Goal: Task Accomplishment & Management: Complete application form

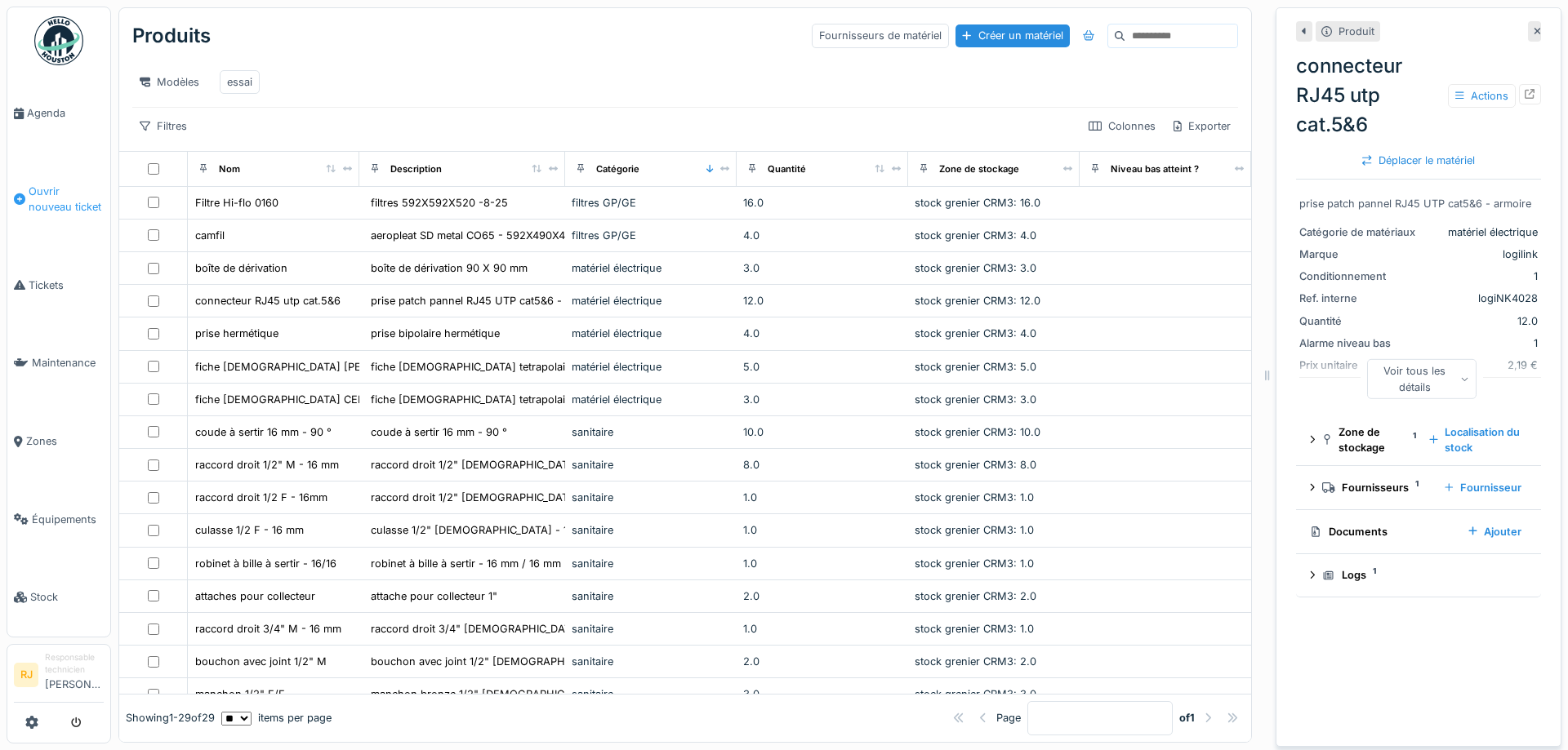
click at [57, 186] on span "Ouvrir nouveau ticket" at bounding box center [66, 198] width 75 height 31
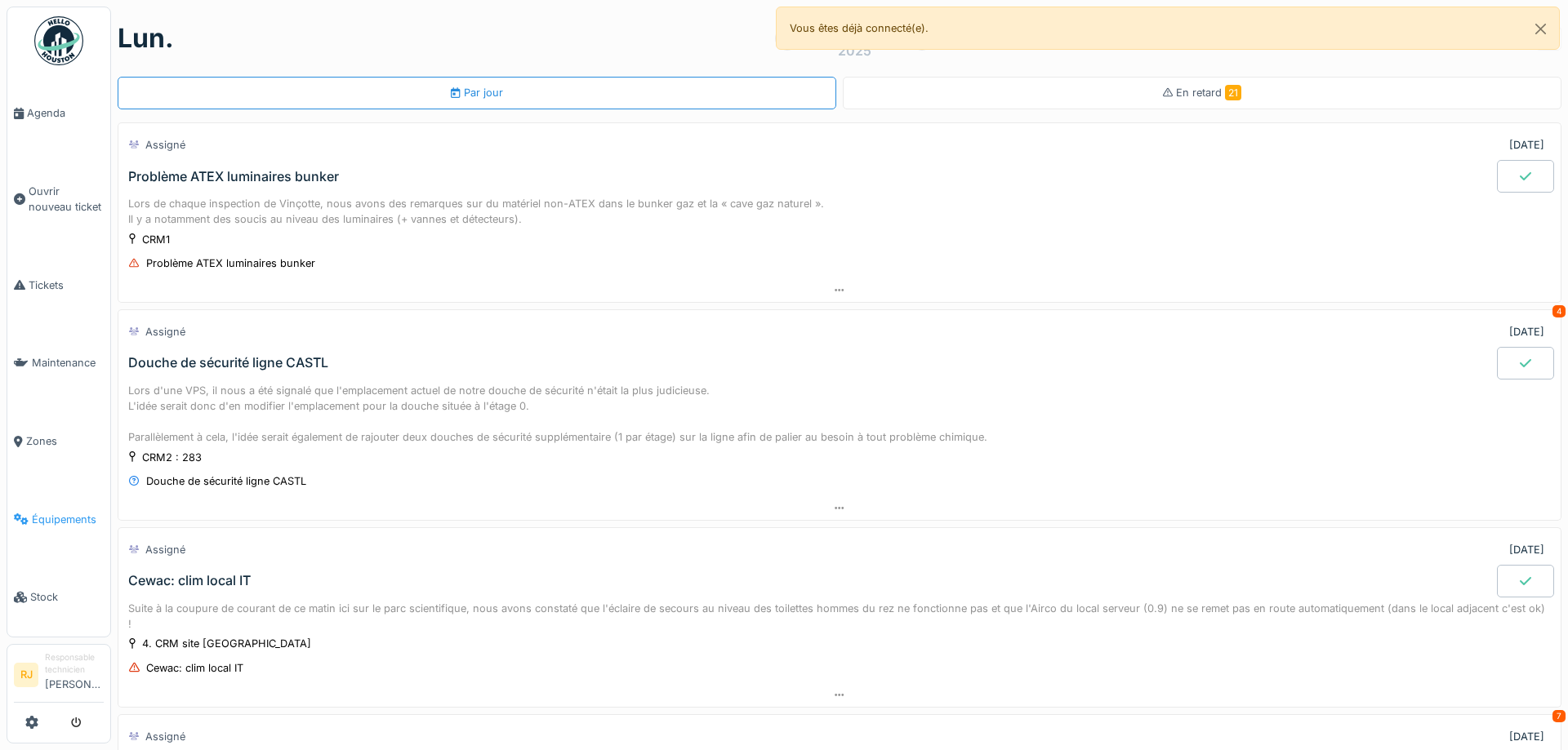
click at [37, 512] on span "Équipements" at bounding box center [67, 520] width 71 height 16
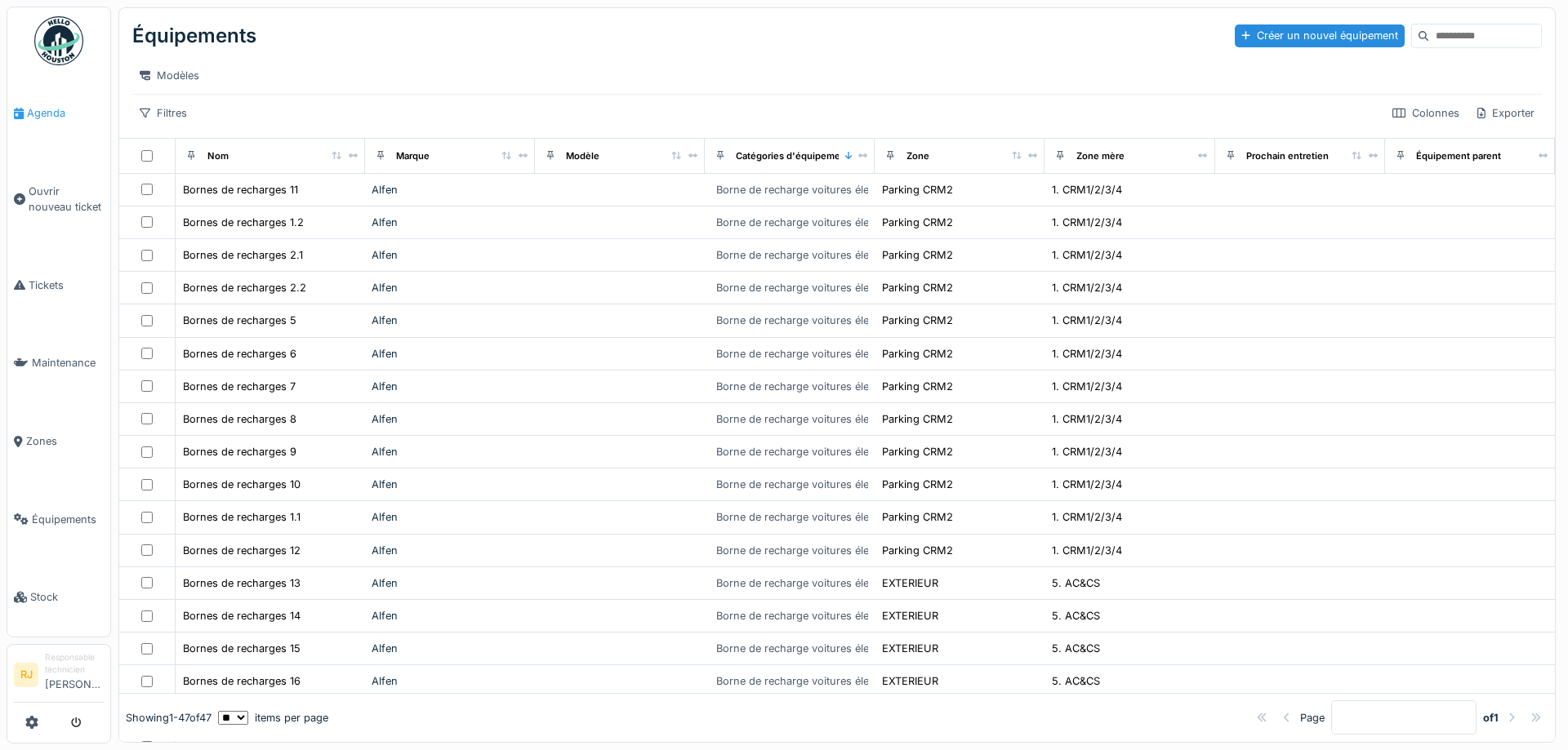
click at [36, 111] on span "Agenda" at bounding box center [65, 113] width 76 height 16
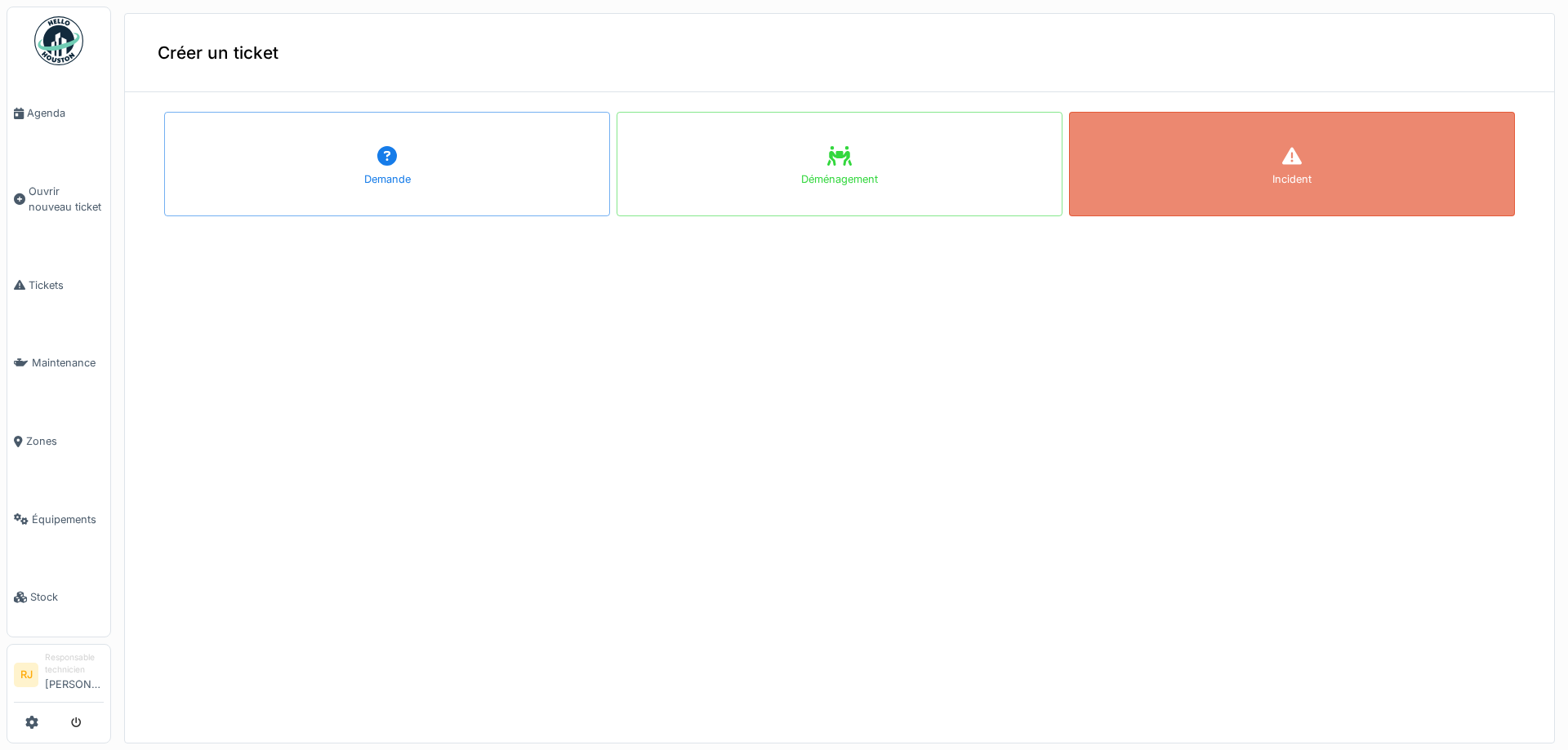
click at [1265, 170] on div "Incident" at bounding box center [1291, 164] width 446 height 104
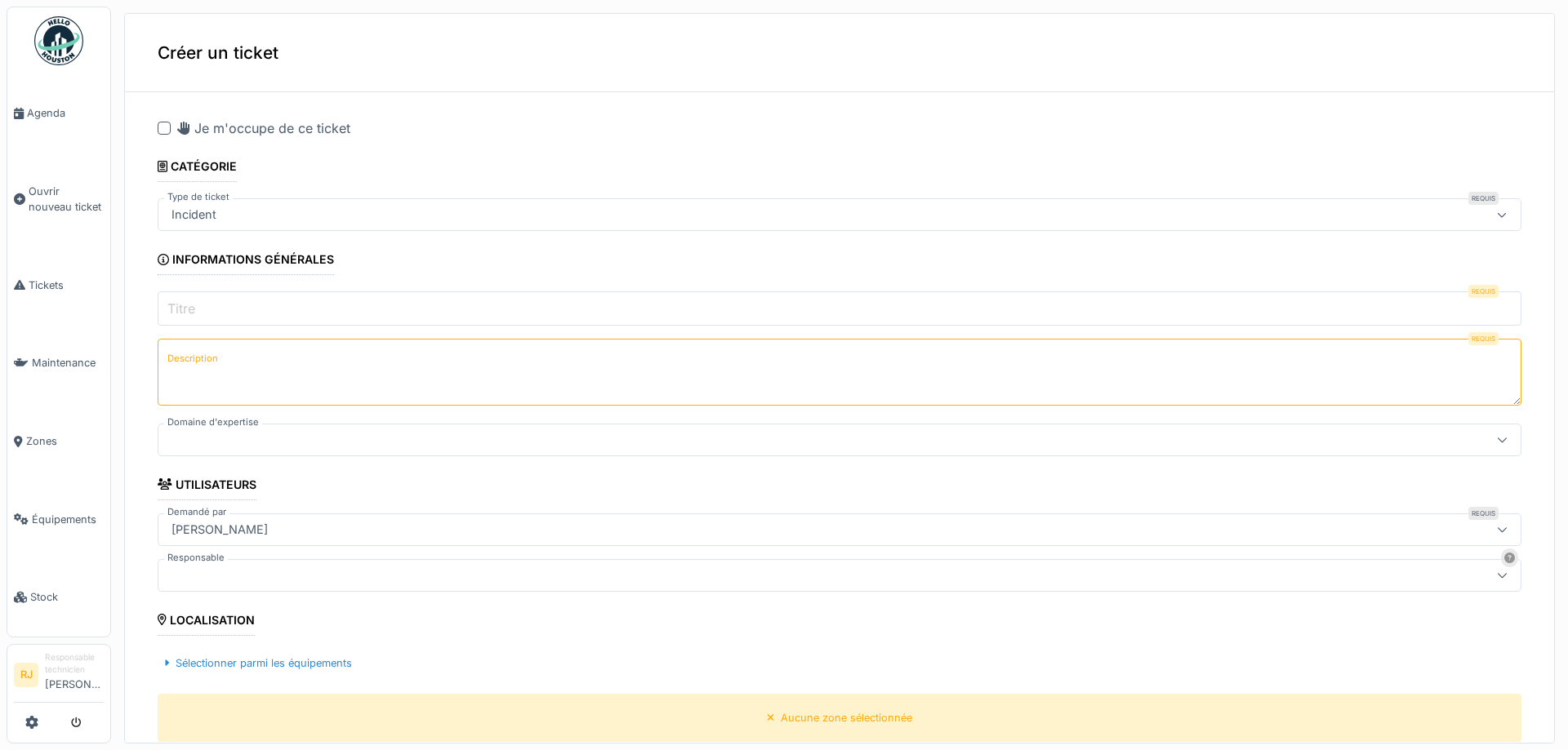
click at [246, 308] on input "Titre" at bounding box center [840, 309] width 1364 height 35
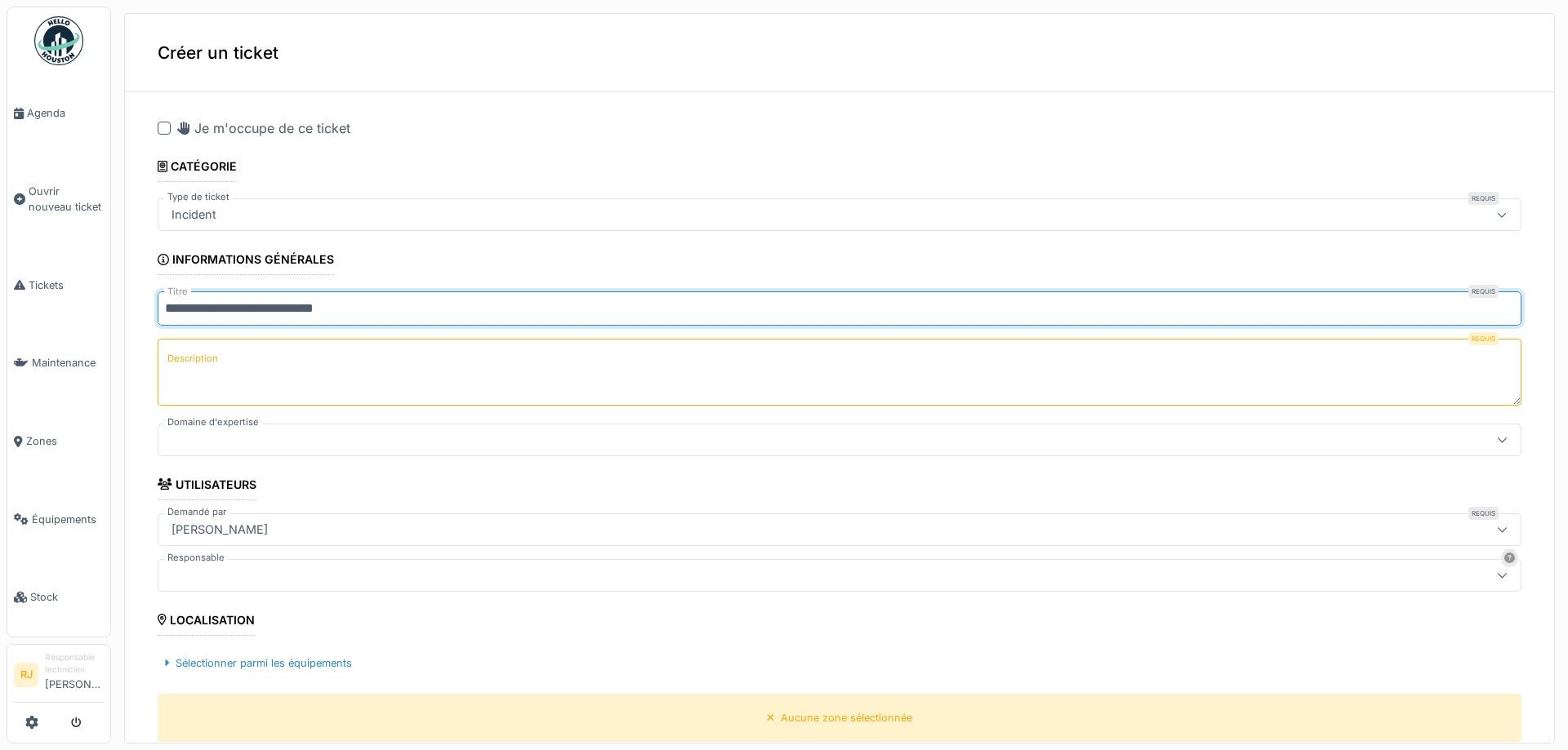
type input "**********"
click at [259, 397] on textarea "Description" at bounding box center [840, 371] width 1364 height 66
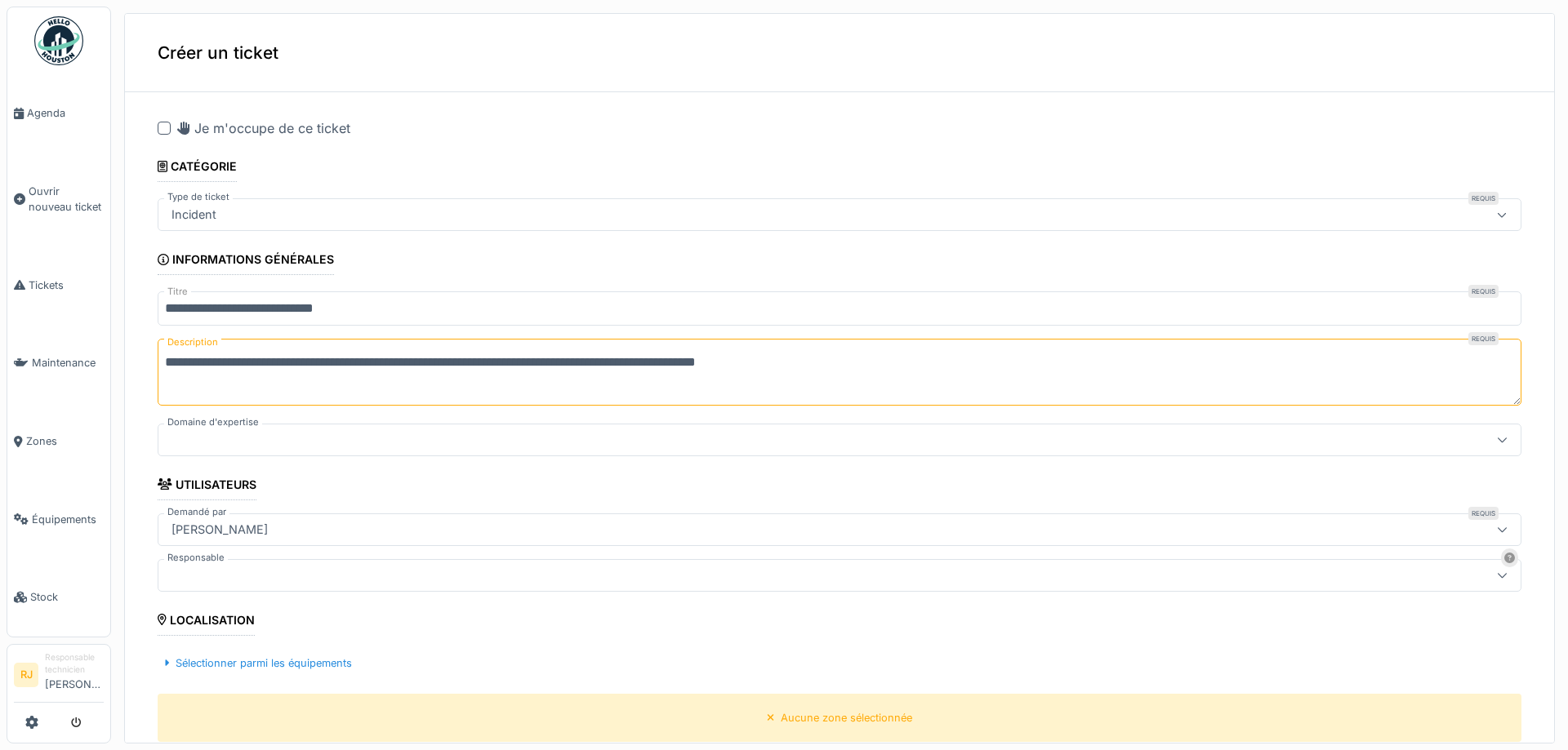
type textarea "**********"
click at [183, 435] on div at bounding box center [765, 439] width 1201 height 18
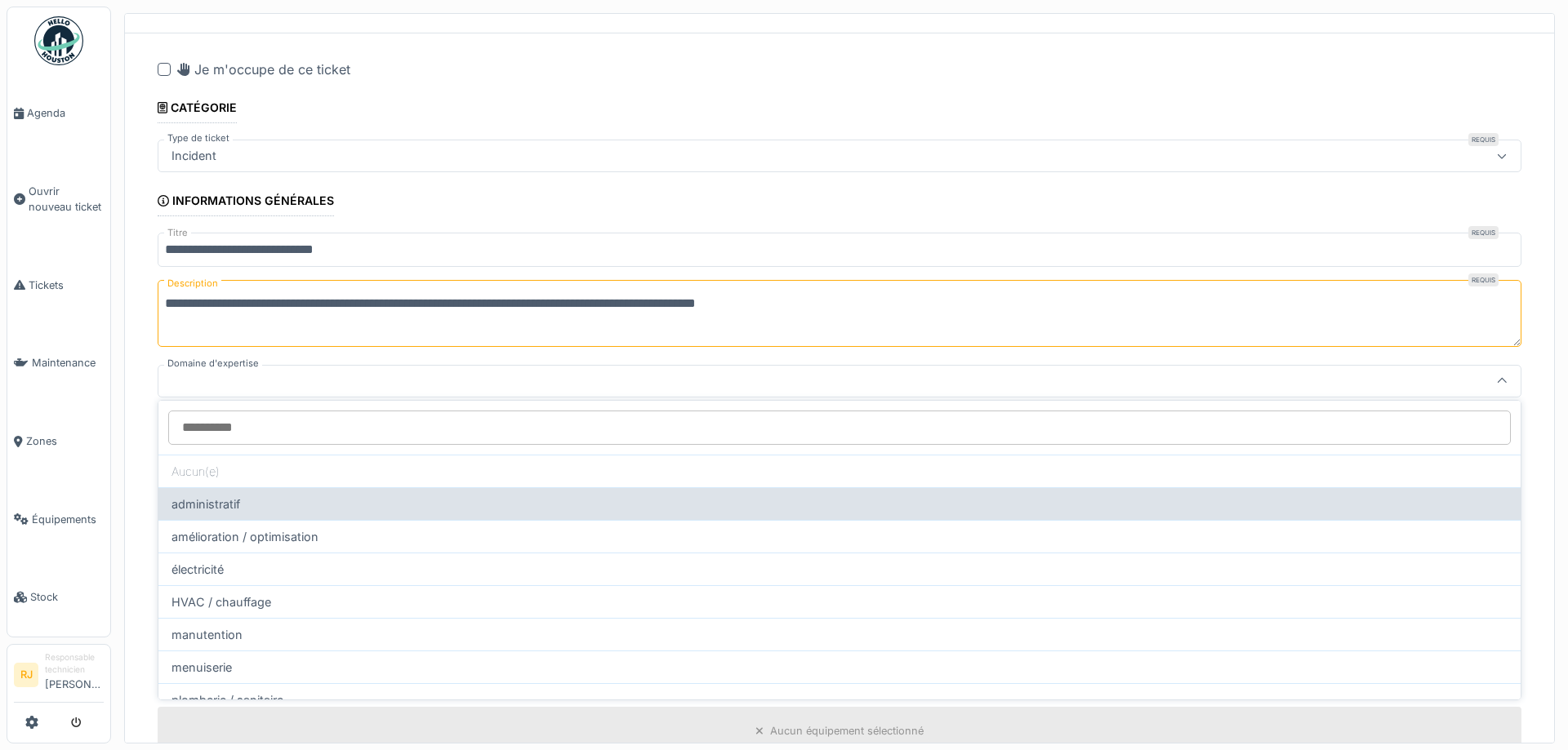
scroll to position [23, 0]
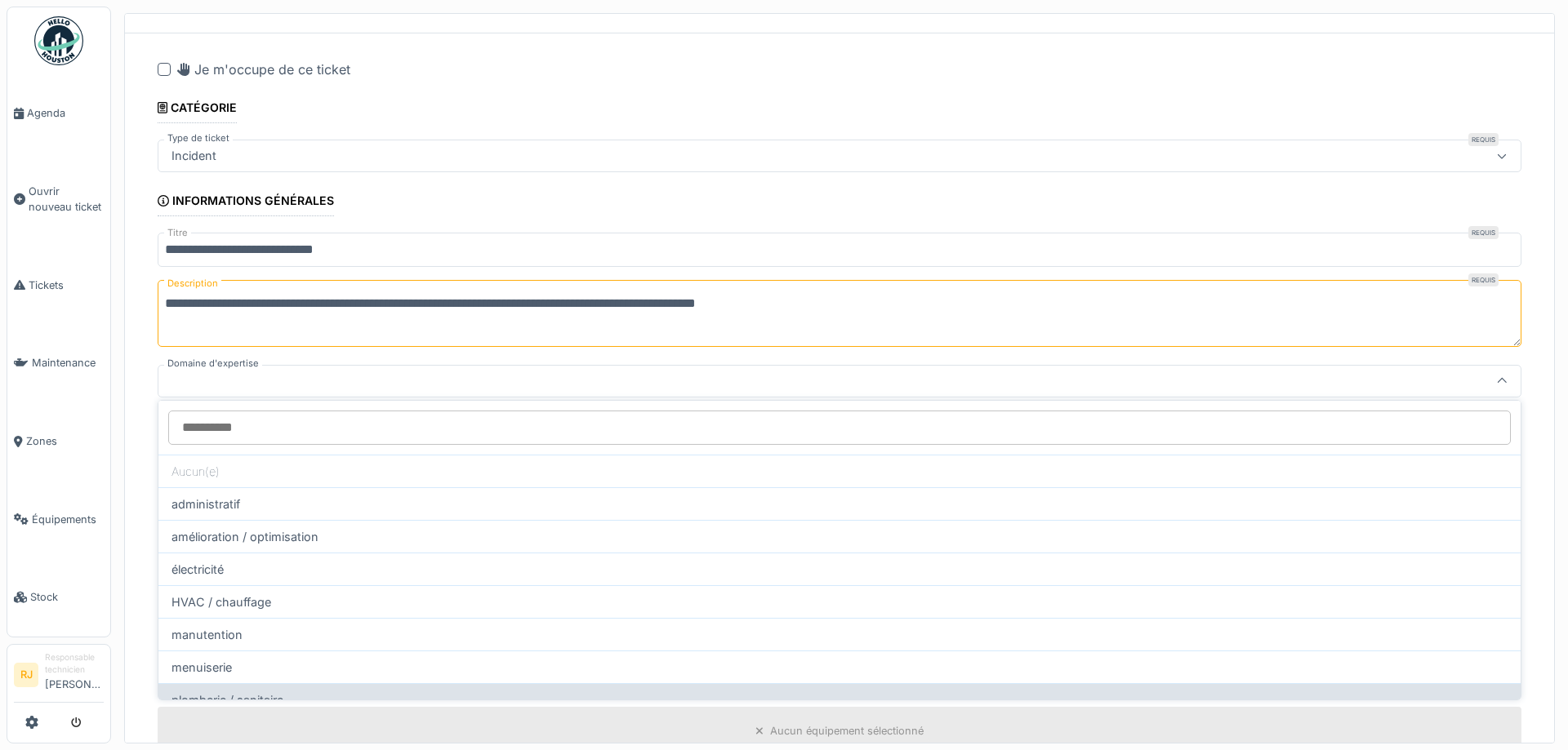
click at [229, 684] on div "plomberie / sanitaire" at bounding box center [840, 699] width 1363 height 33
type input "****"
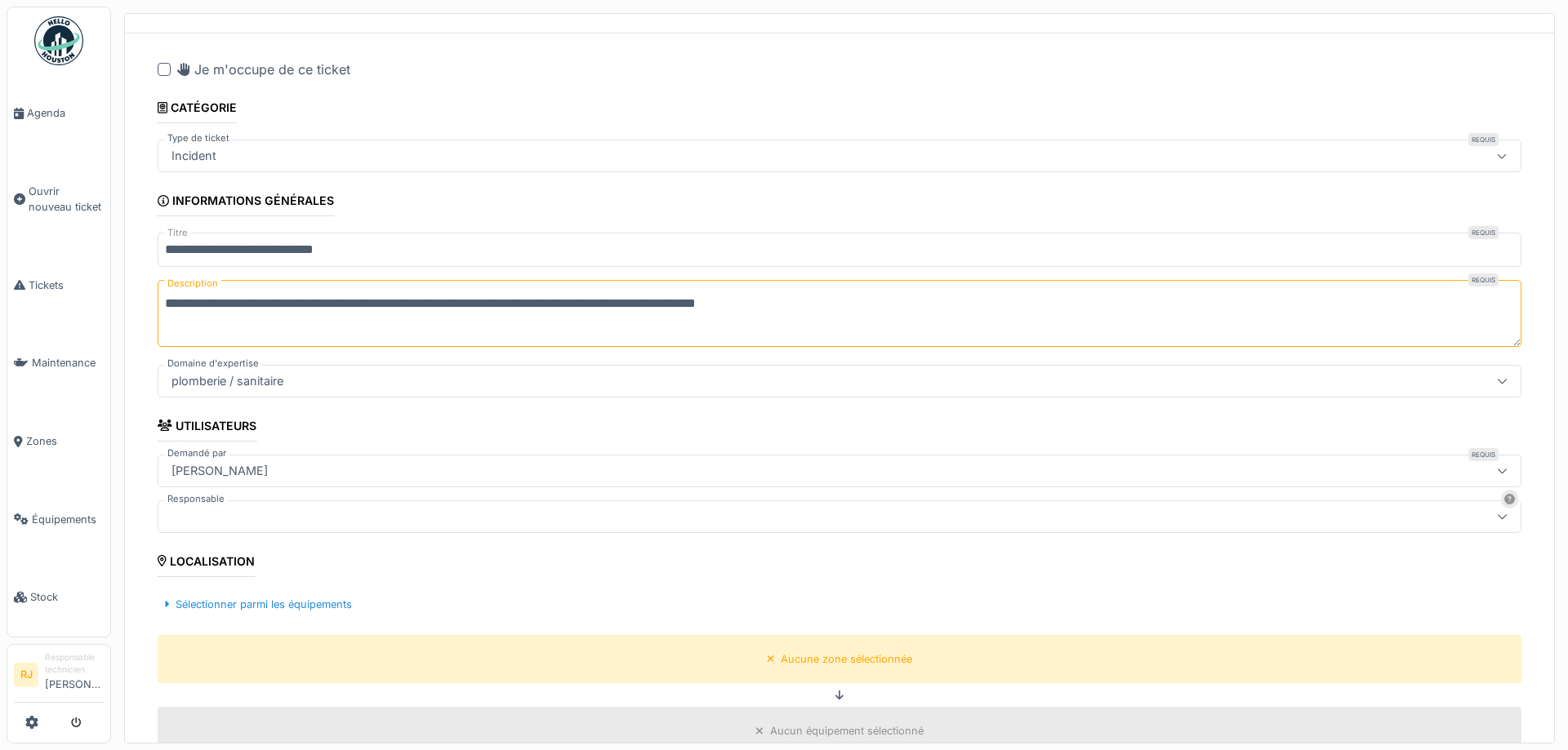
click at [218, 508] on div at bounding box center [765, 517] width 1201 height 18
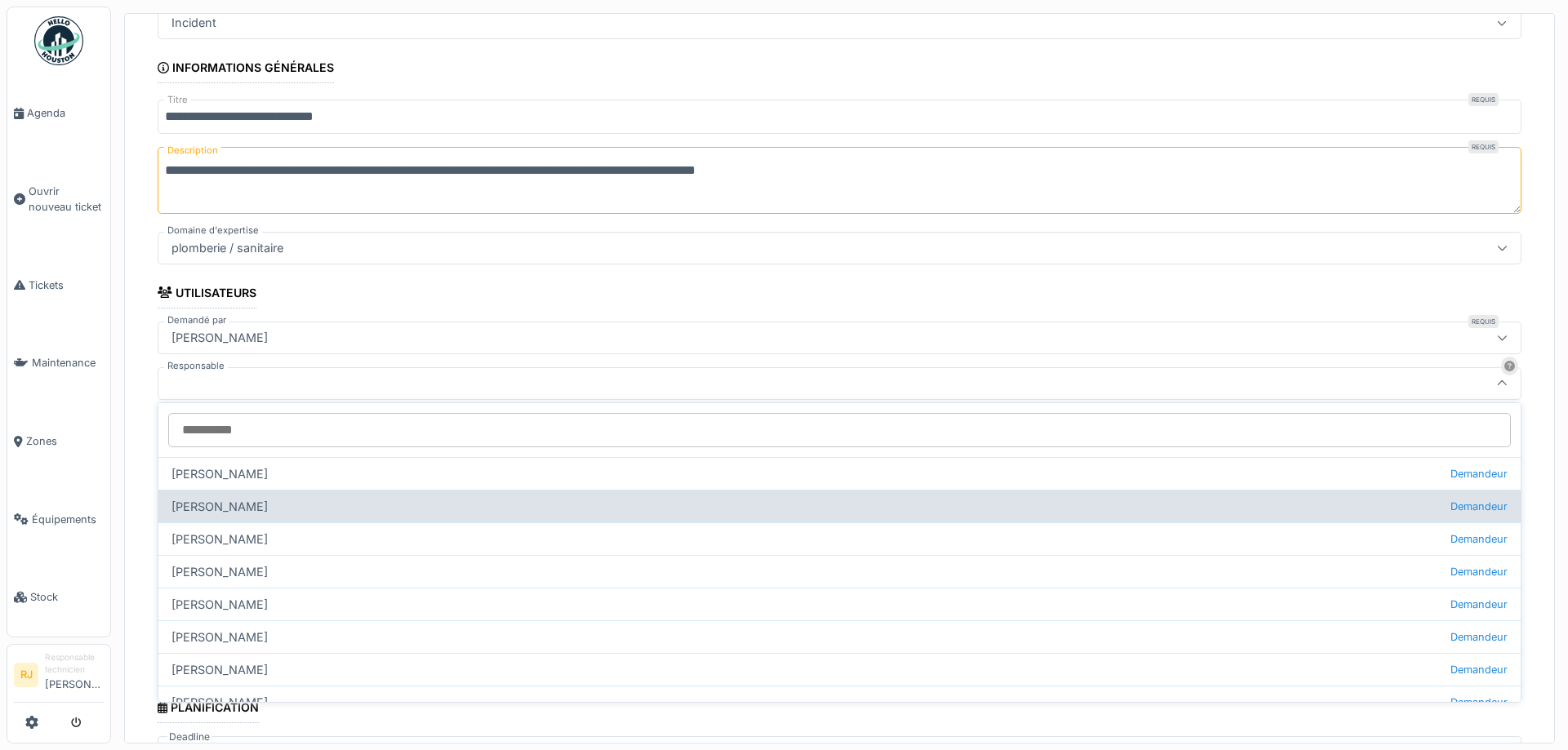
scroll to position [194, 0]
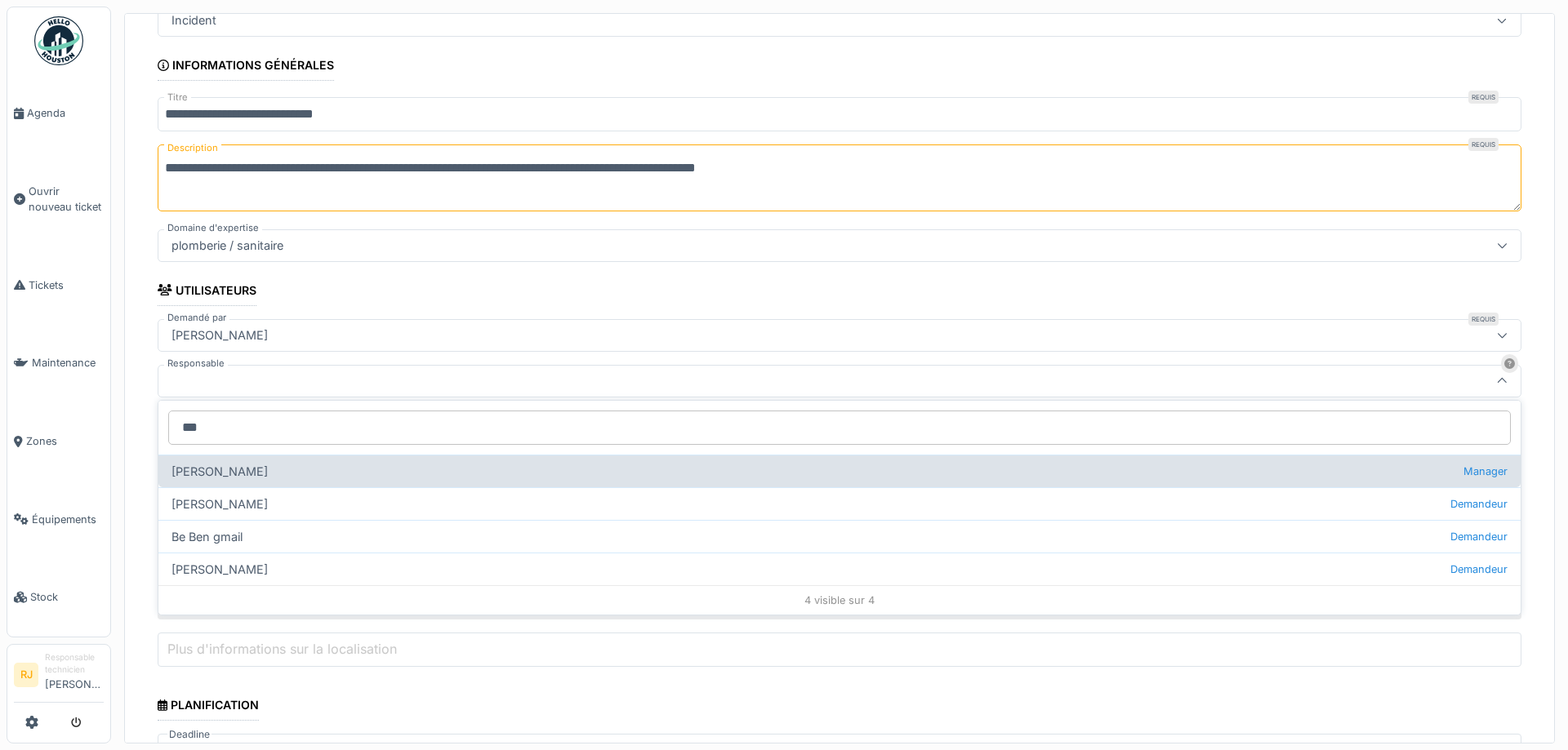
type input "***"
click at [239, 472] on div "Benoit Benecchi Manager" at bounding box center [840, 470] width 1363 height 33
type input "*****"
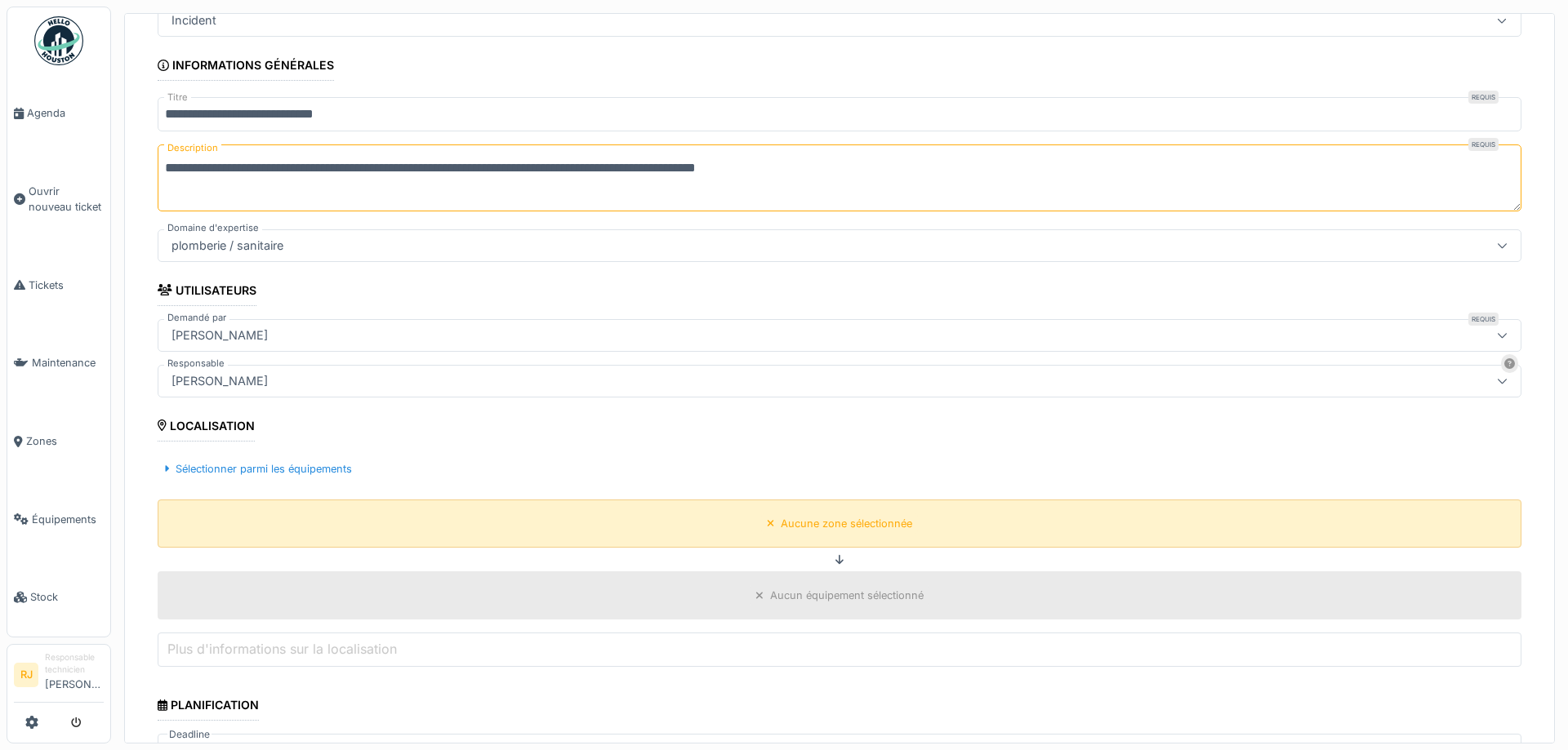
click at [850, 530] on div "Aucune zone sélectionnée" at bounding box center [840, 524] width 158 height 21
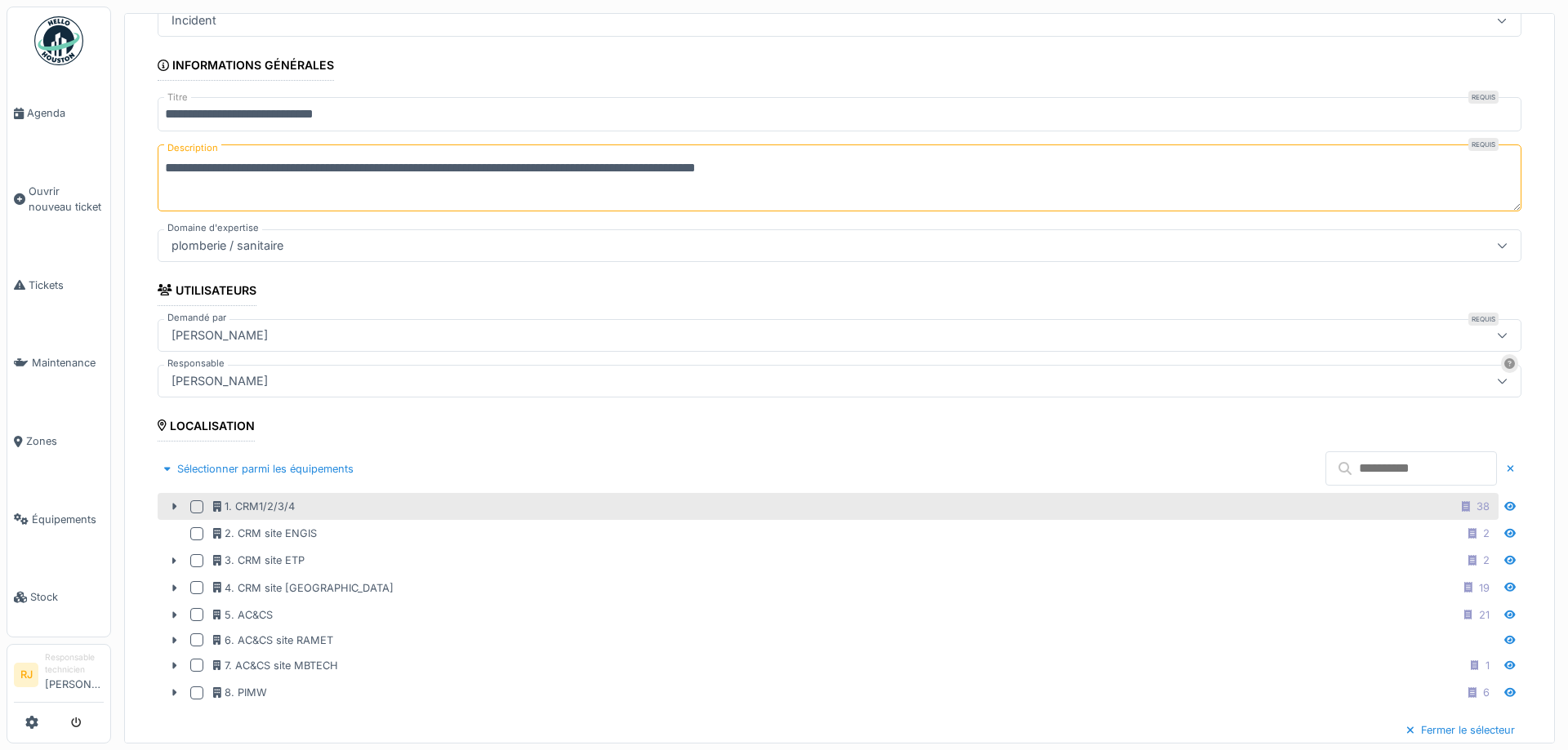
click at [201, 503] on div at bounding box center [196, 506] width 13 height 13
click at [176, 505] on icon at bounding box center [174, 506] width 13 height 11
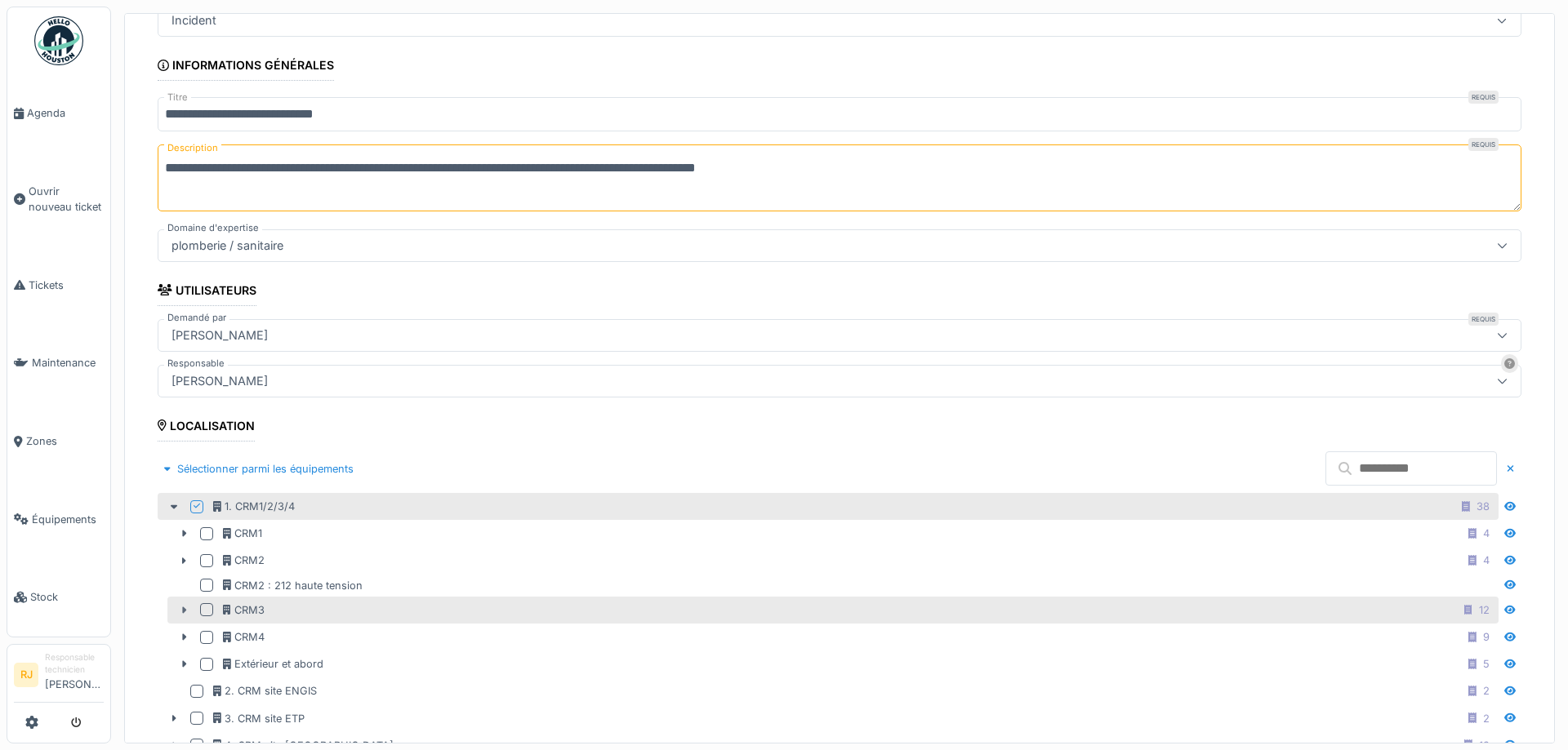
click at [183, 606] on icon at bounding box center [184, 609] width 4 height 7
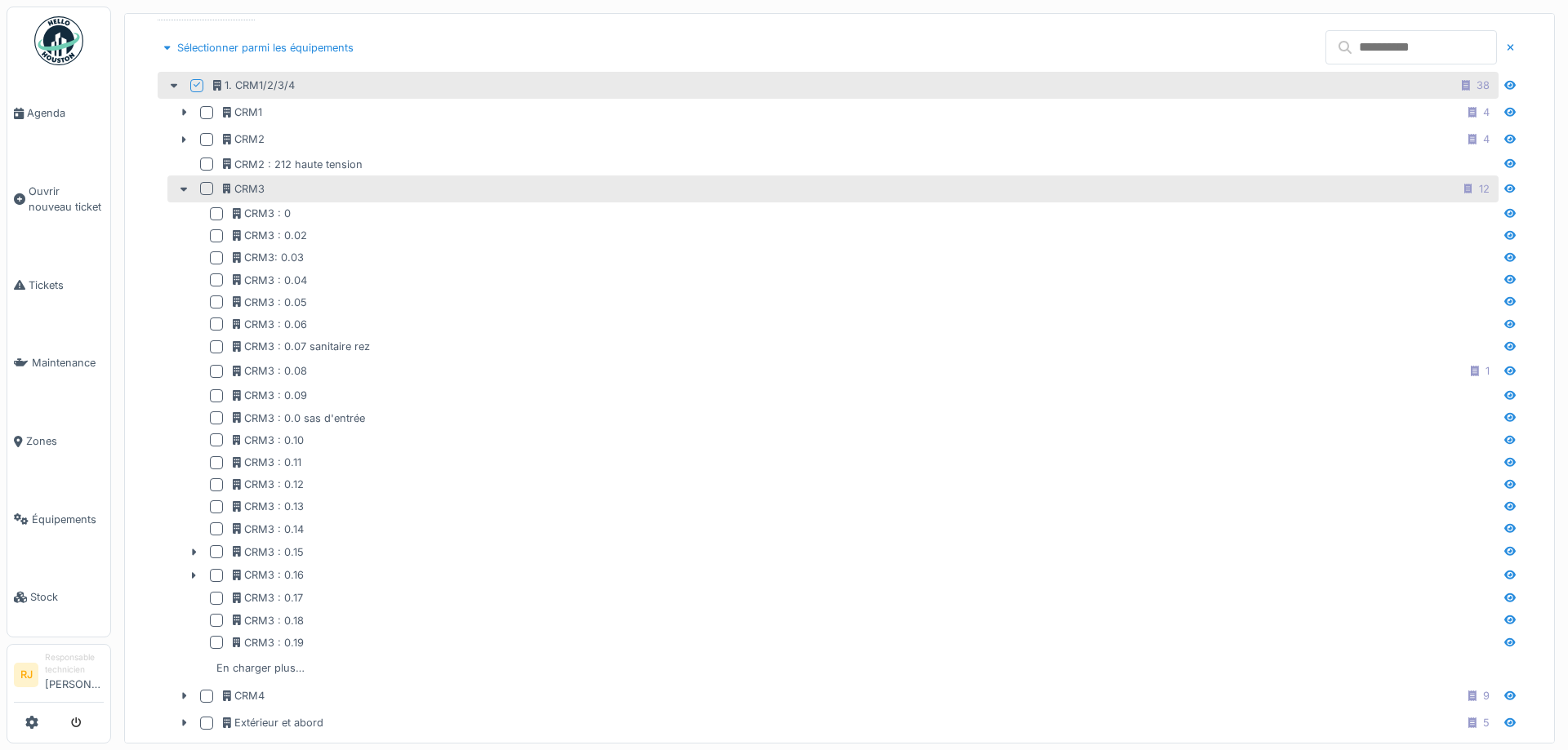
scroll to position [635, 0]
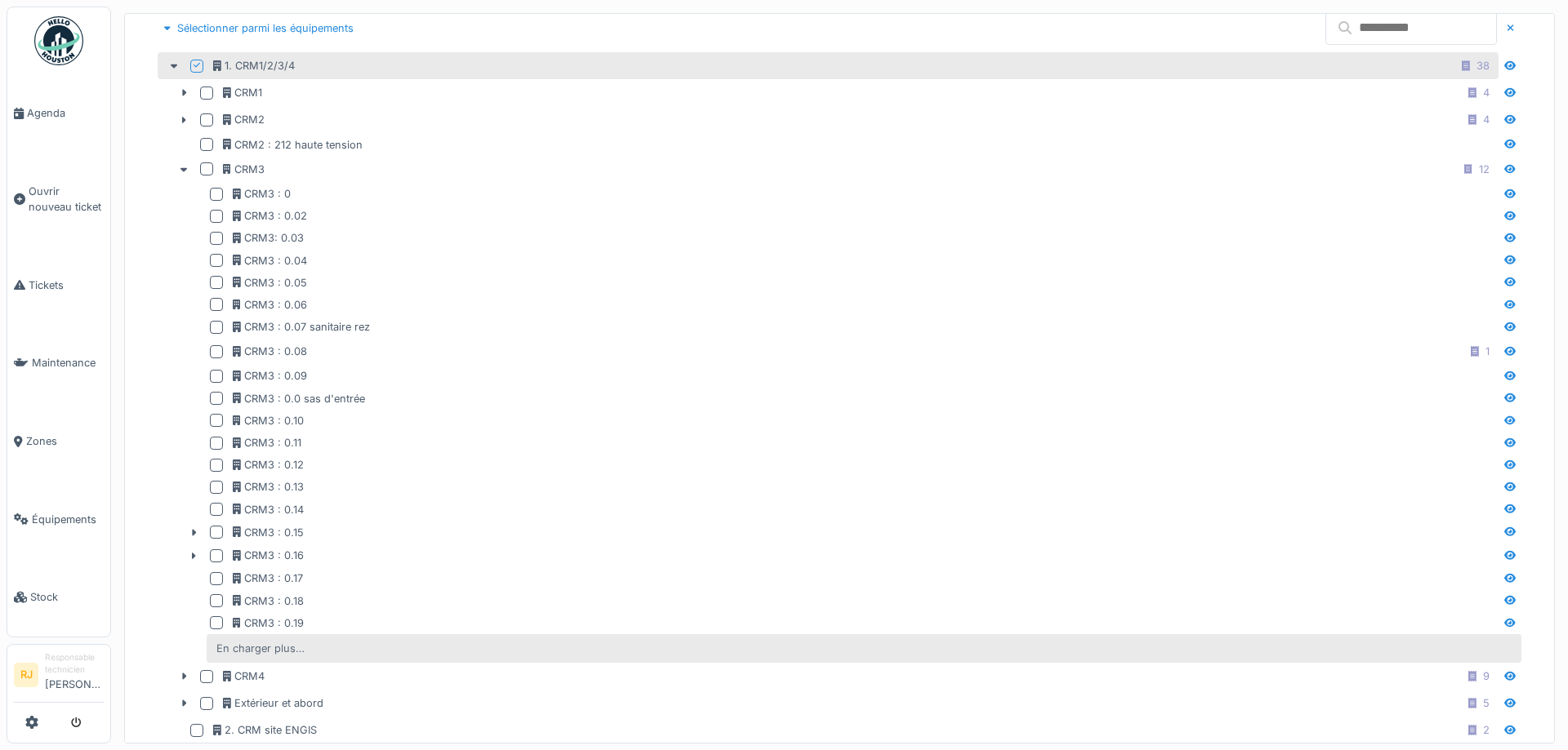
click at [251, 647] on div "En charger plus…" at bounding box center [260, 649] width 101 height 22
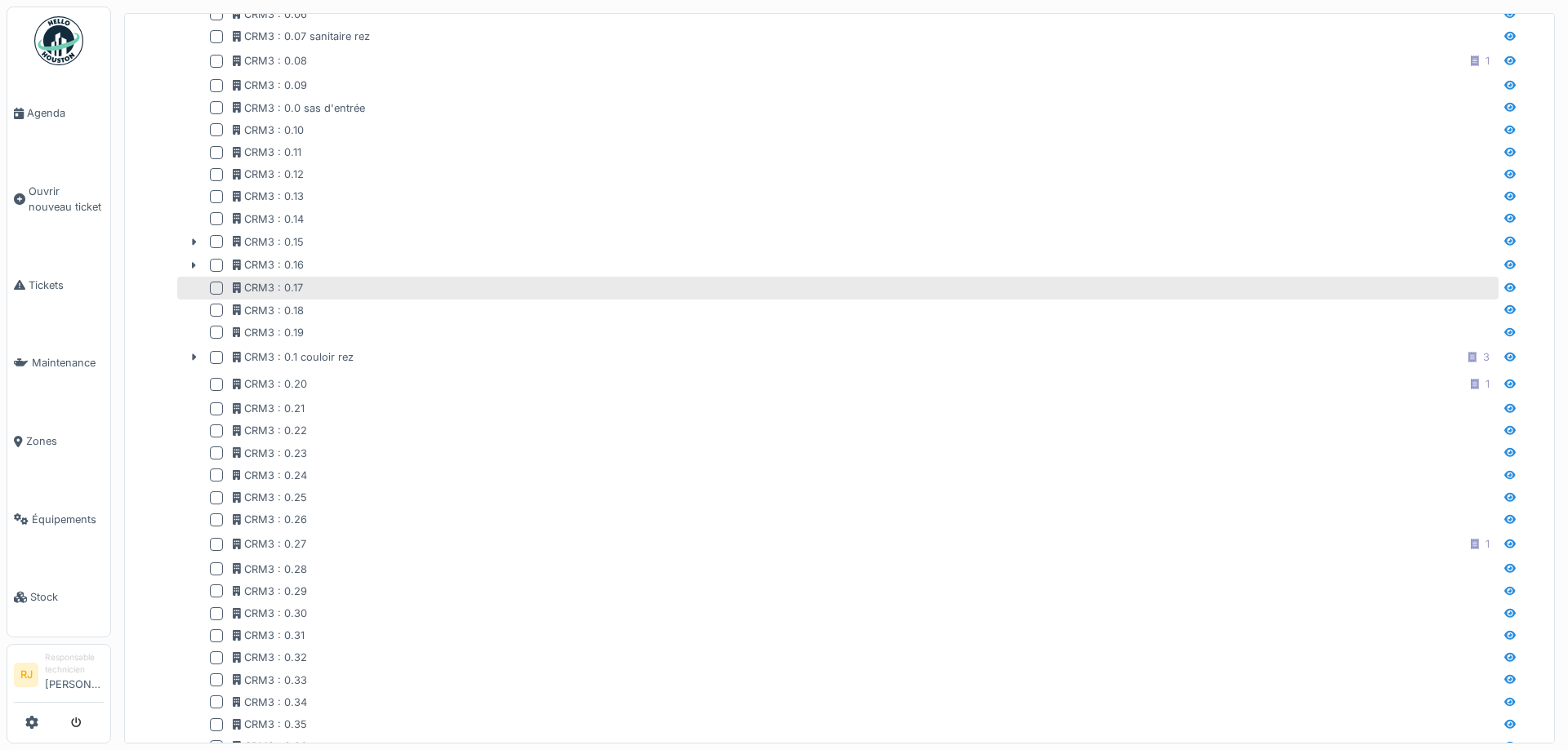
scroll to position [929, 0]
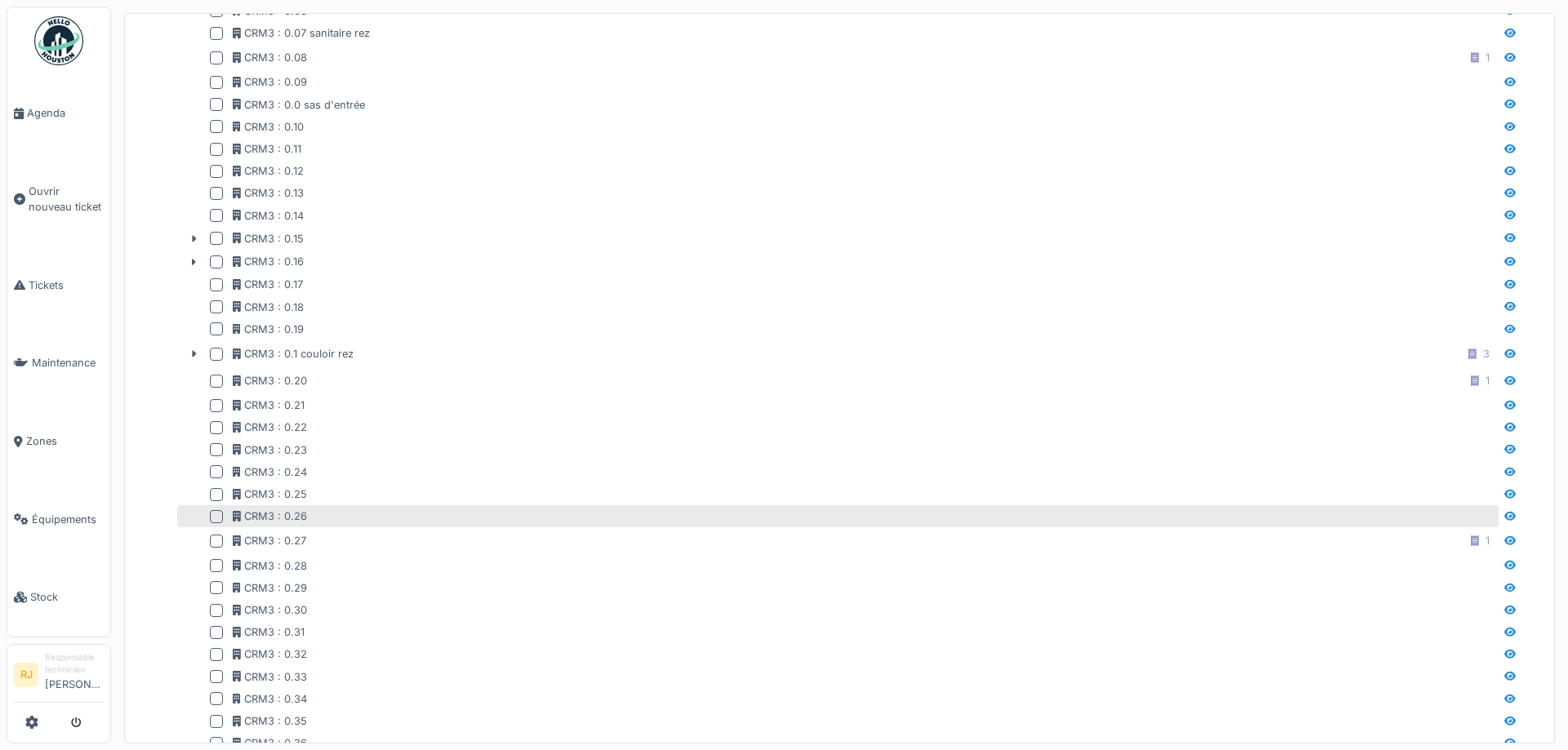
click at [216, 515] on div at bounding box center [215, 516] width 13 height 13
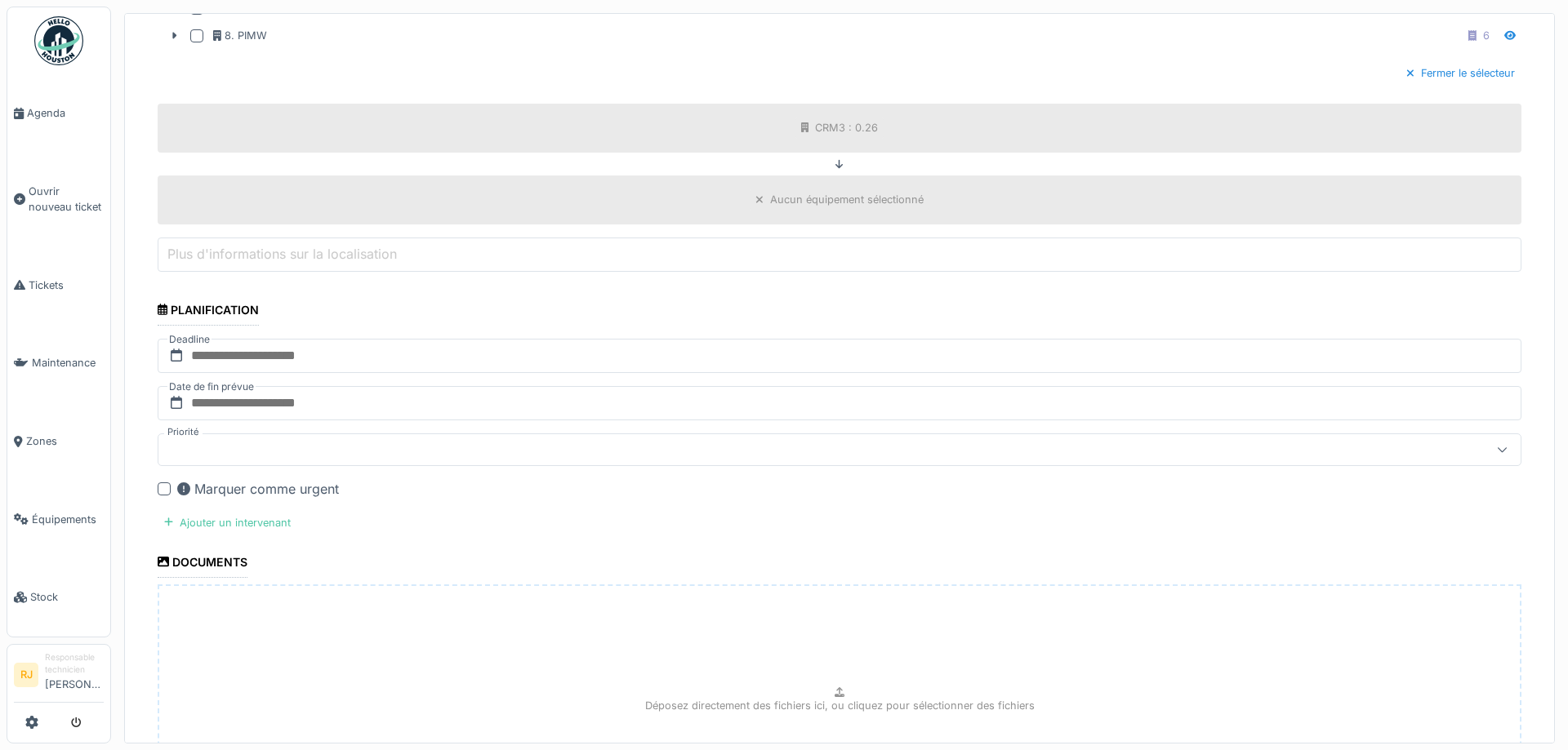
scroll to position [1957, 0]
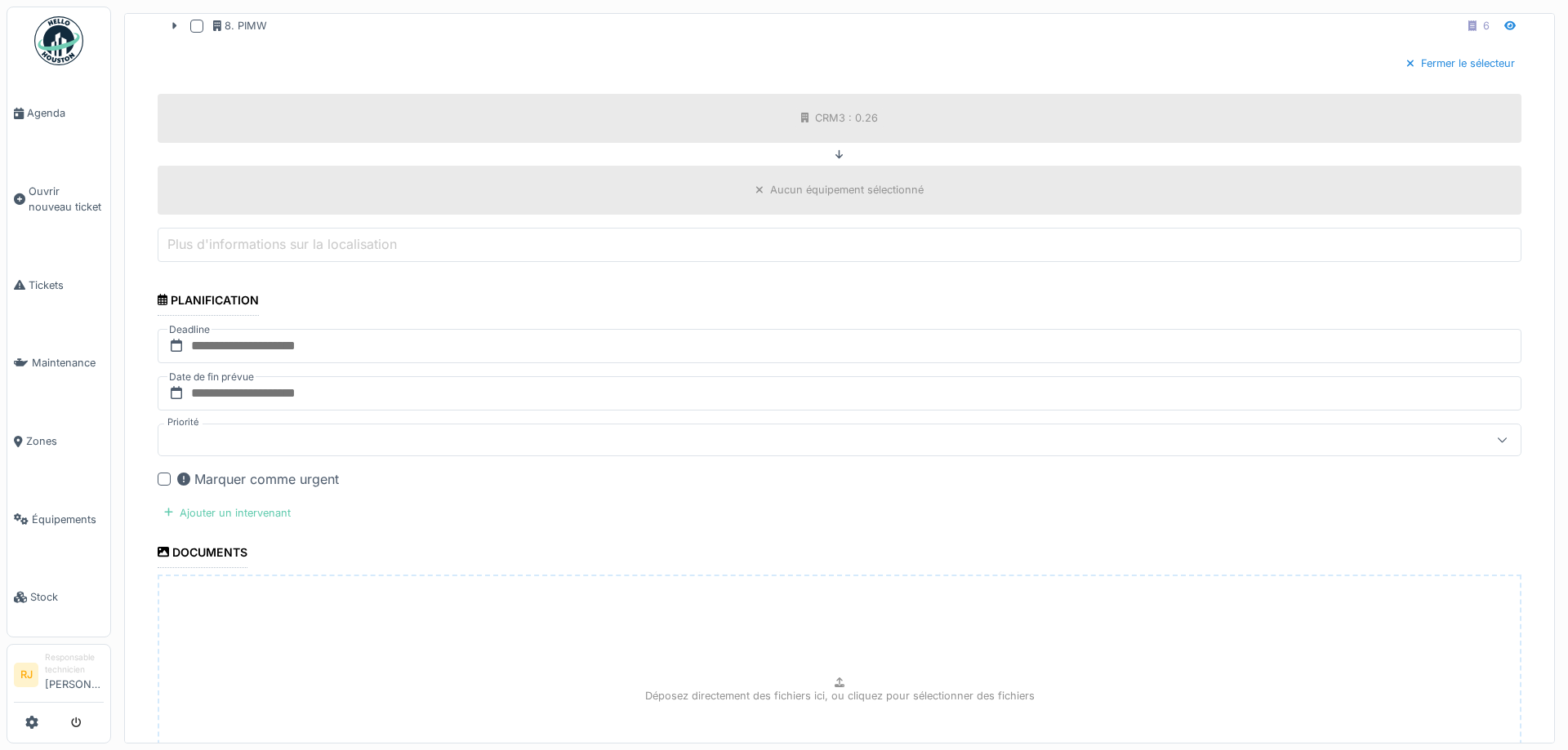
click at [242, 511] on div "Ajouter un intervenant" at bounding box center [227, 513] width 140 height 22
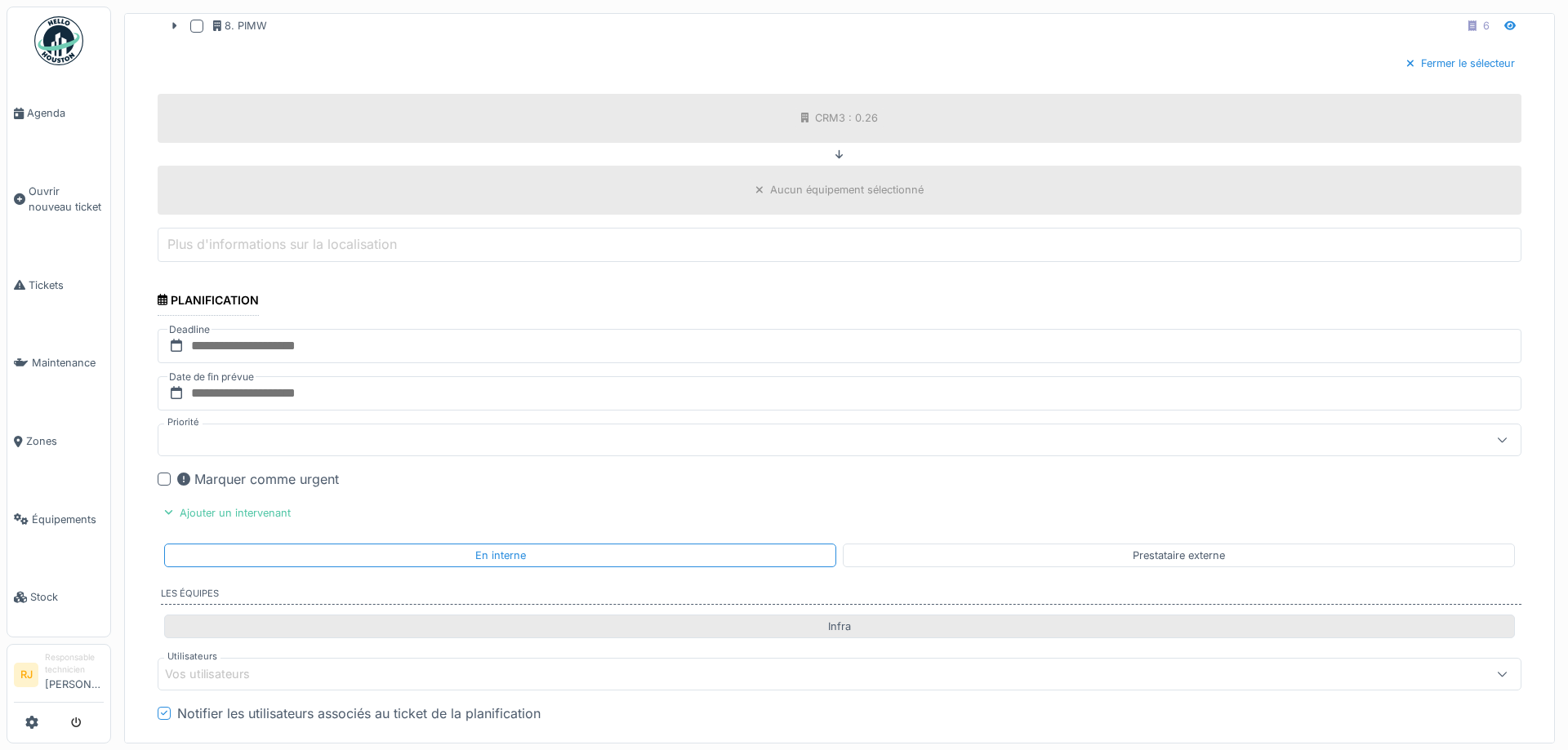
click at [455, 629] on div "Infra" at bounding box center [839, 627] width 1351 height 24
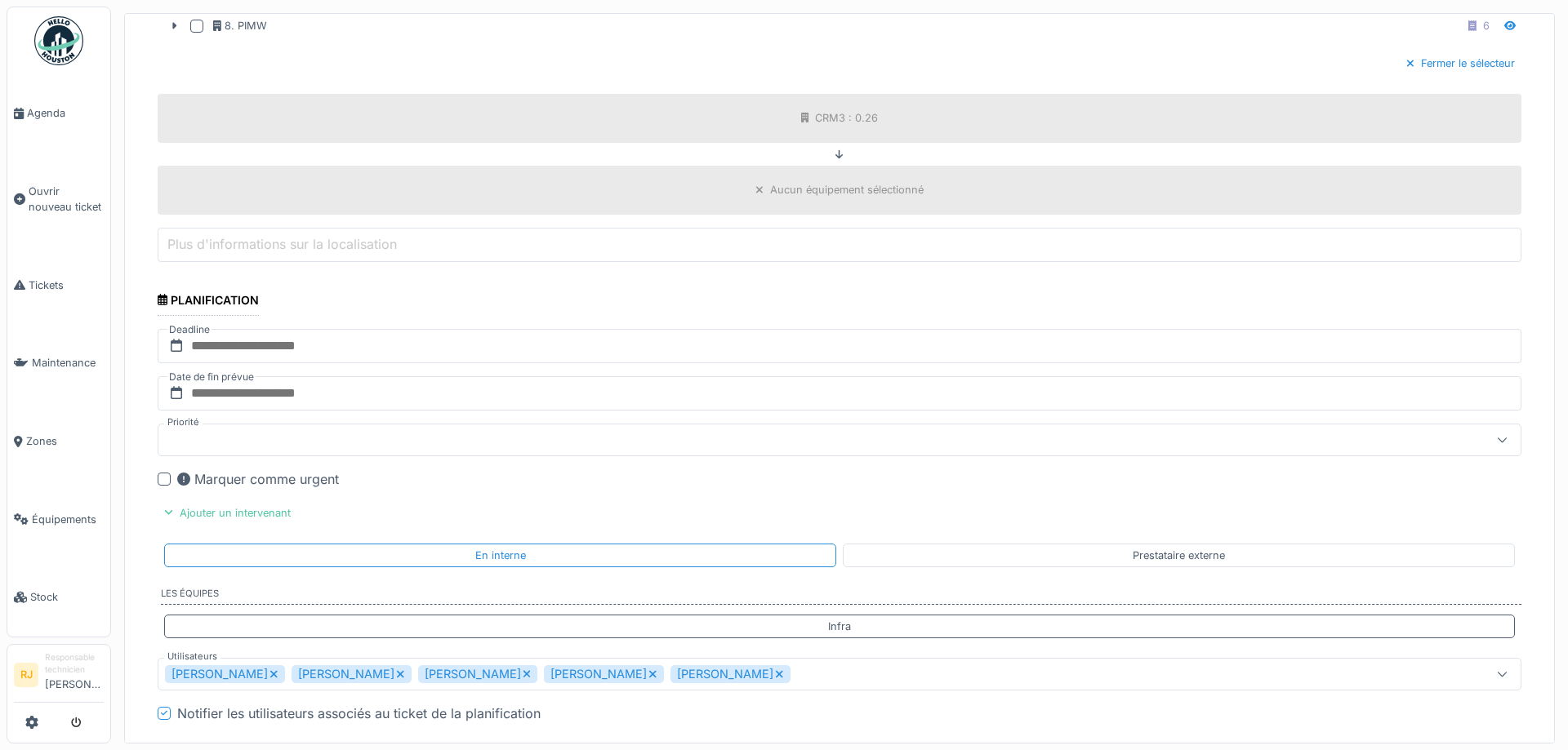
click at [396, 669] on icon at bounding box center [400, 675] width 9 height 12
click at [397, 671] on icon at bounding box center [400, 674] width 7 height 7
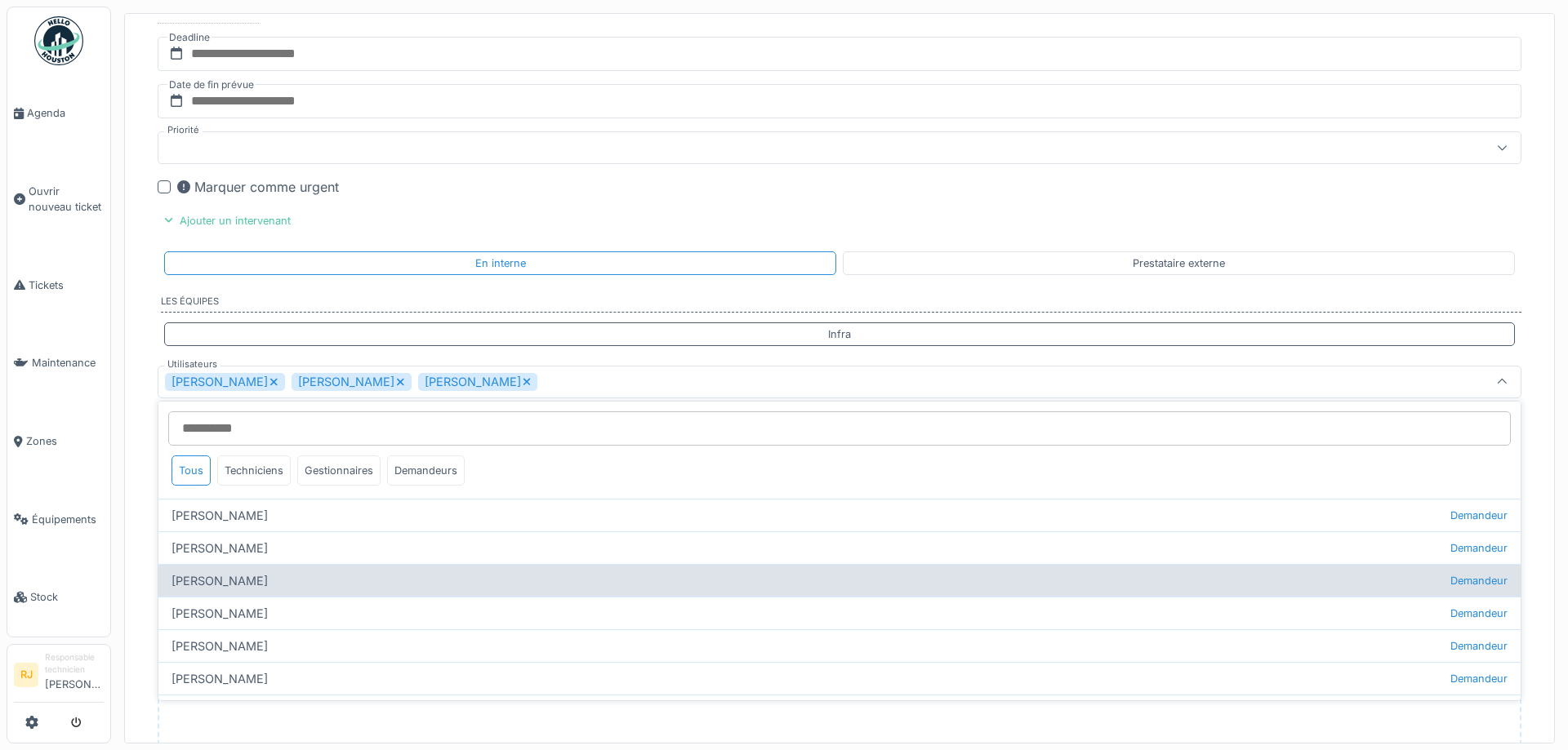
scroll to position [2251, 0]
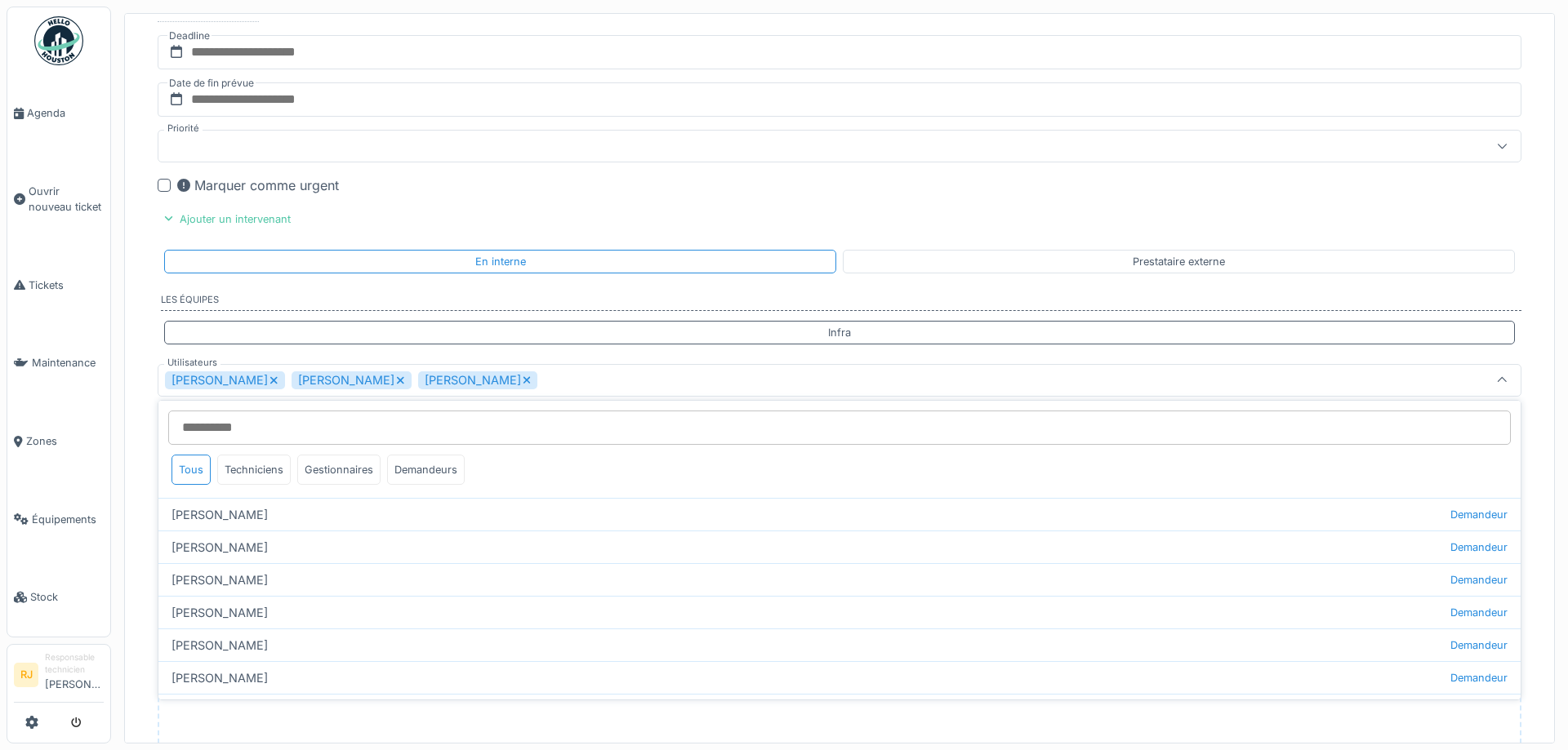
click at [397, 380] on icon at bounding box center [400, 379] width 7 height 7
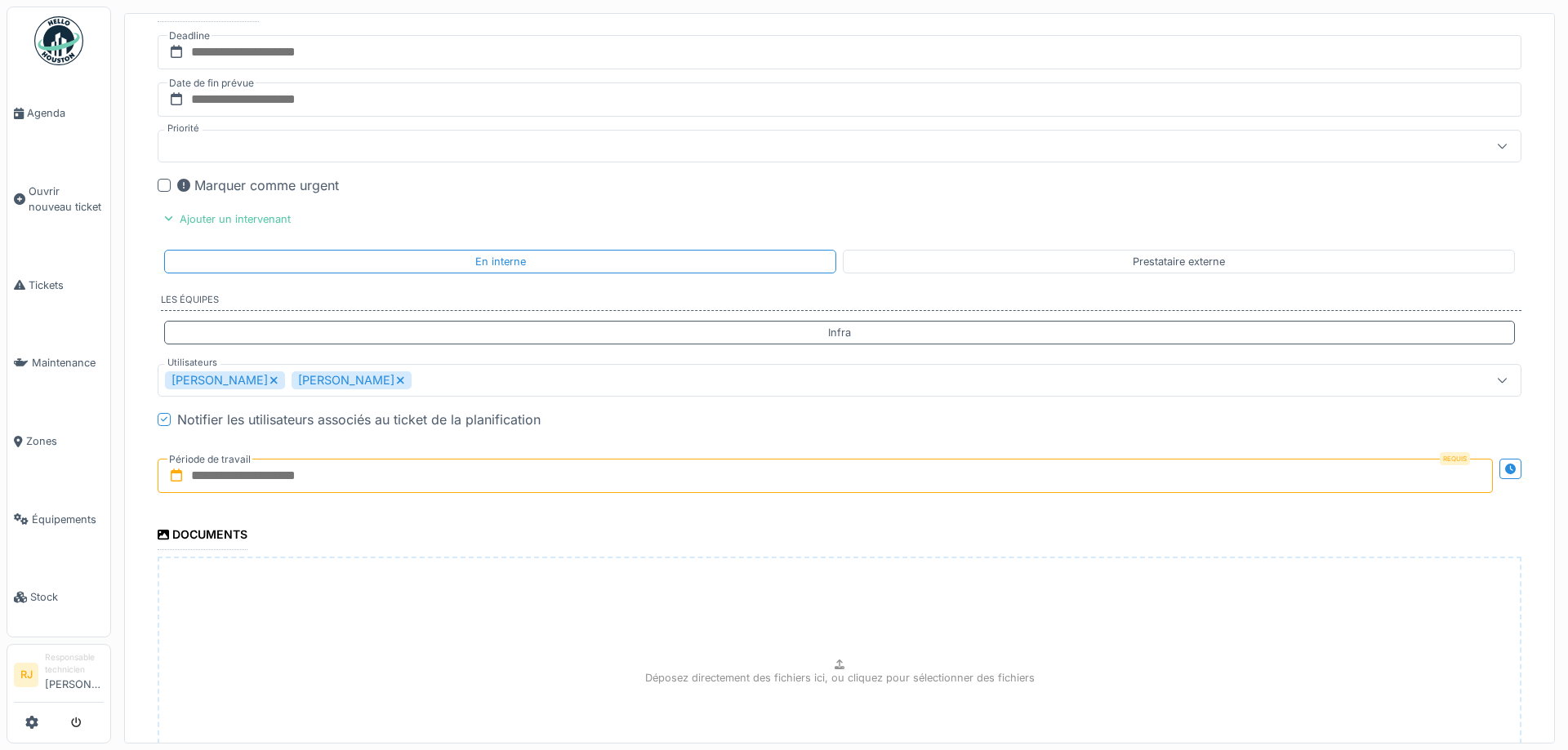
click at [396, 376] on icon at bounding box center [400, 381] width 9 height 12
type input "*****"
click at [342, 382] on div "Ronan Jurcaba" at bounding box center [765, 380] width 1201 height 18
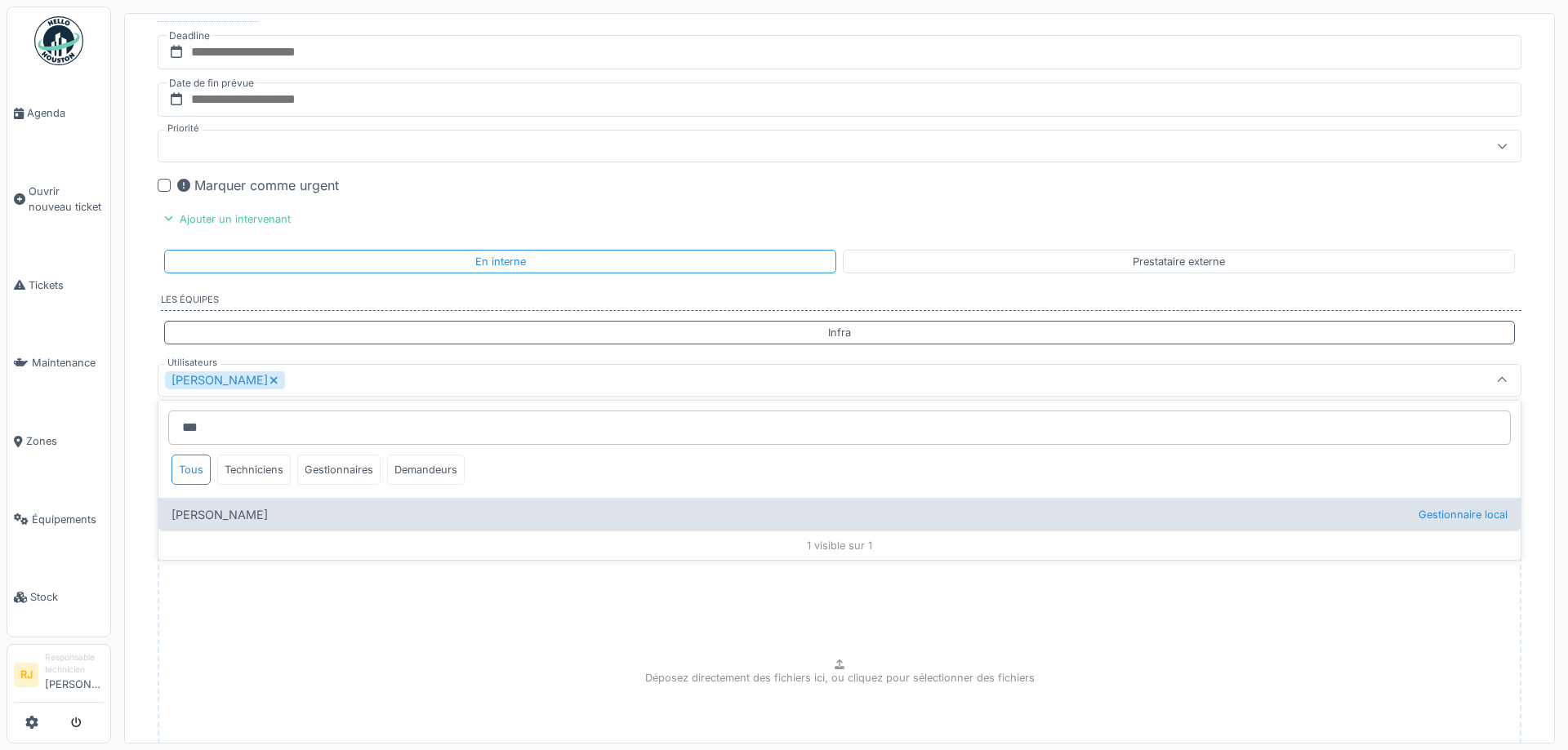
type input "***"
click at [236, 519] on div "Tom Libert Gestionnaire local" at bounding box center [840, 514] width 1363 height 33
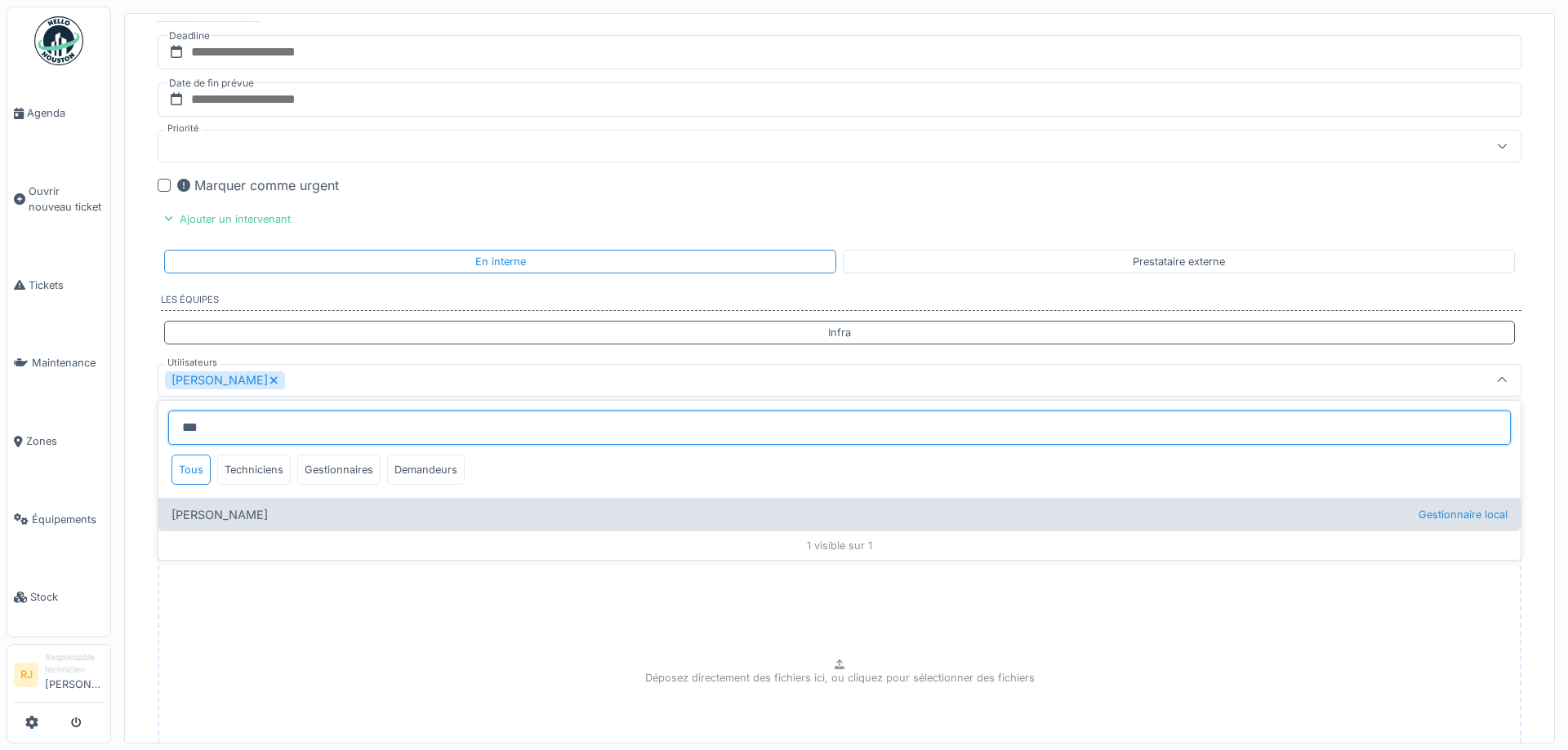
type input "**********"
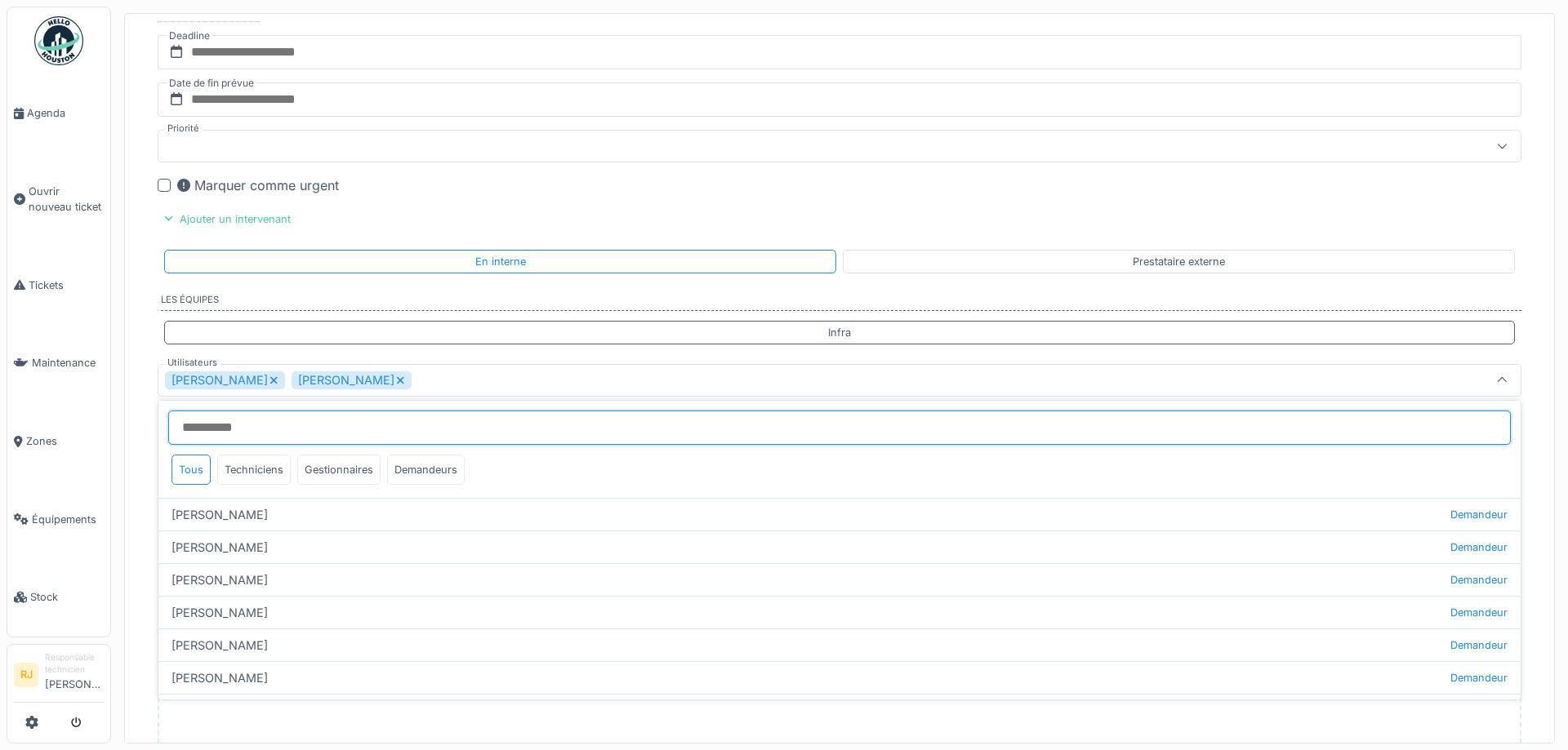
scroll to position [220, 0]
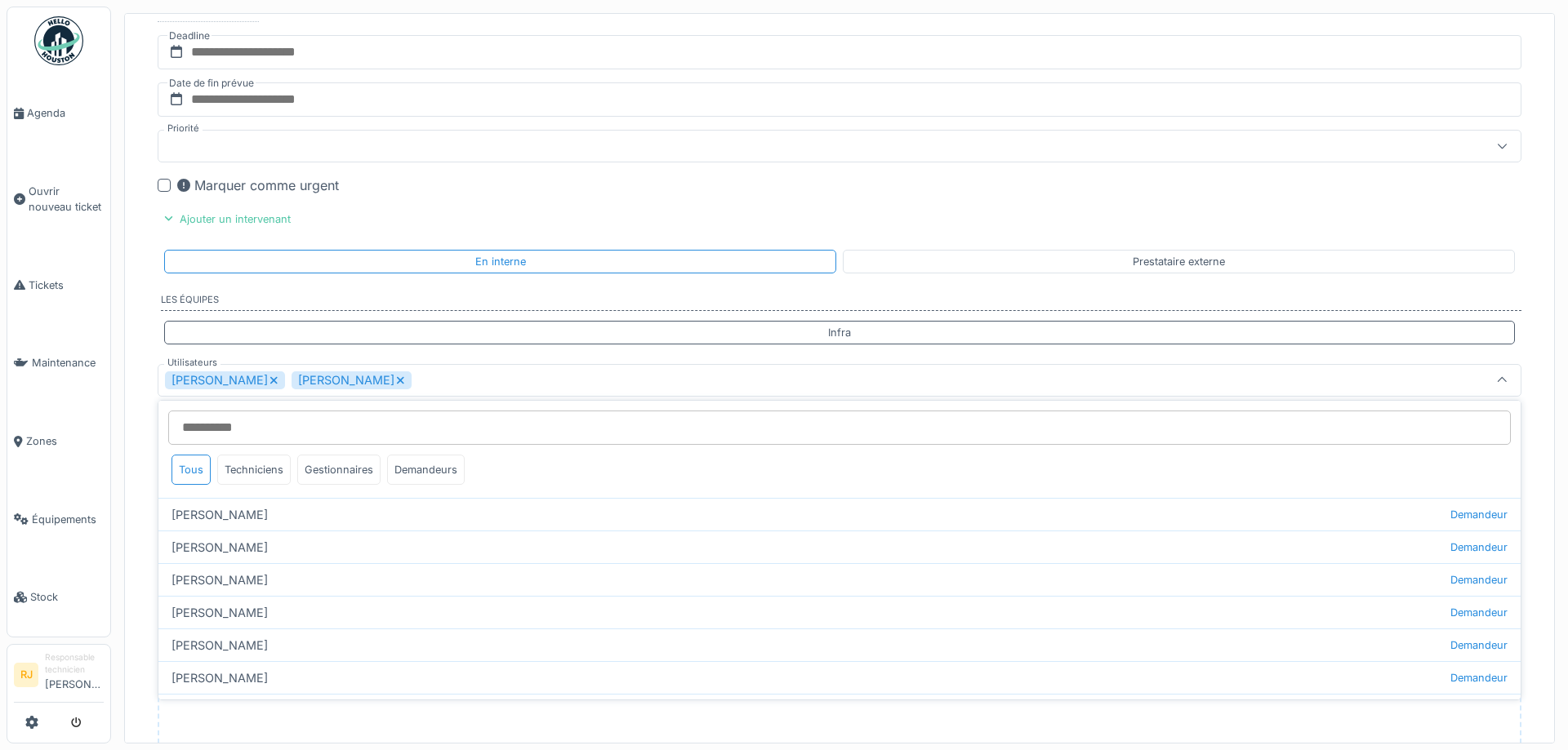
click at [453, 375] on div "Ronan Jurcaba Tom Libert" at bounding box center [765, 380] width 1201 height 18
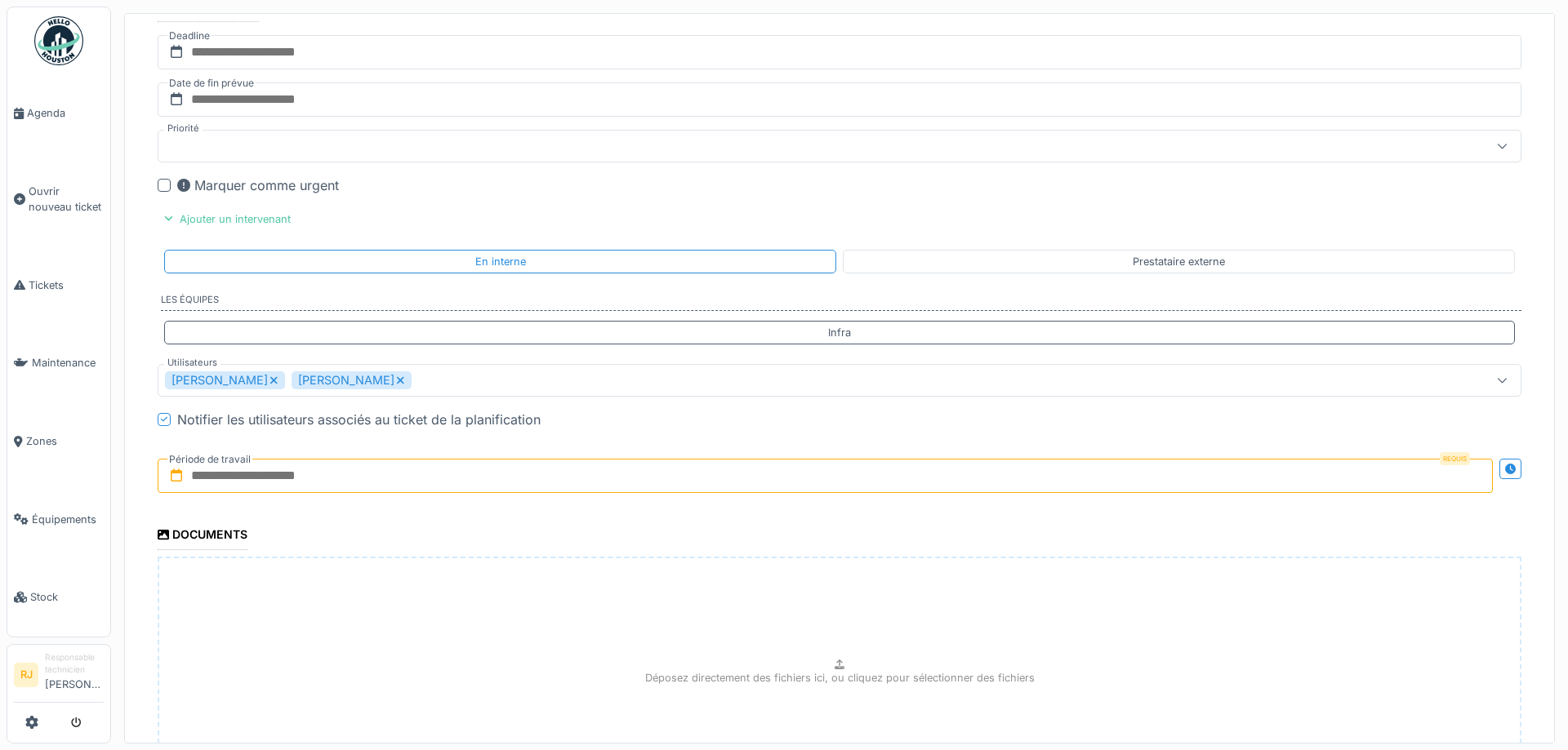
click at [436, 472] on input "text" at bounding box center [825, 475] width 1335 height 35
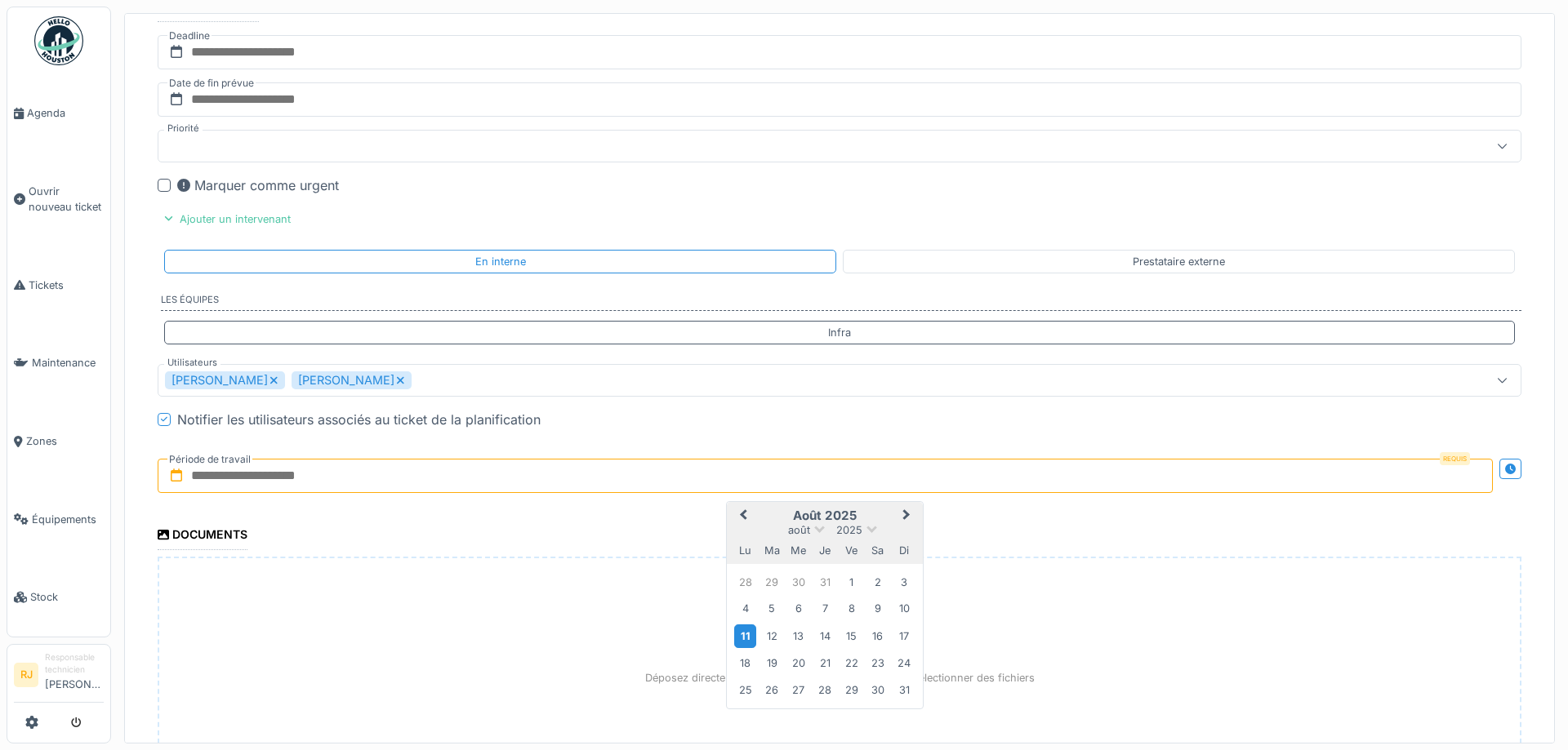
click at [754, 639] on div "11" at bounding box center [745, 636] width 22 height 24
click at [334, 473] on input "**********" at bounding box center [825, 475] width 1335 height 35
click at [800, 636] on div "13" at bounding box center [798, 636] width 22 height 22
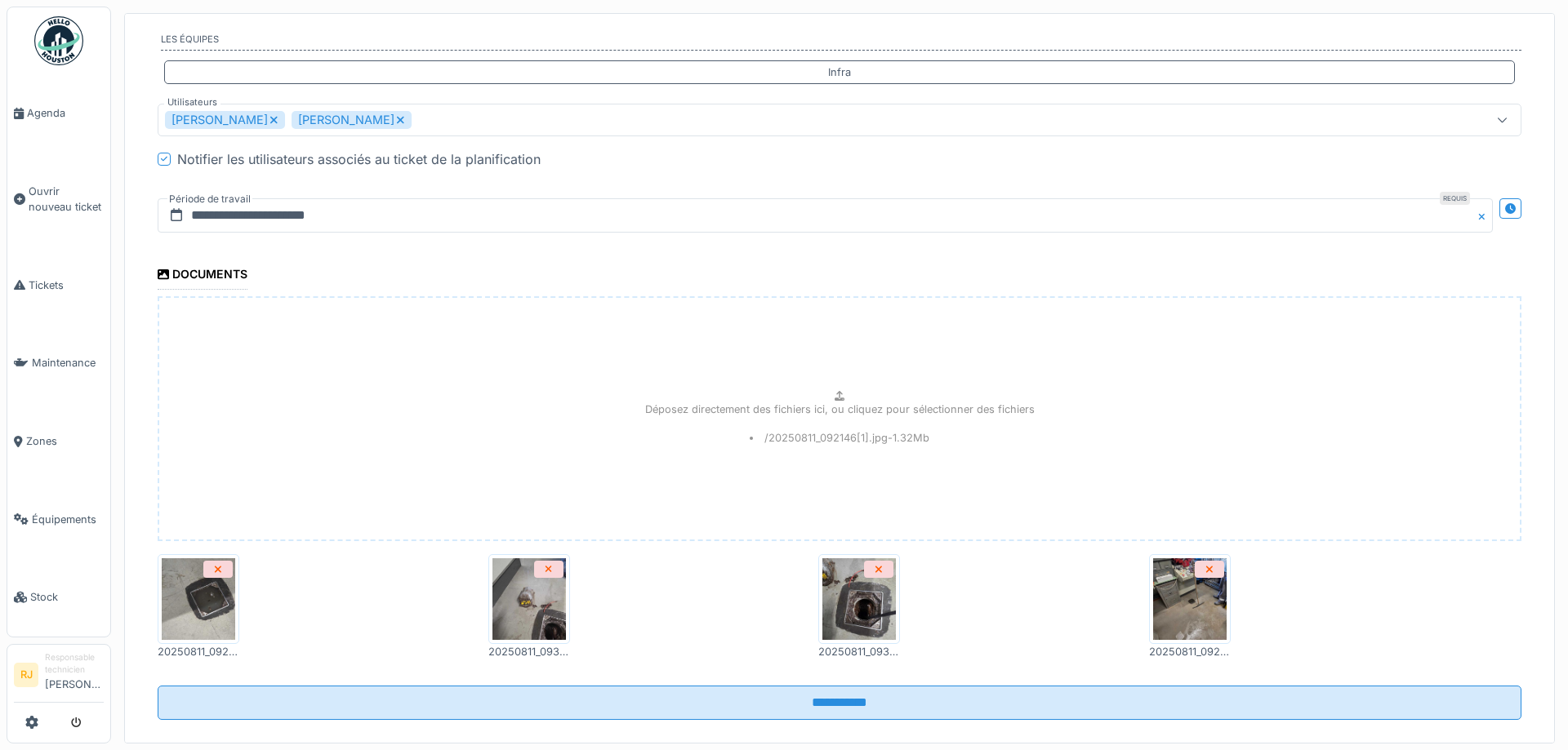
scroll to position [2533, 0]
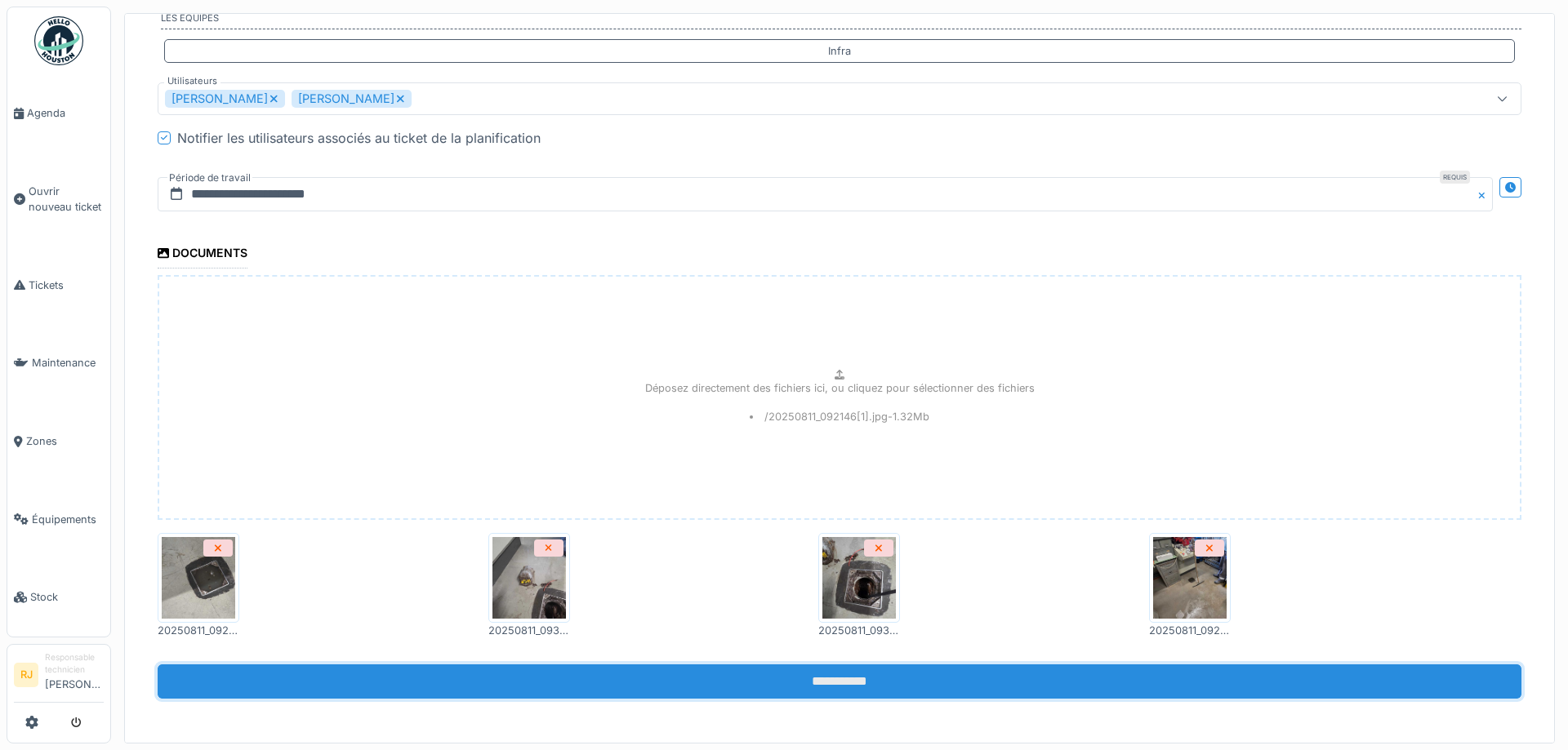
click at [792, 680] on input "**********" at bounding box center [840, 682] width 1364 height 35
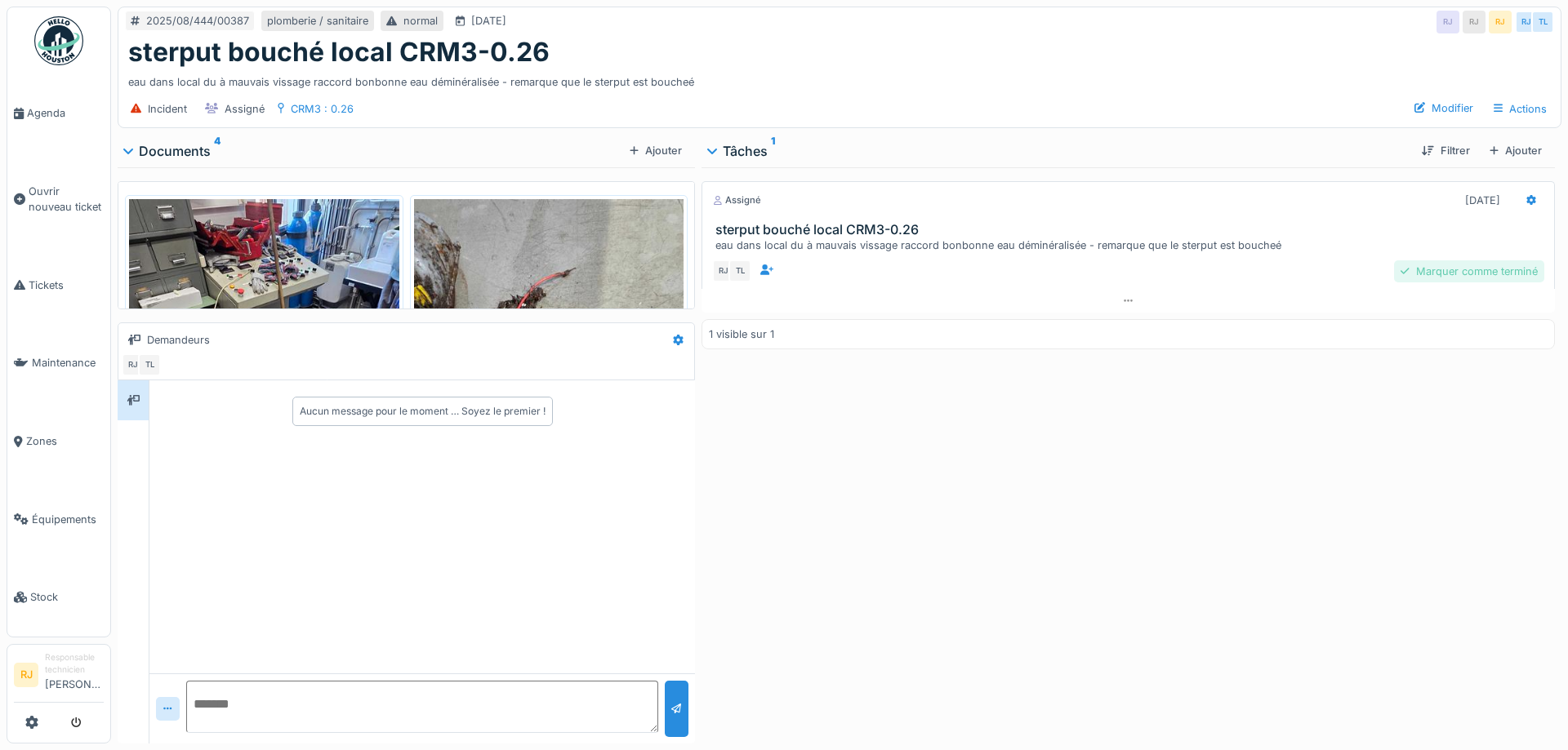
click at [1500, 274] on div "Marquer comme terminé" at bounding box center [1469, 271] width 150 height 22
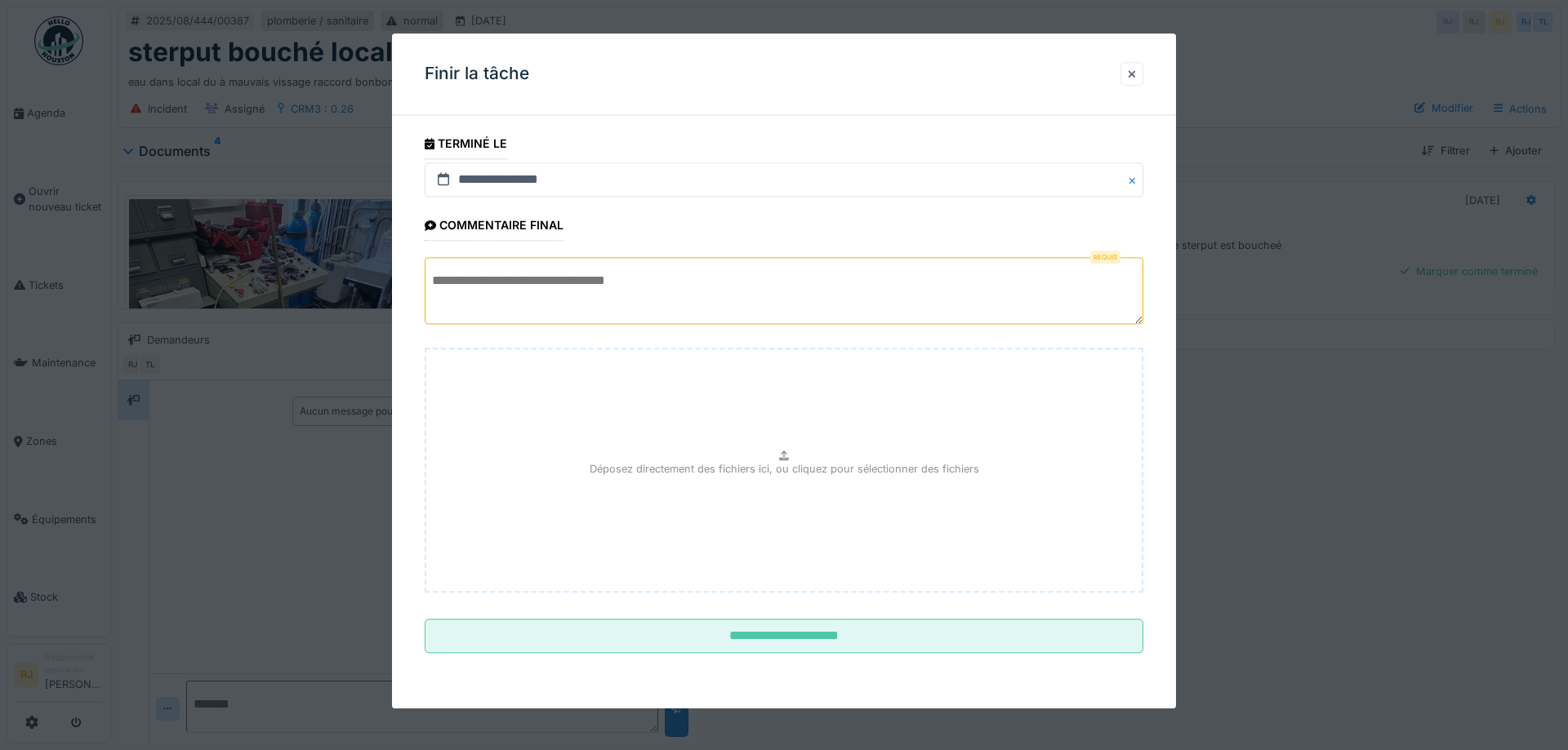
click at [640, 307] on textarea at bounding box center [784, 291] width 719 height 66
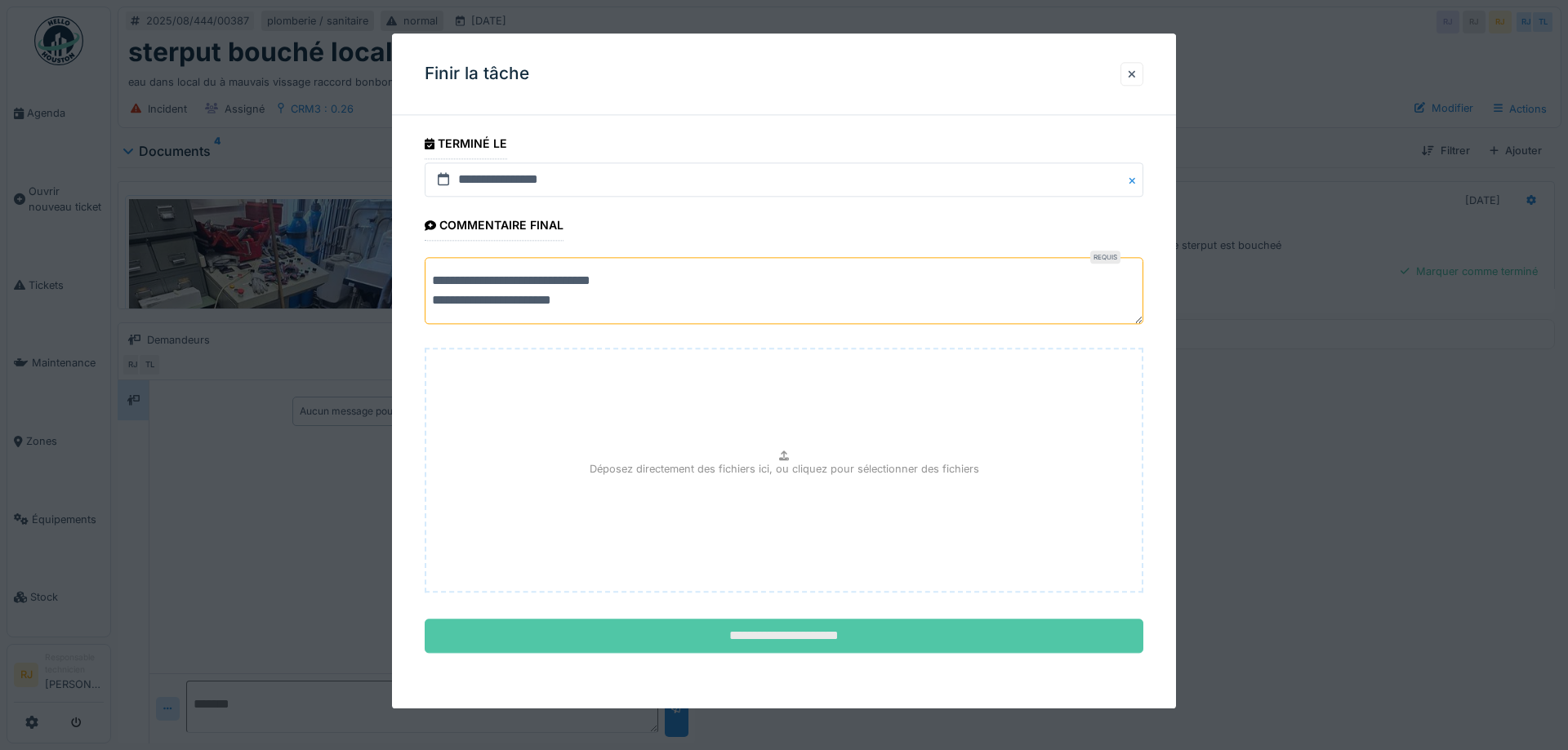
type textarea "**********"
click at [744, 625] on input "**********" at bounding box center [784, 637] width 719 height 35
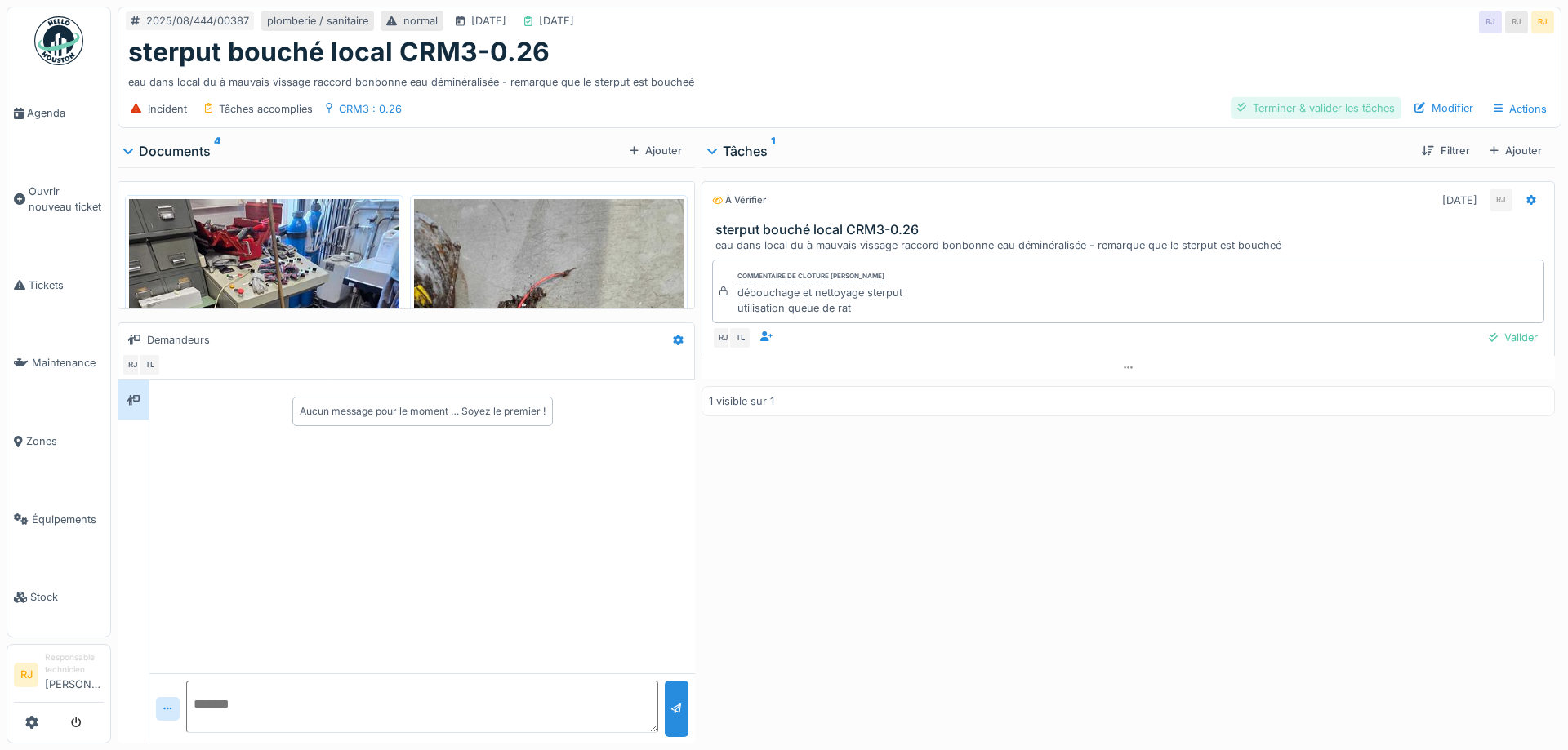
drag, startPoint x: 1376, startPoint y: 105, endPoint x: 1334, endPoint y: 104, distance: 42.0
click at [1373, 102] on div "Terminer & valider les tâches" at bounding box center [1316, 108] width 171 height 22
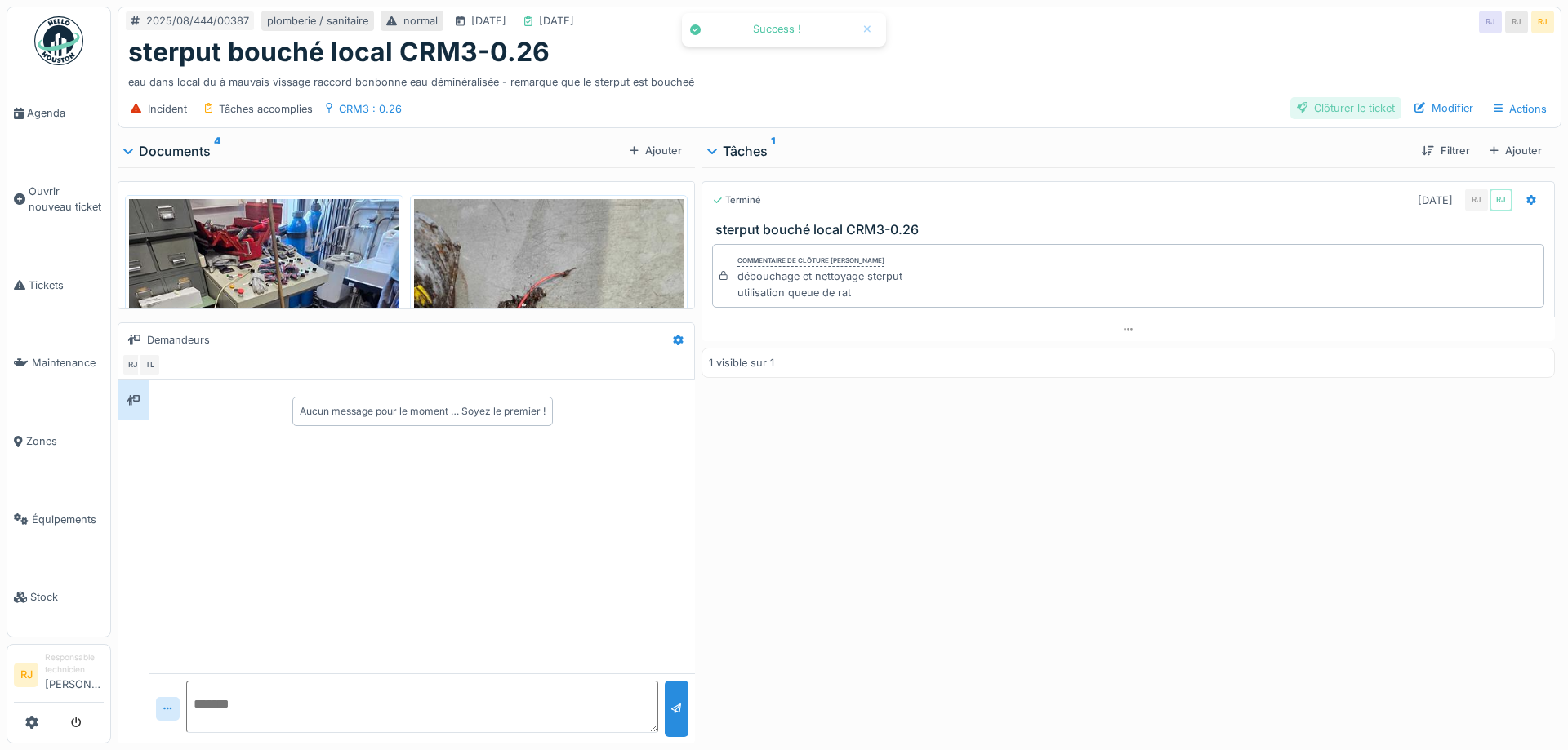
click at [1316, 107] on div "Clôturer le ticket" at bounding box center [1346, 108] width 111 height 22
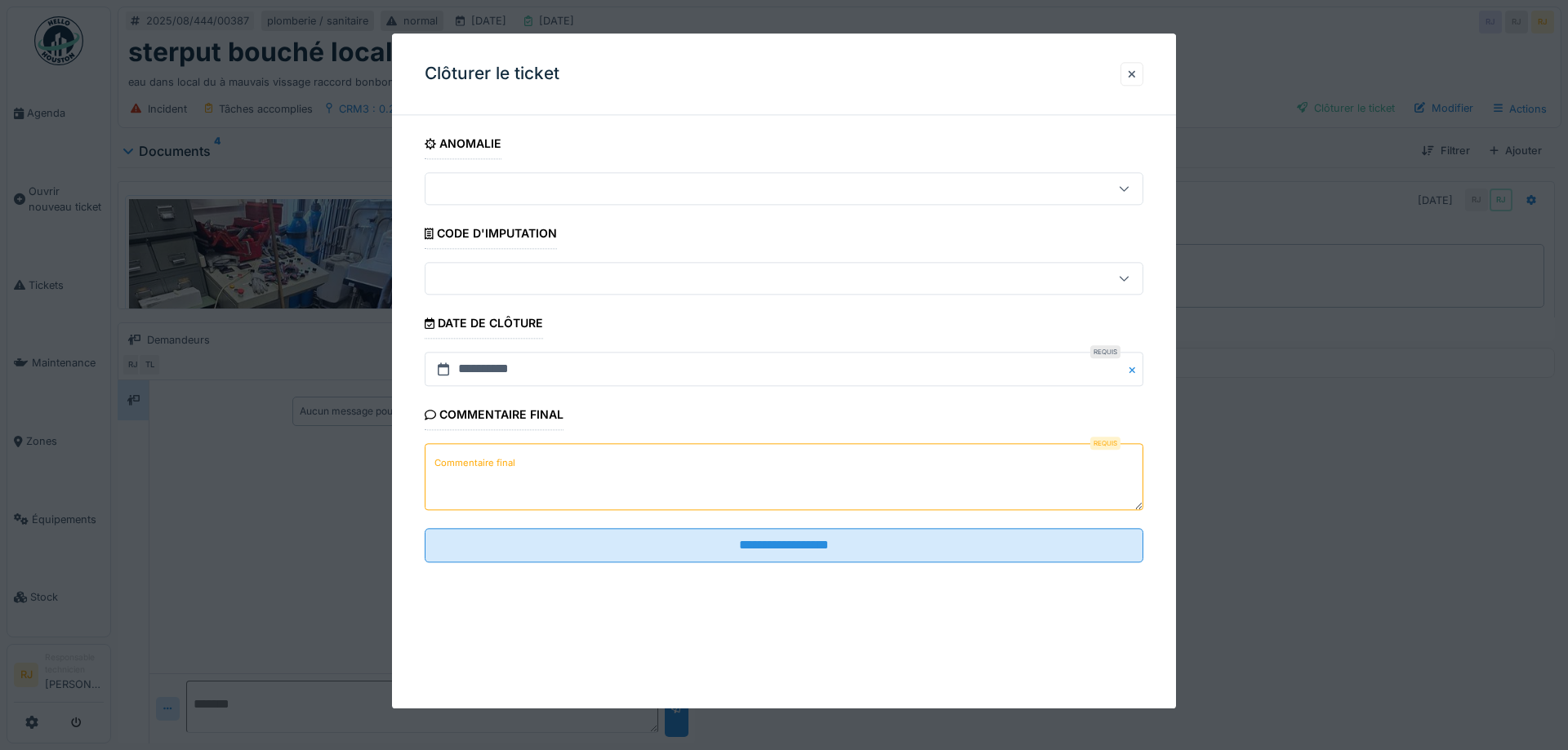
click at [548, 454] on textarea "Commentaire final" at bounding box center [784, 477] width 719 height 66
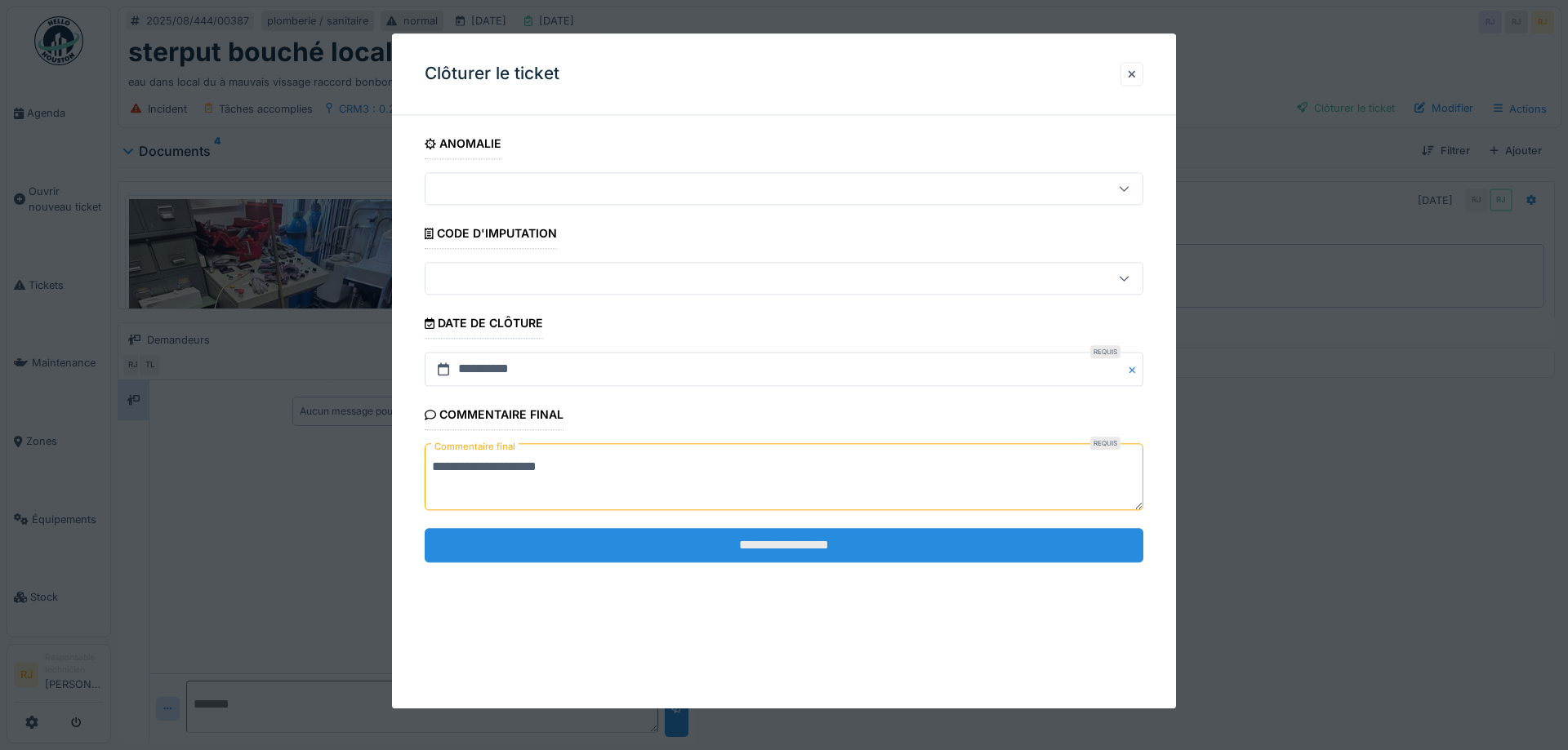
type textarea "**********"
click at [608, 547] on input "**********" at bounding box center [784, 545] width 719 height 35
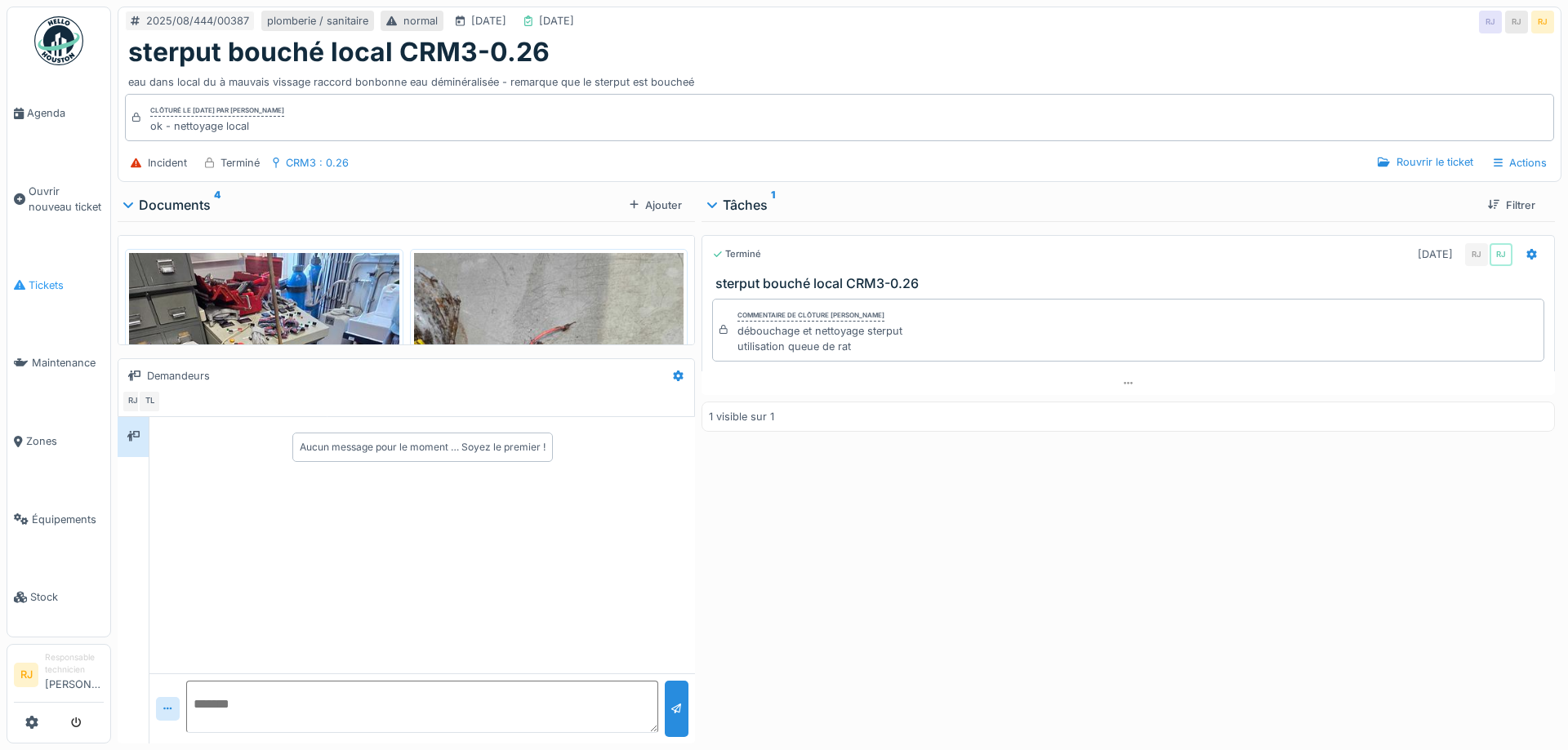
click at [53, 278] on span "Tickets" at bounding box center [66, 286] width 75 height 16
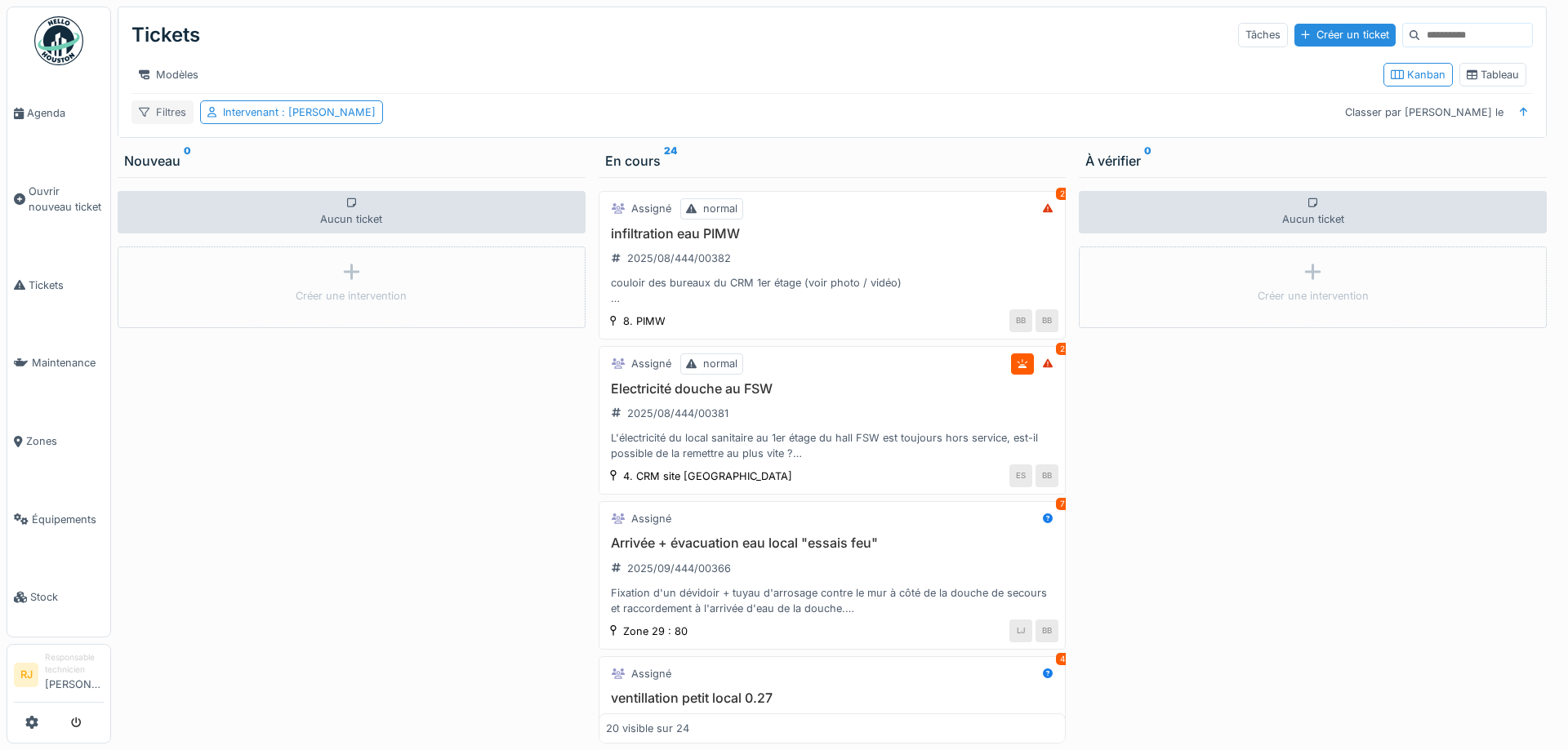
click at [164, 117] on div "Filtres" at bounding box center [162, 112] width 63 height 24
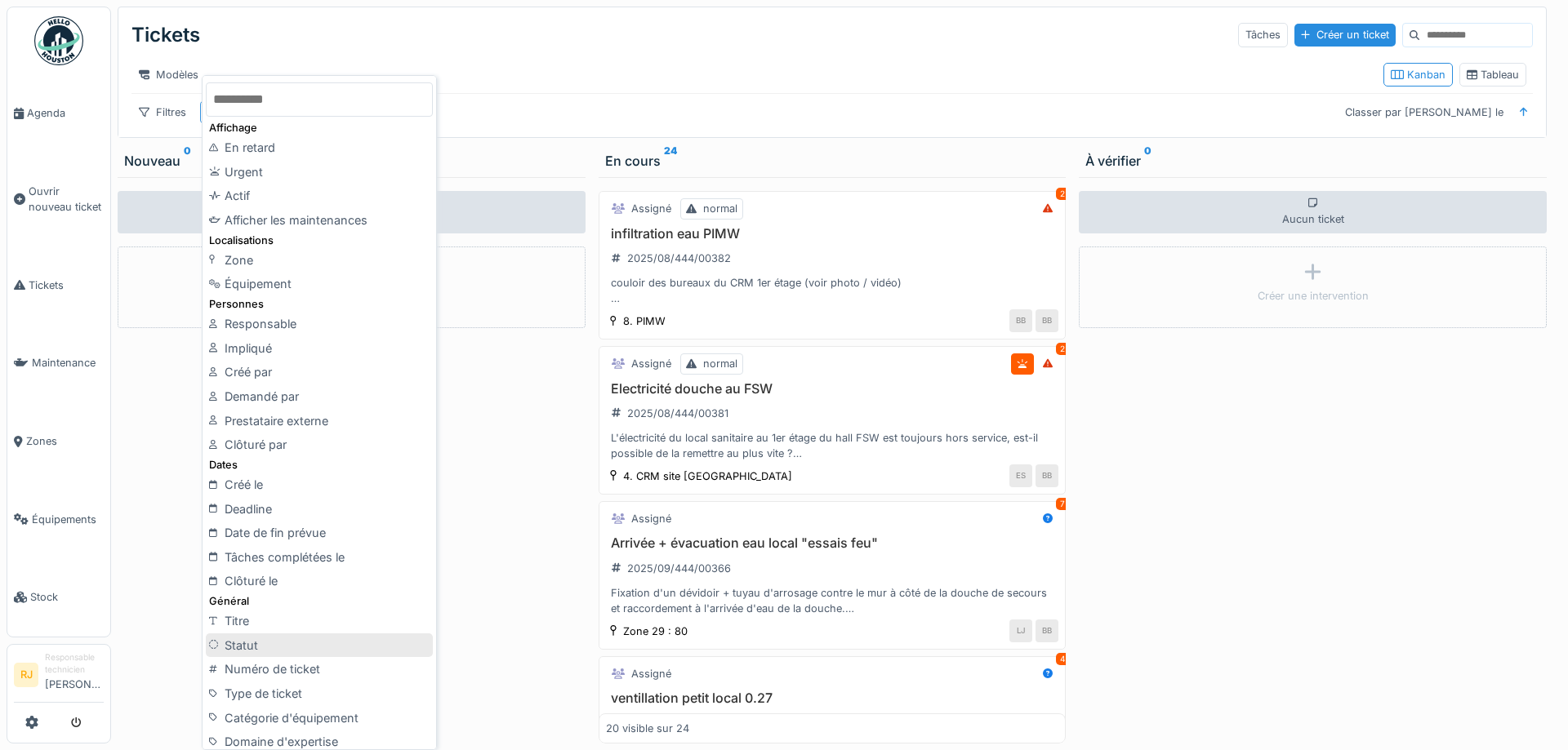
click at [287, 654] on div "Statut" at bounding box center [319, 646] width 227 height 25
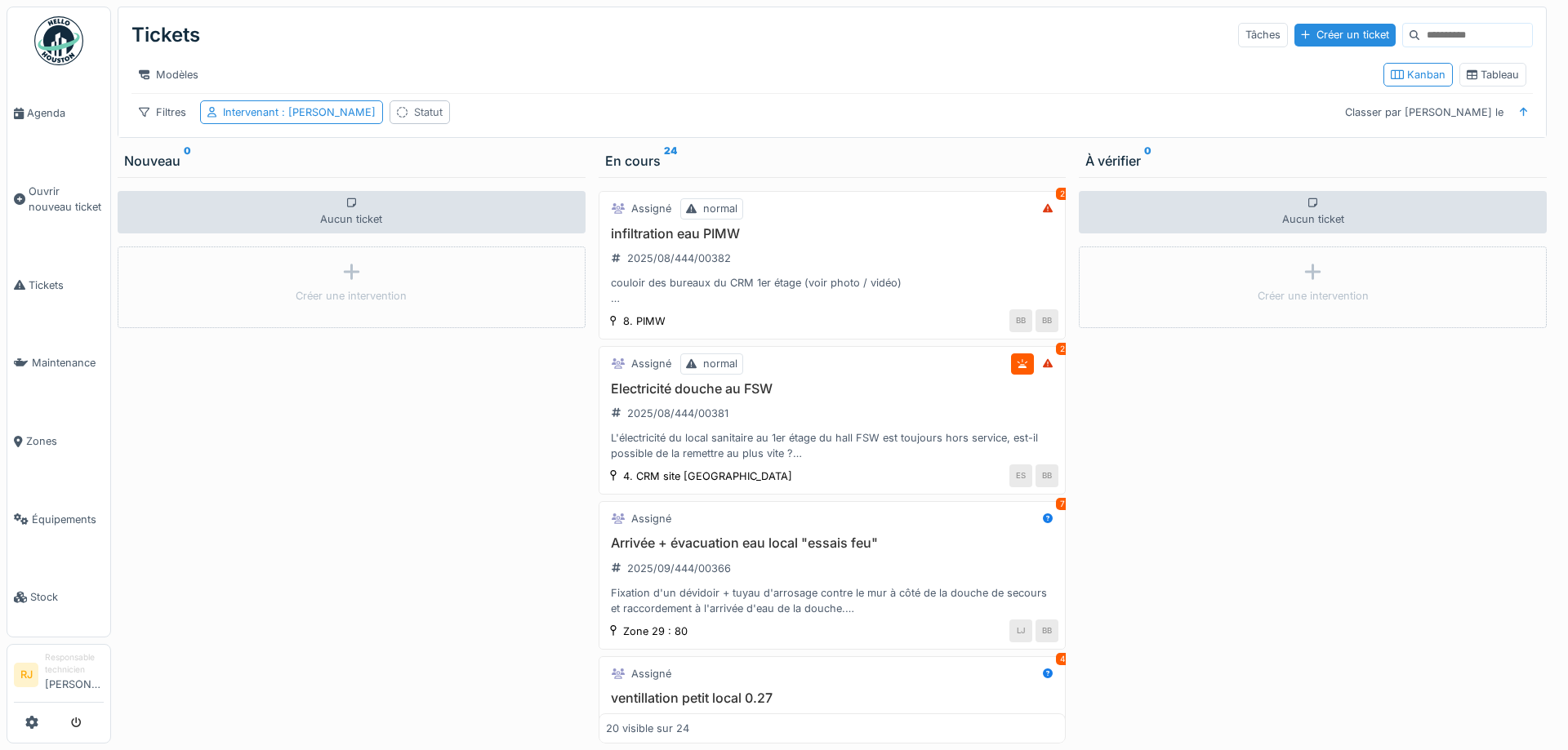
click at [425, 106] on div "Statut" at bounding box center [428, 112] width 29 height 16
click at [519, 192] on icon at bounding box center [521, 189] width 11 height 11
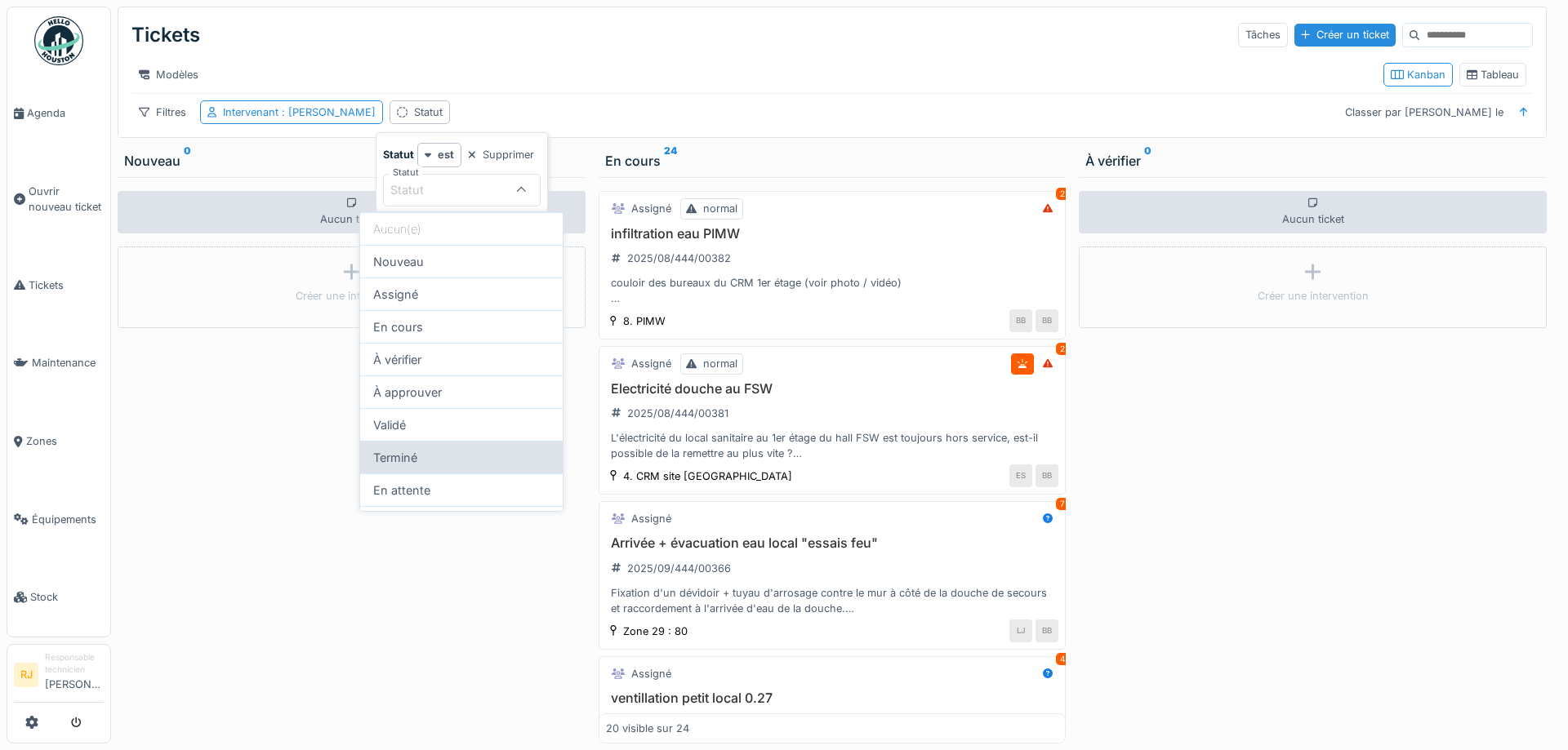
click at [425, 451] on div "Terminé" at bounding box center [461, 456] width 202 height 33
type input "******"
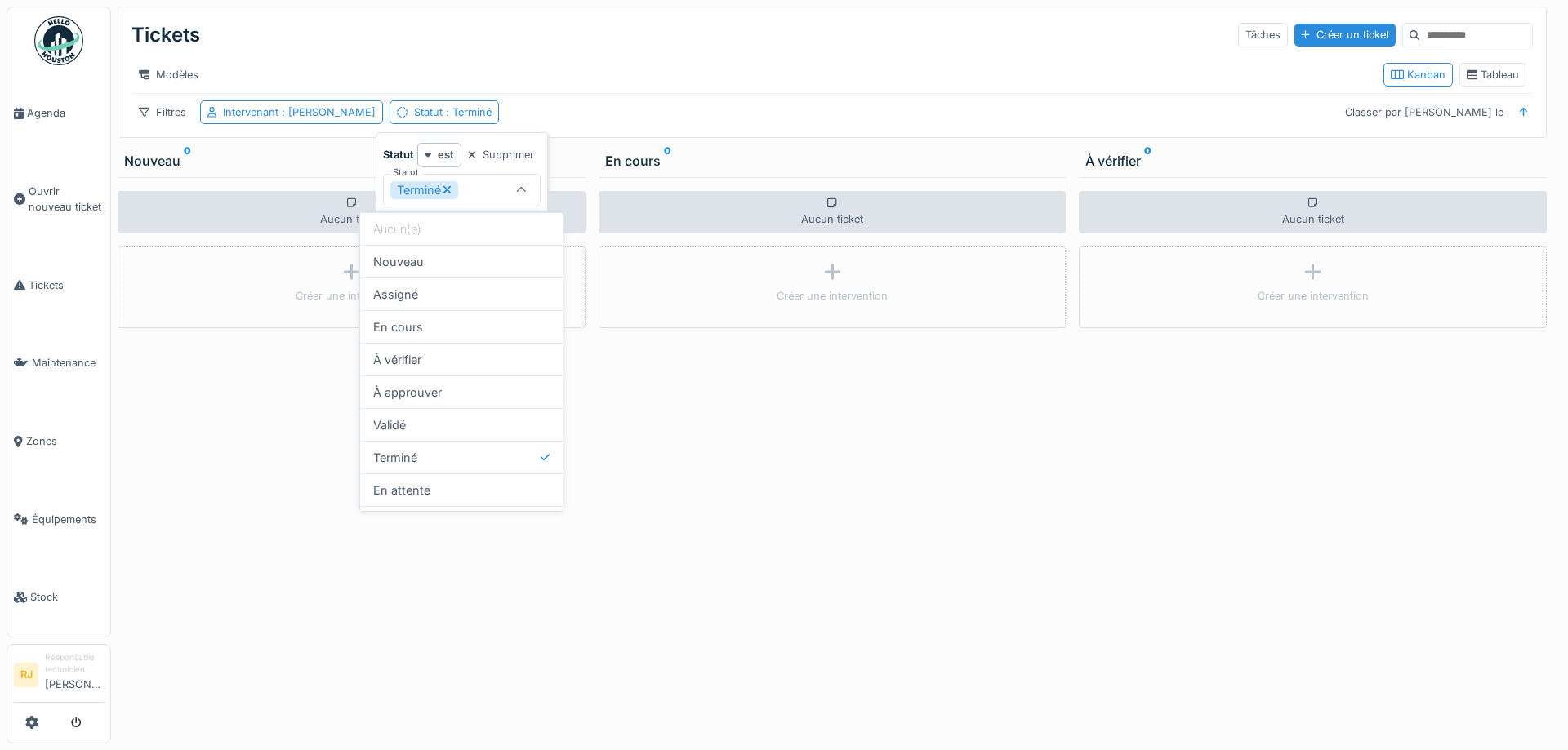
click at [798, 461] on div "Aucun ticket Créer une intervention" at bounding box center [832, 460] width 467 height 566
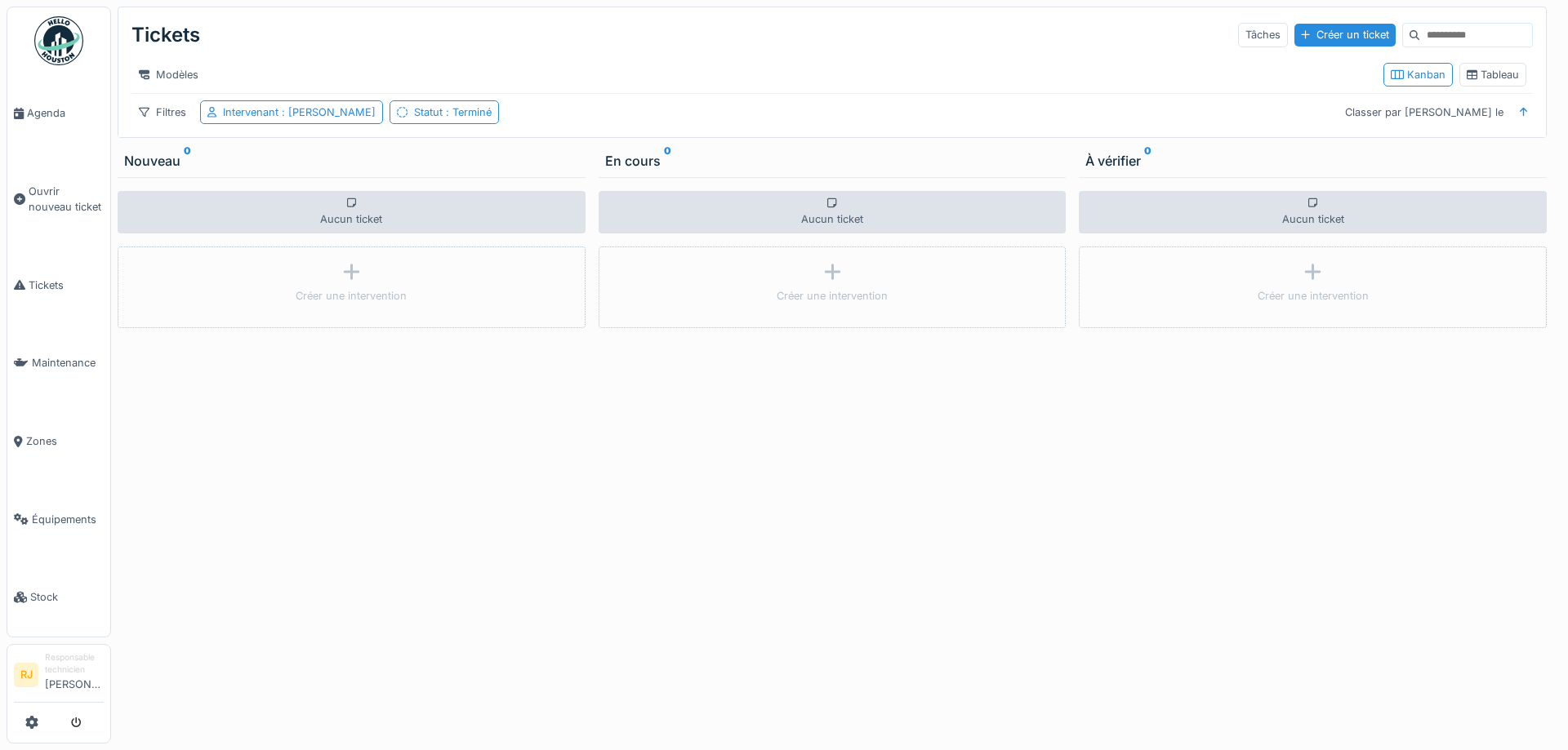
click at [501, 112] on div "Filtres Intervenant : Ronan Jurcaba Statut : Terminé Classer par Créé le" at bounding box center [832, 112] width 1401 height 24
click at [397, 105] on div at bounding box center [402, 112] width 11 height 16
click at [519, 155] on div "Supprimer" at bounding box center [501, 155] width 79 height 22
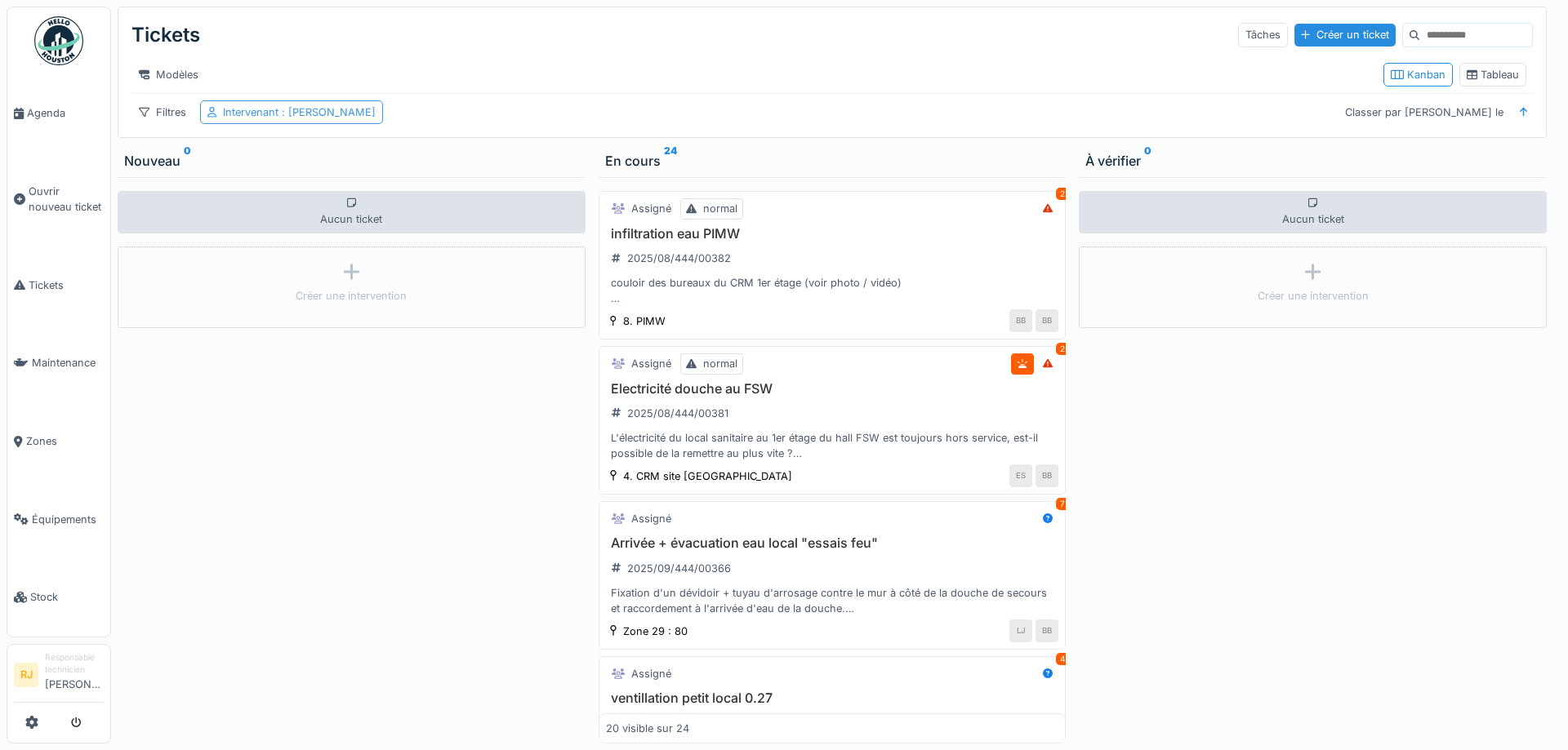
click at [316, 107] on span ": Ronan Jurcaba" at bounding box center [327, 112] width 97 height 12
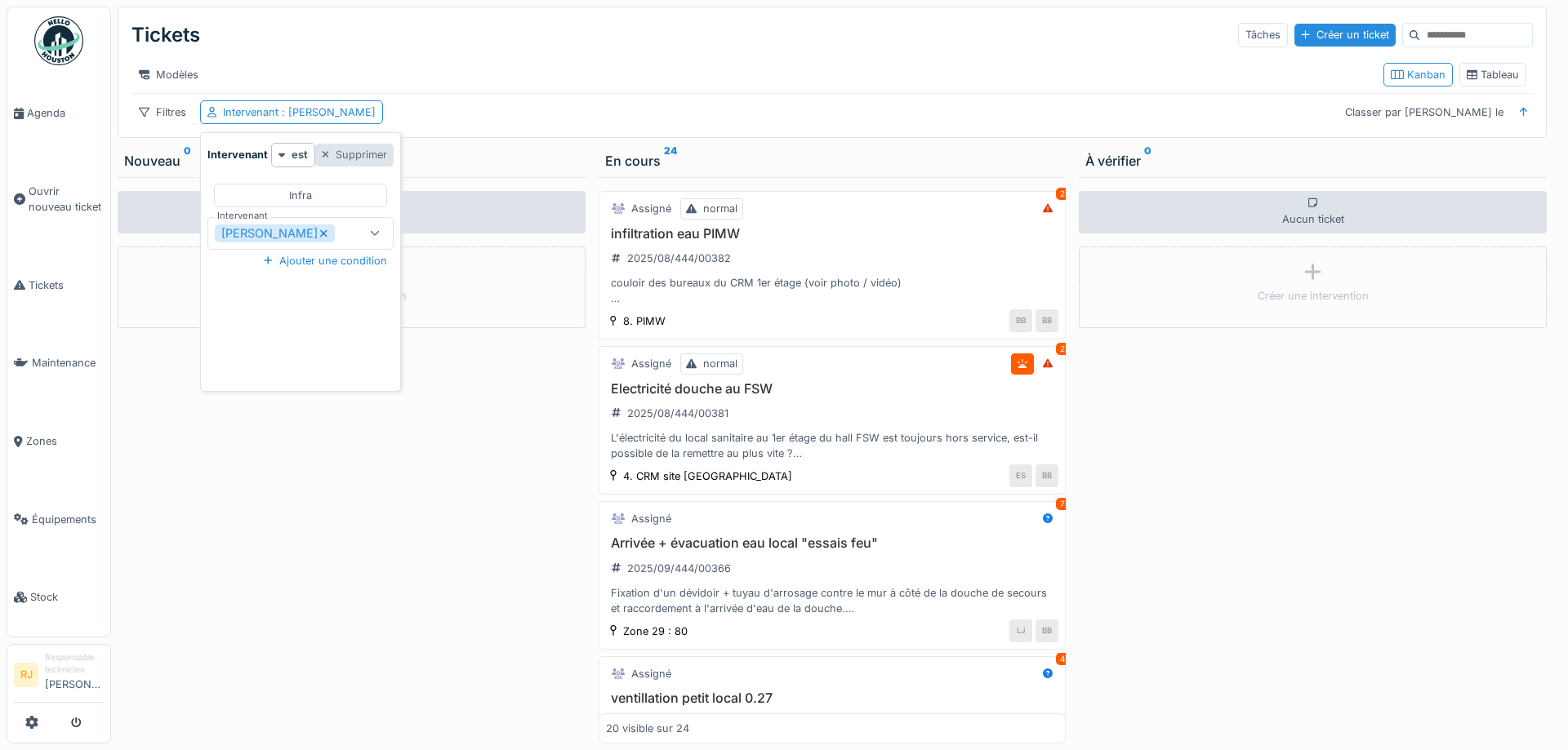
click at [363, 150] on div "Supprimer" at bounding box center [355, 155] width 79 height 22
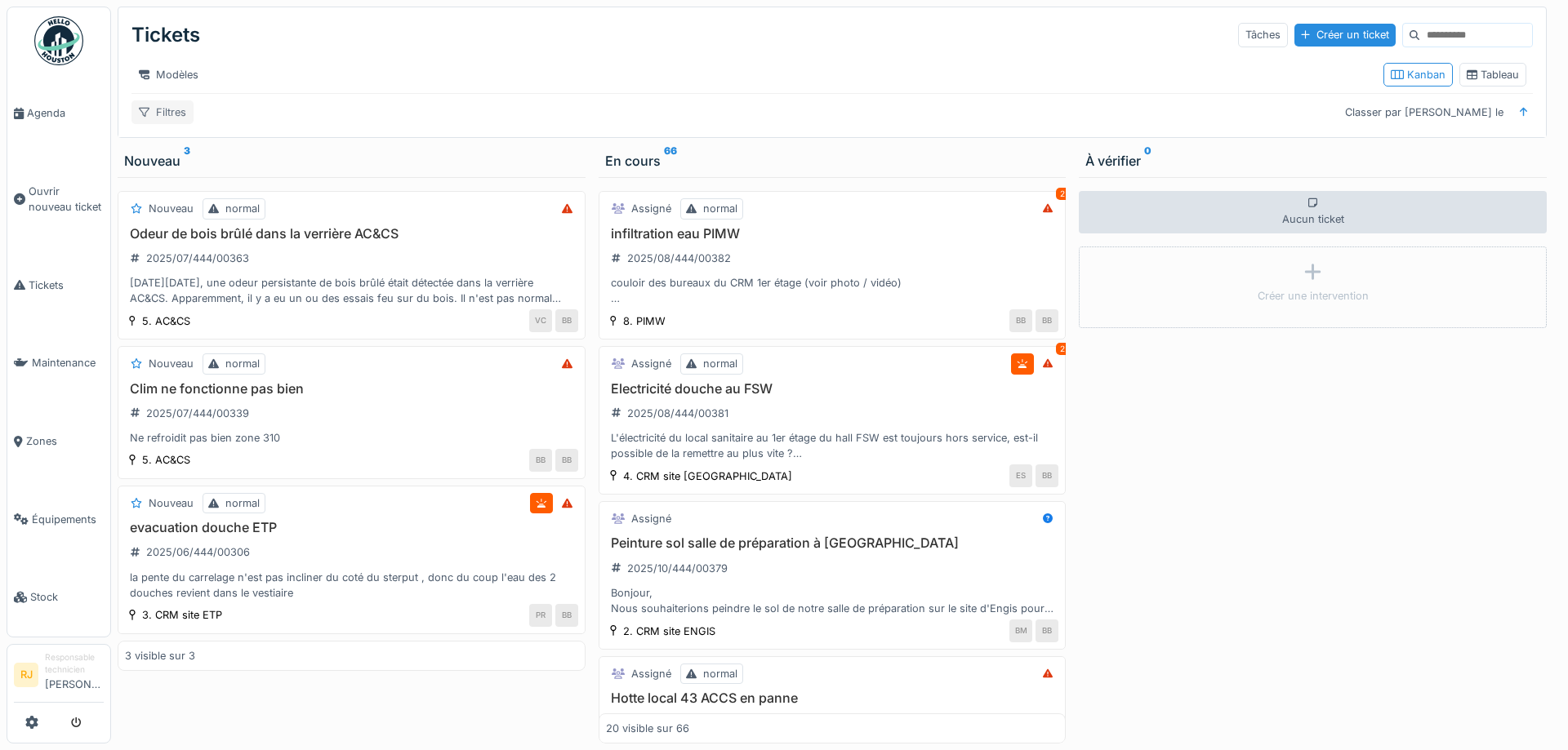
click at [175, 106] on div "Filtres" at bounding box center [162, 112] width 63 height 24
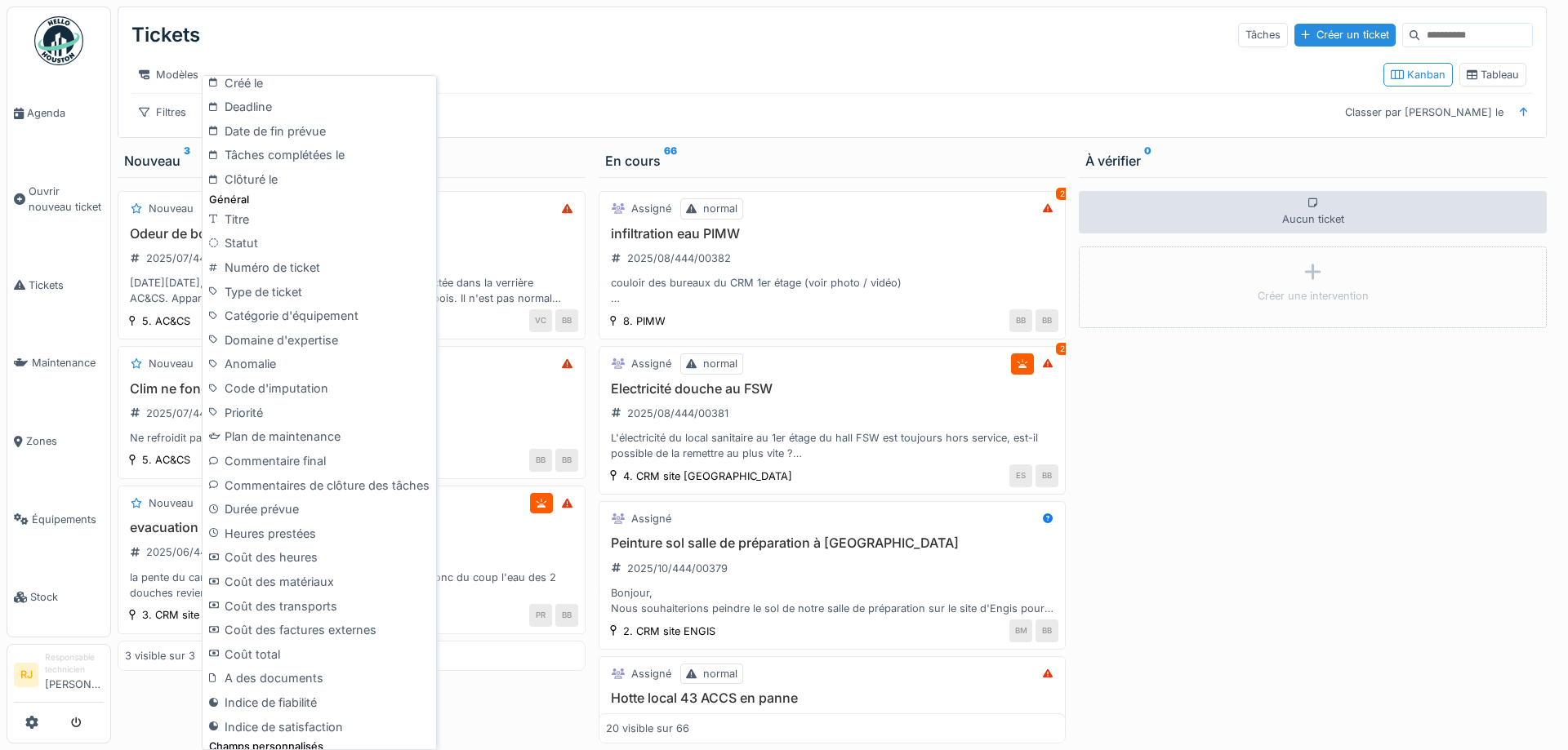
scroll to position [482, 0]
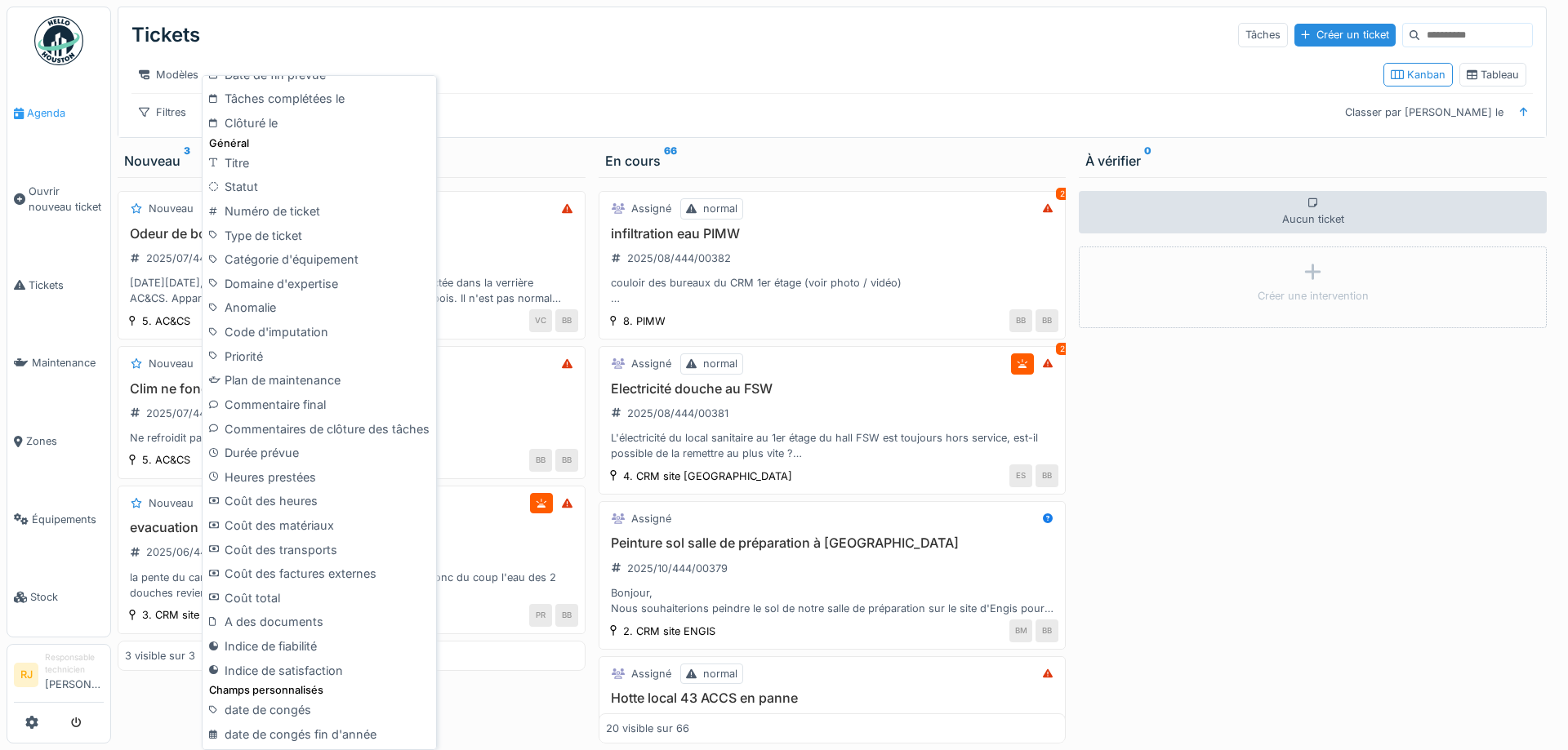
click at [57, 120] on span "Agenda" at bounding box center [65, 113] width 76 height 16
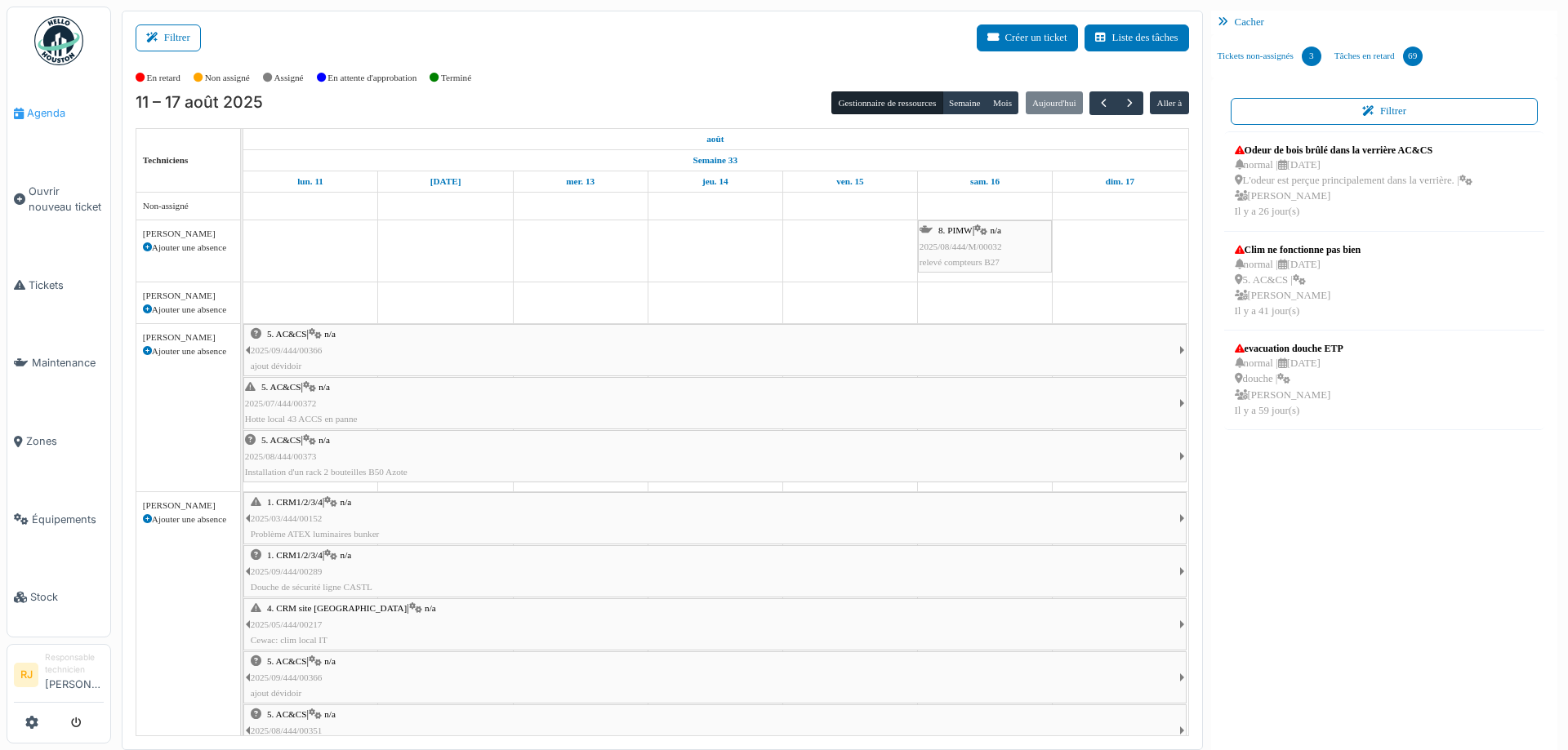
click at [49, 119] on span "Agenda" at bounding box center [65, 113] width 76 height 16
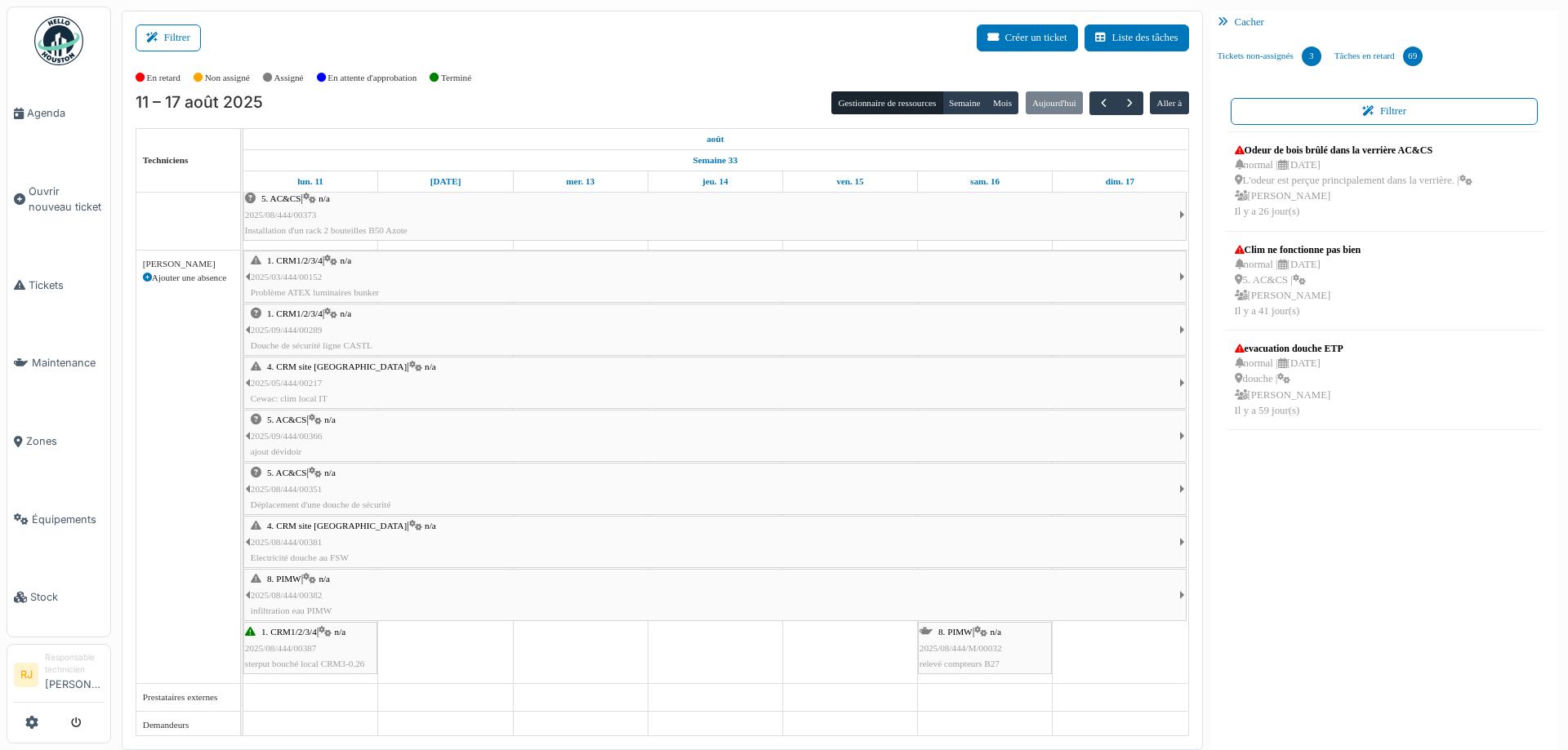
scroll to position [246, 0]
click at [249, 628] on icon at bounding box center [250, 629] width 11 height 11
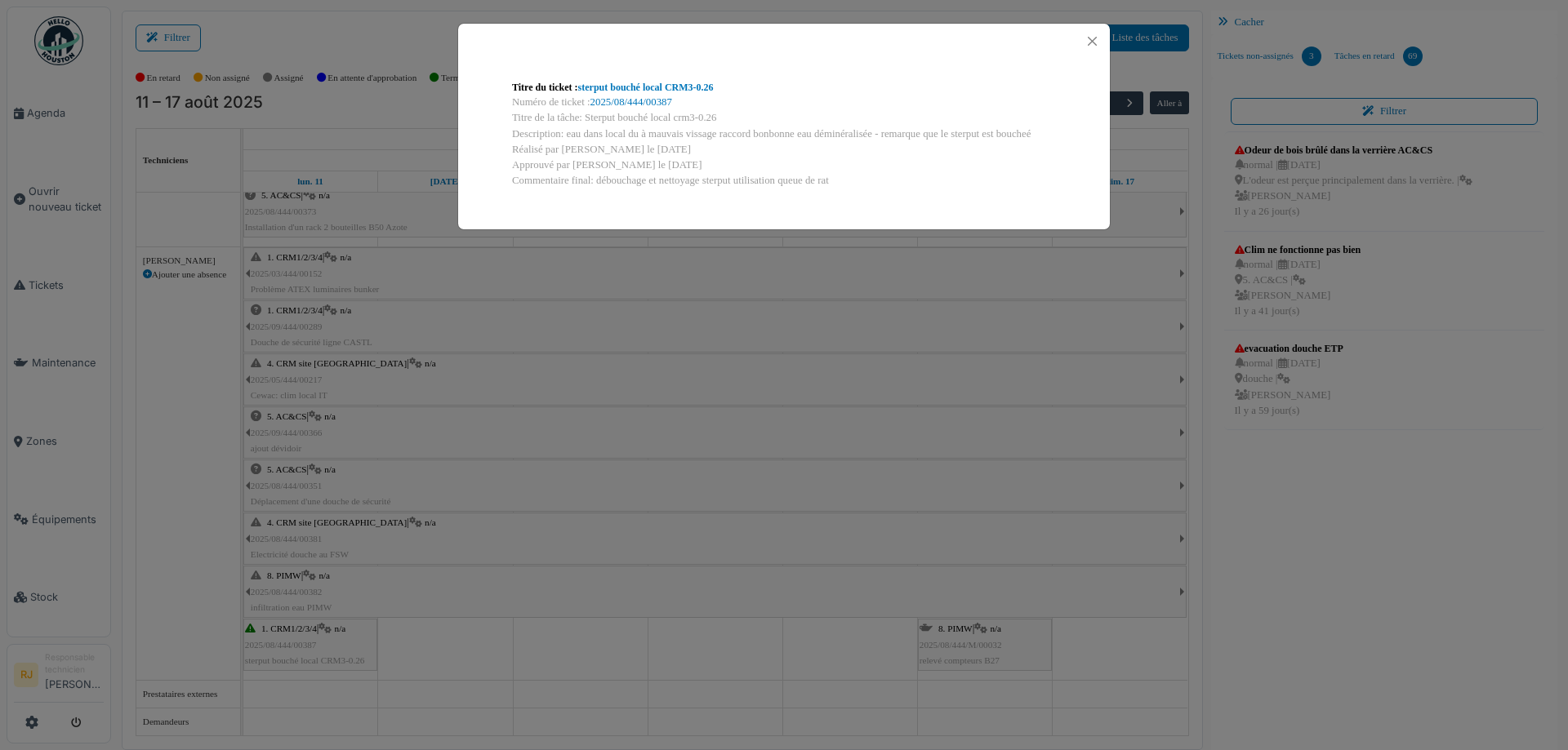
click at [496, 573] on div "Titre du ticket : sterput bouché local CRM3-0.26 Numéro de ticket : 2025/08/444…" at bounding box center [784, 375] width 1568 height 750
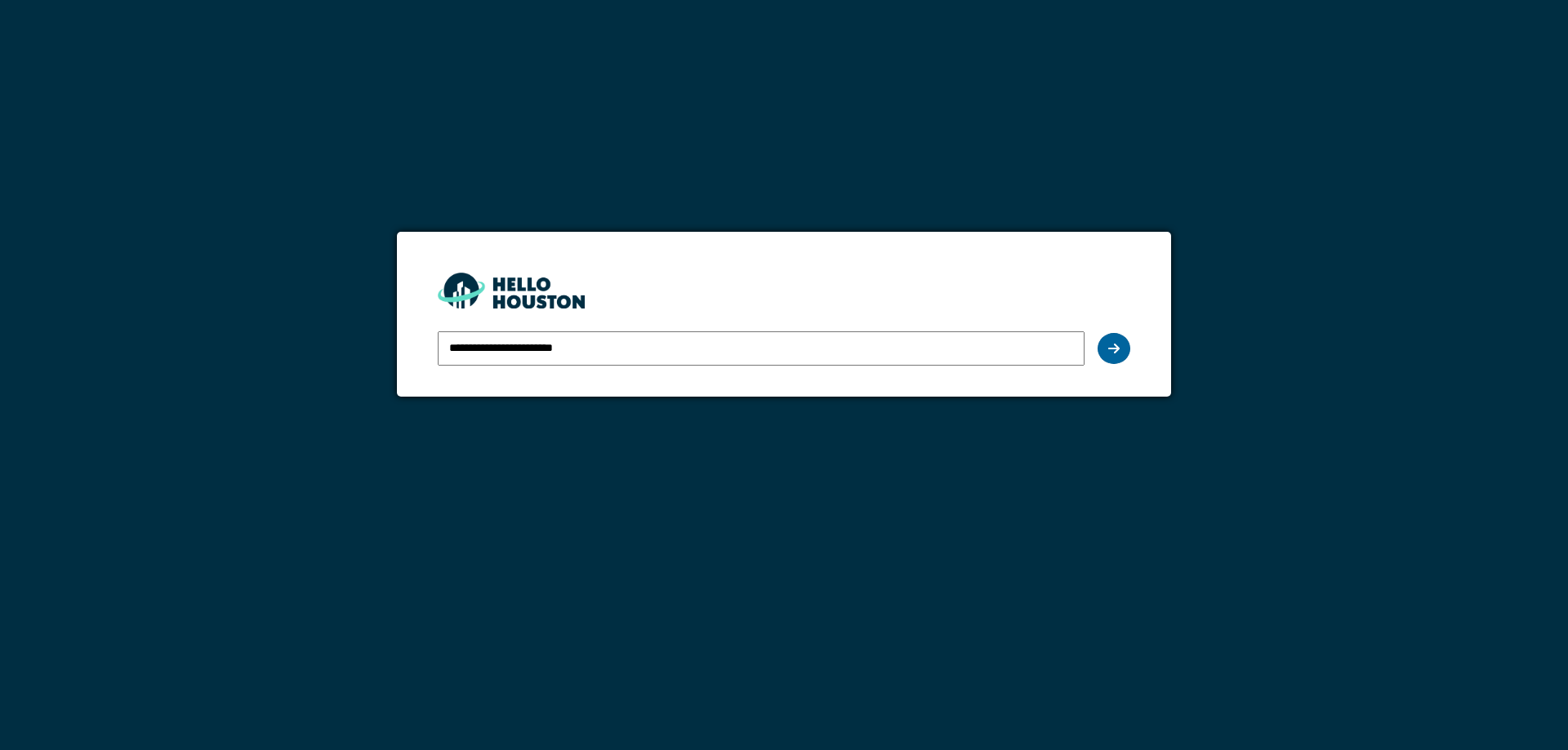
click at [1126, 350] on div at bounding box center [1113, 348] width 33 height 31
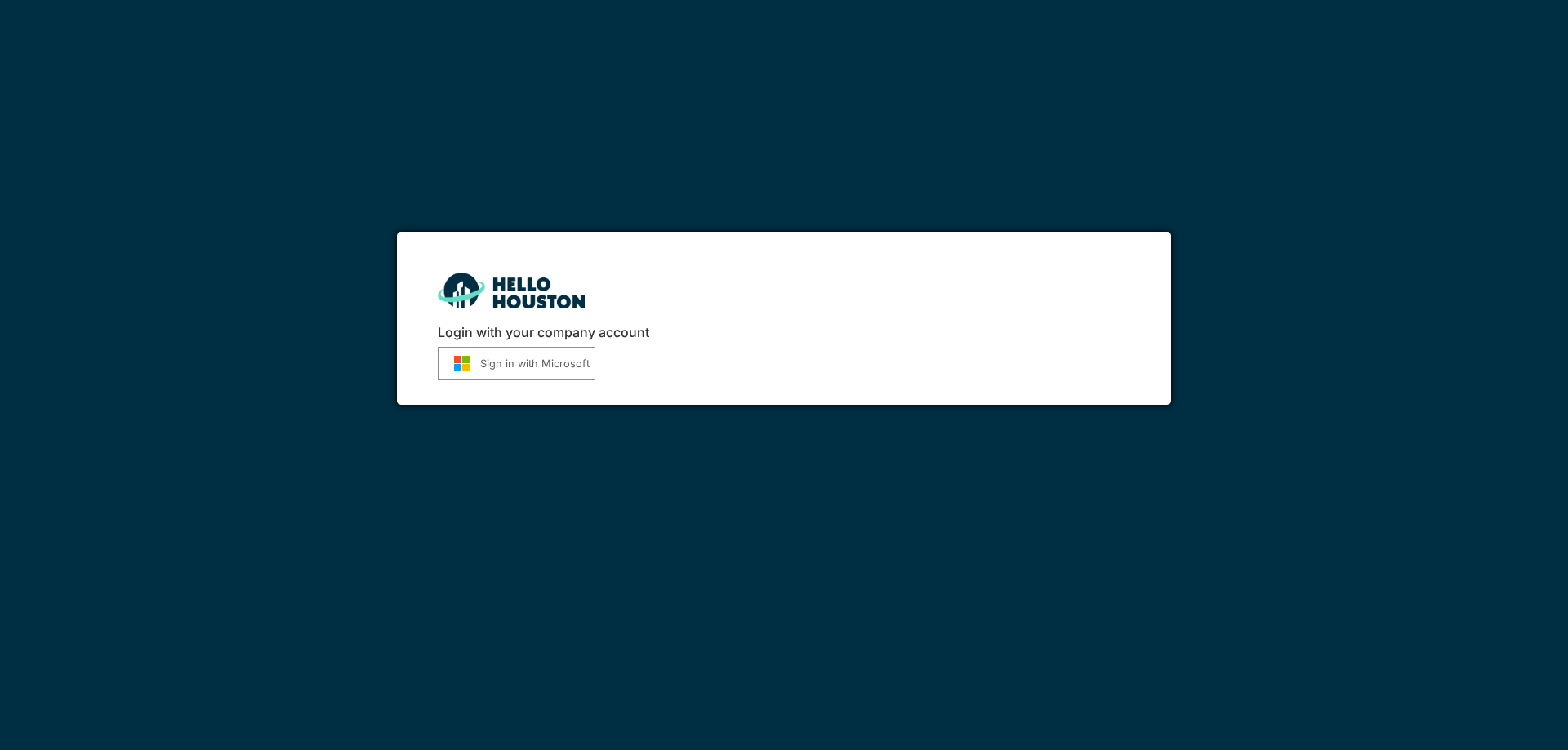
click at [509, 354] on button "Sign in with Microsoft" at bounding box center [516, 364] width 158 height 34
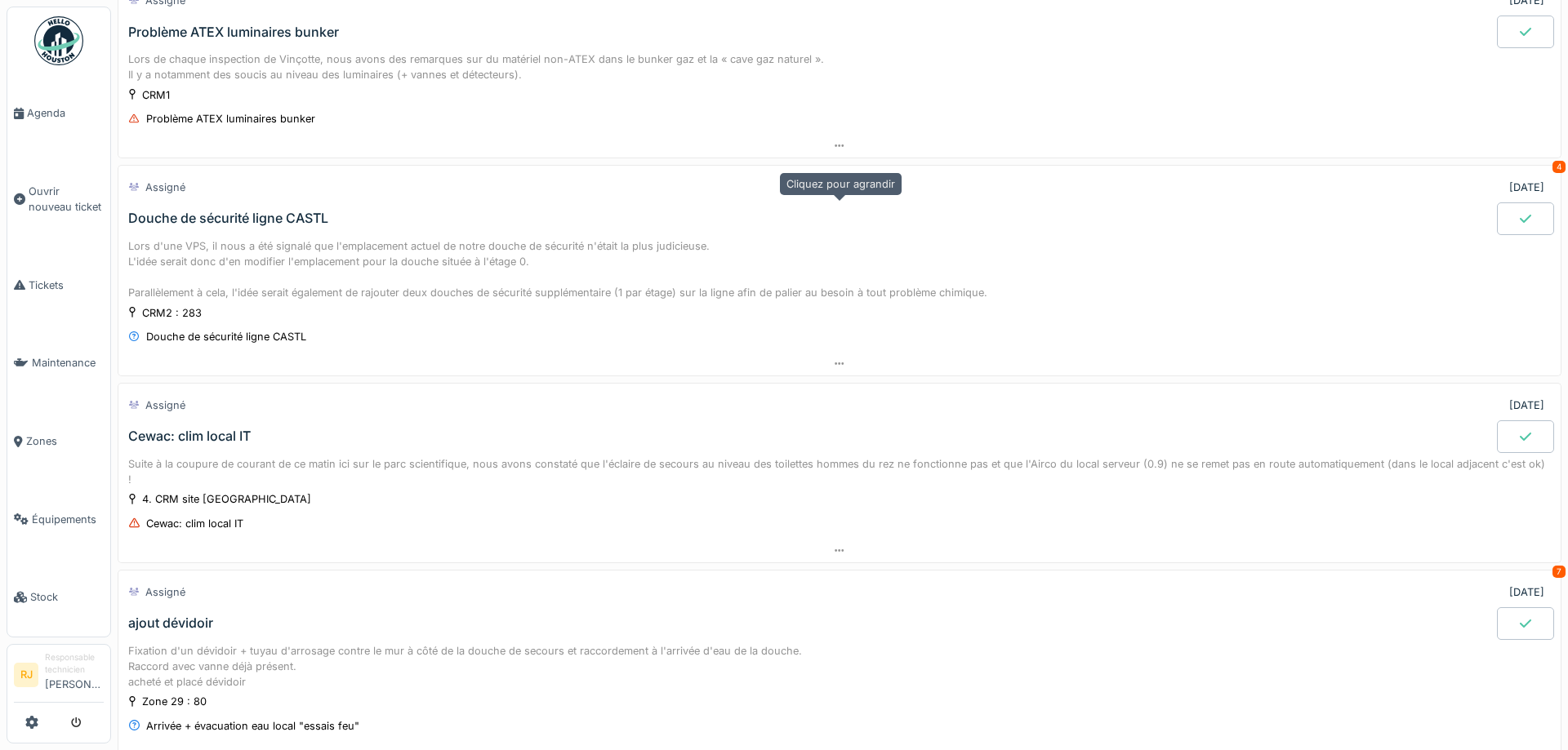
scroll to position [147, 0]
click at [247, 430] on div "Cewac: clim local IT" at bounding box center [189, 435] width 122 height 16
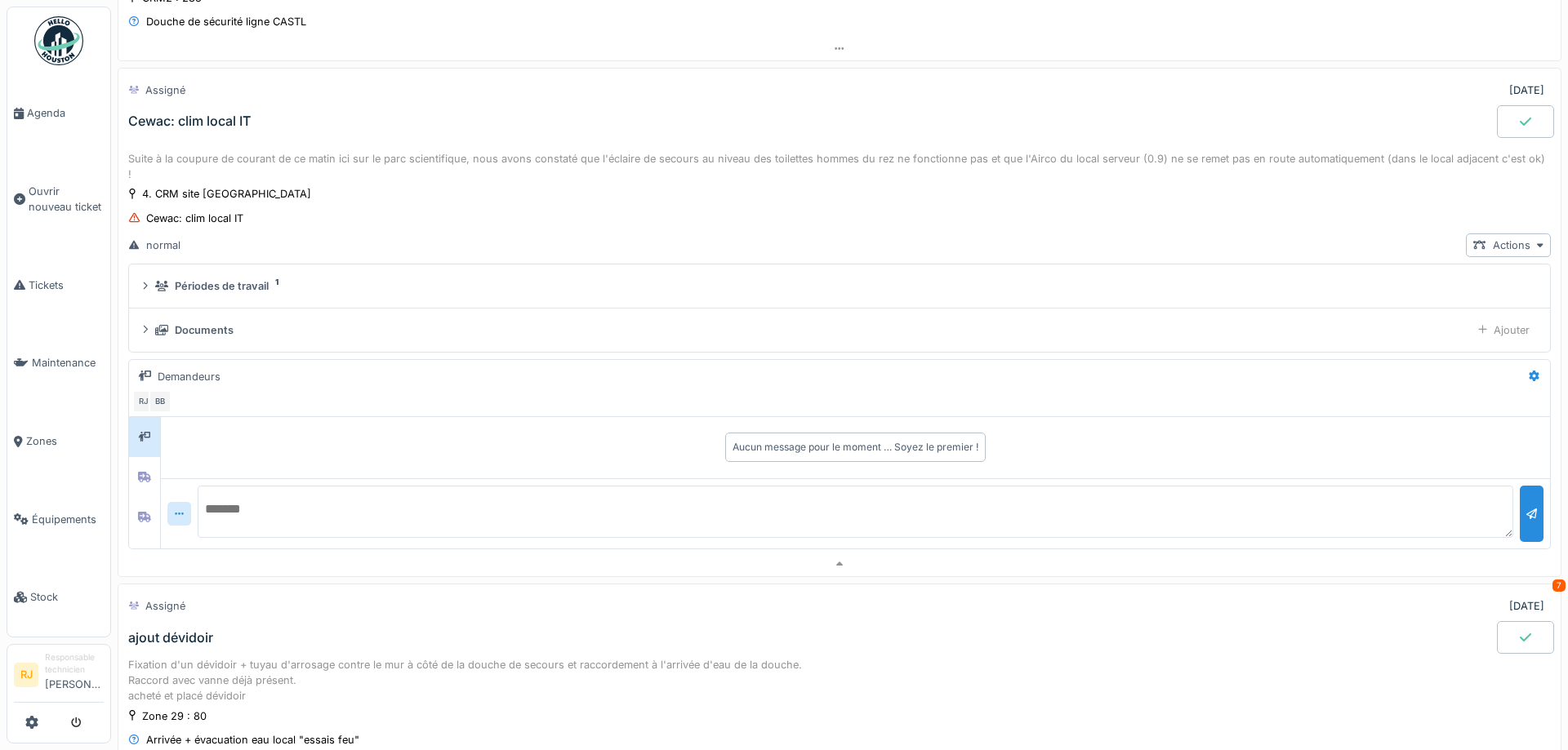
scroll to position [462, 0]
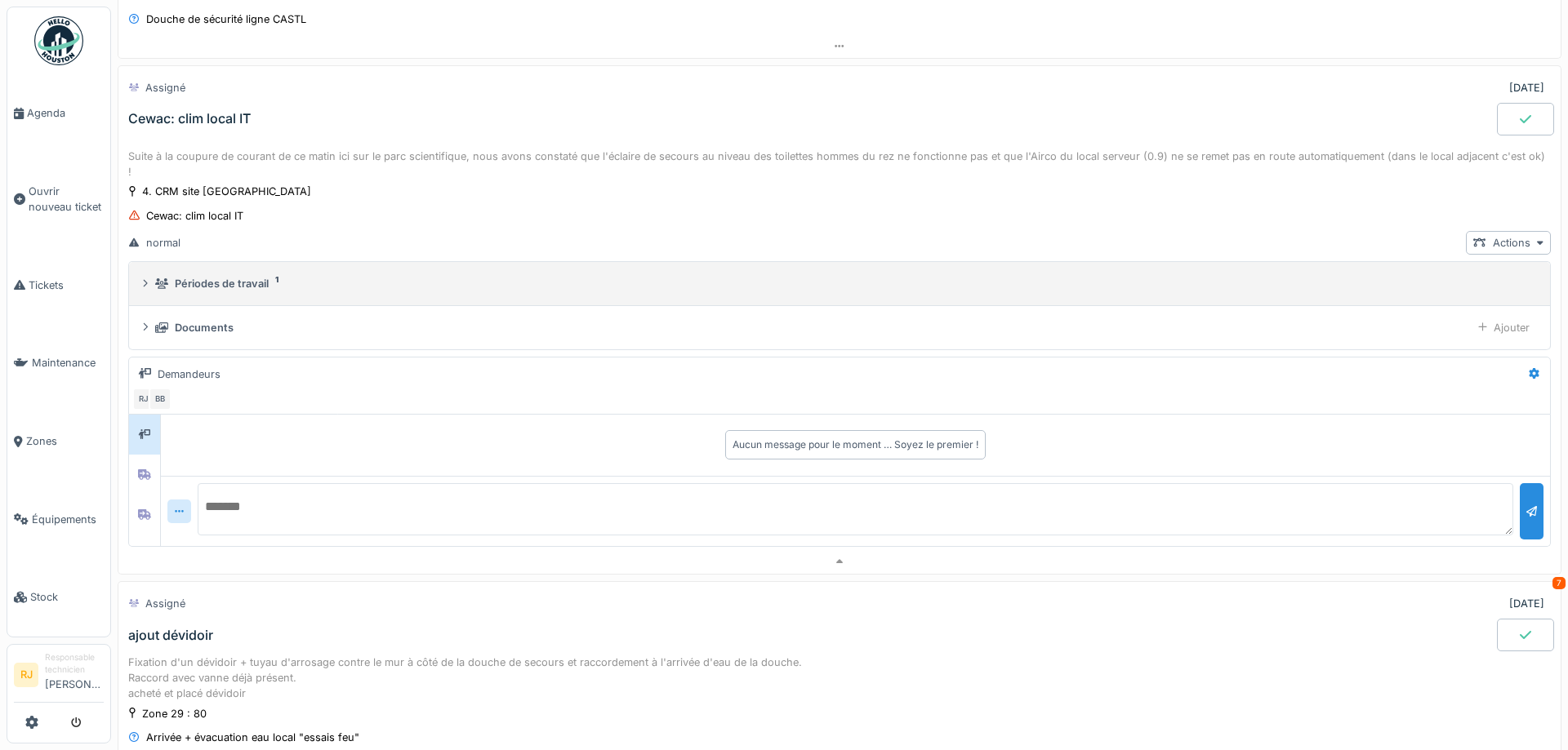
click at [221, 276] on div "Périodes de travail" at bounding box center [221, 284] width 94 height 16
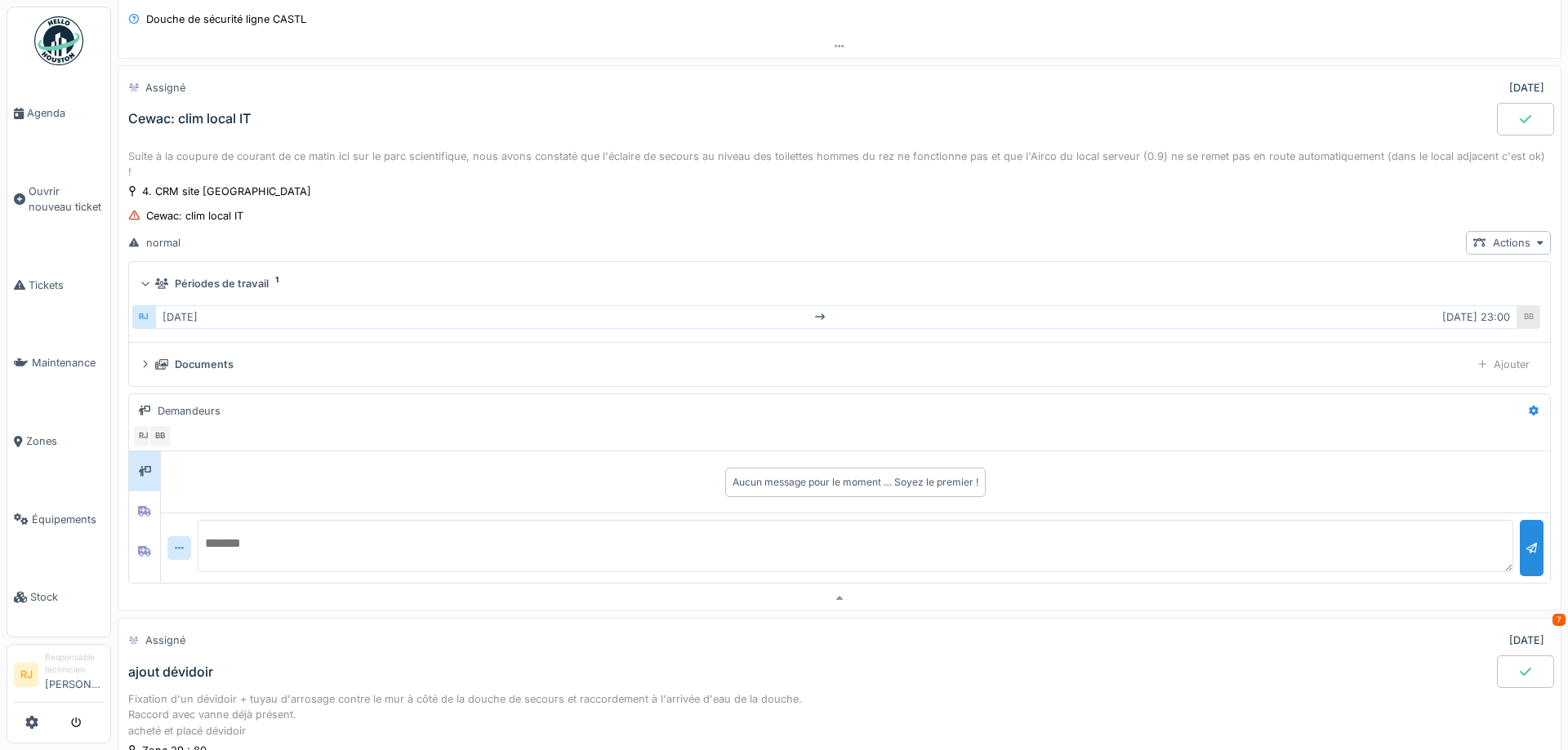
click at [221, 276] on div "Périodes de travail" at bounding box center [221, 284] width 94 height 16
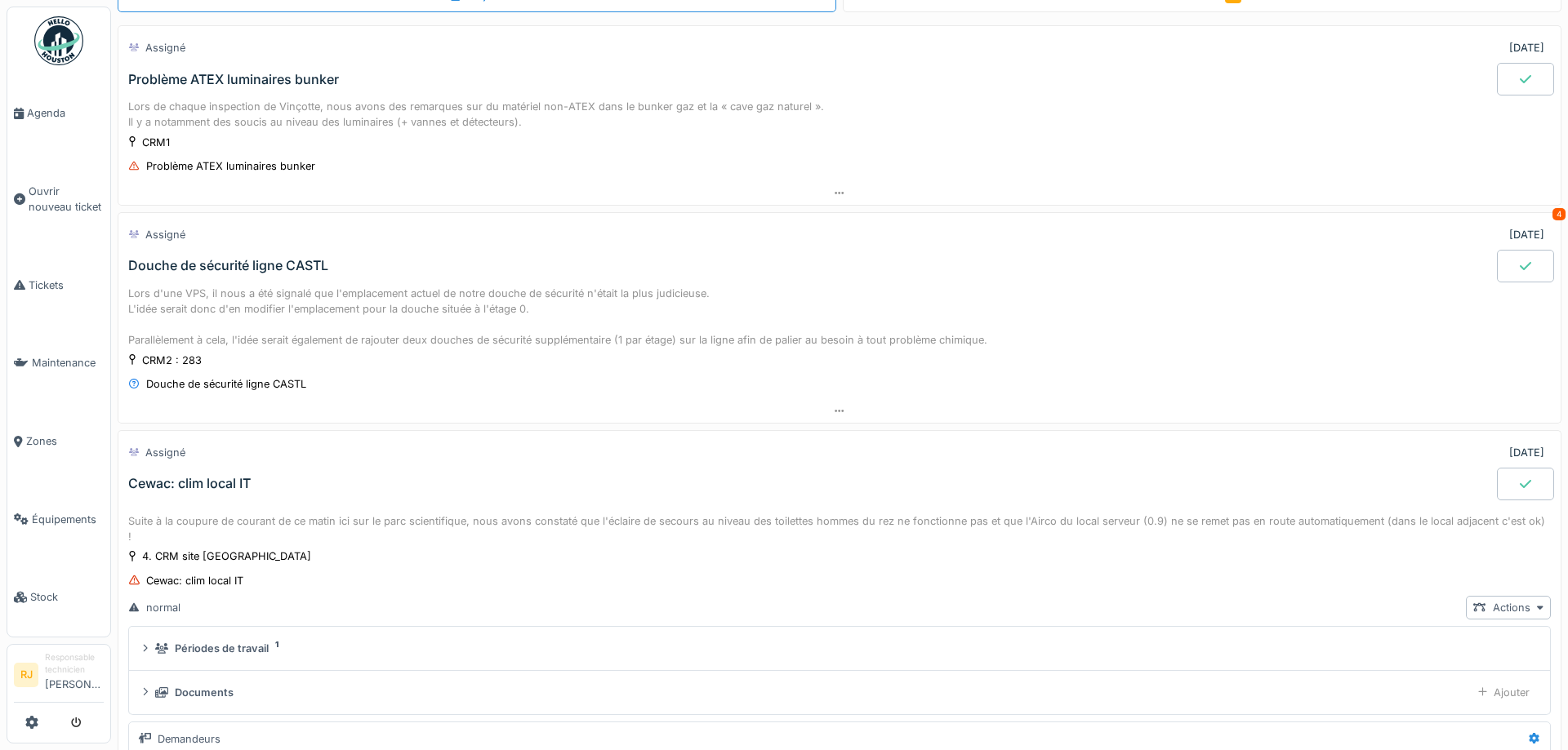
scroll to position [94, 0]
click at [200, 486] on div "Cewac: clim local IT" at bounding box center [189, 486] width 122 height 16
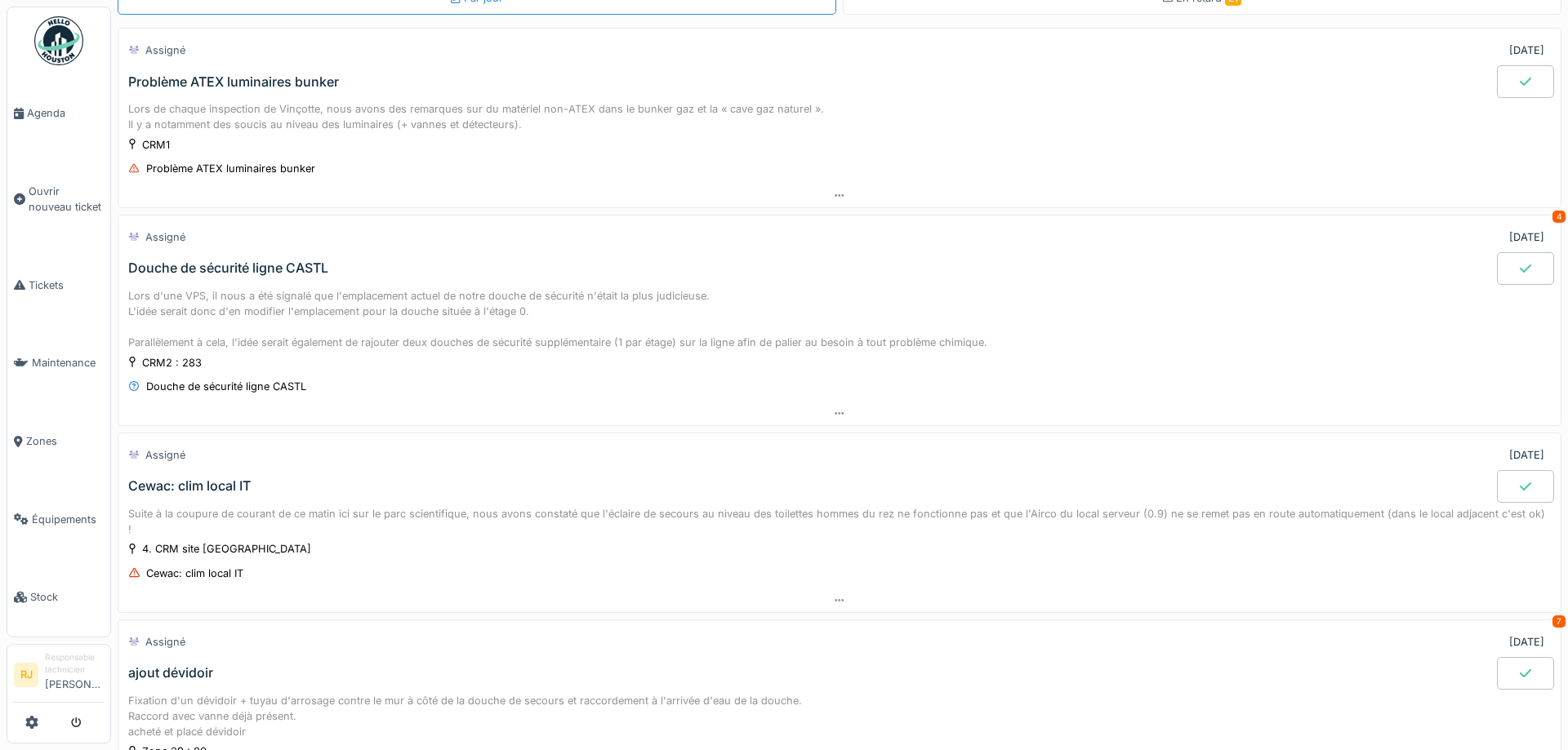
click at [202, 486] on div "Cewac: clim local IT" at bounding box center [189, 486] width 122 height 16
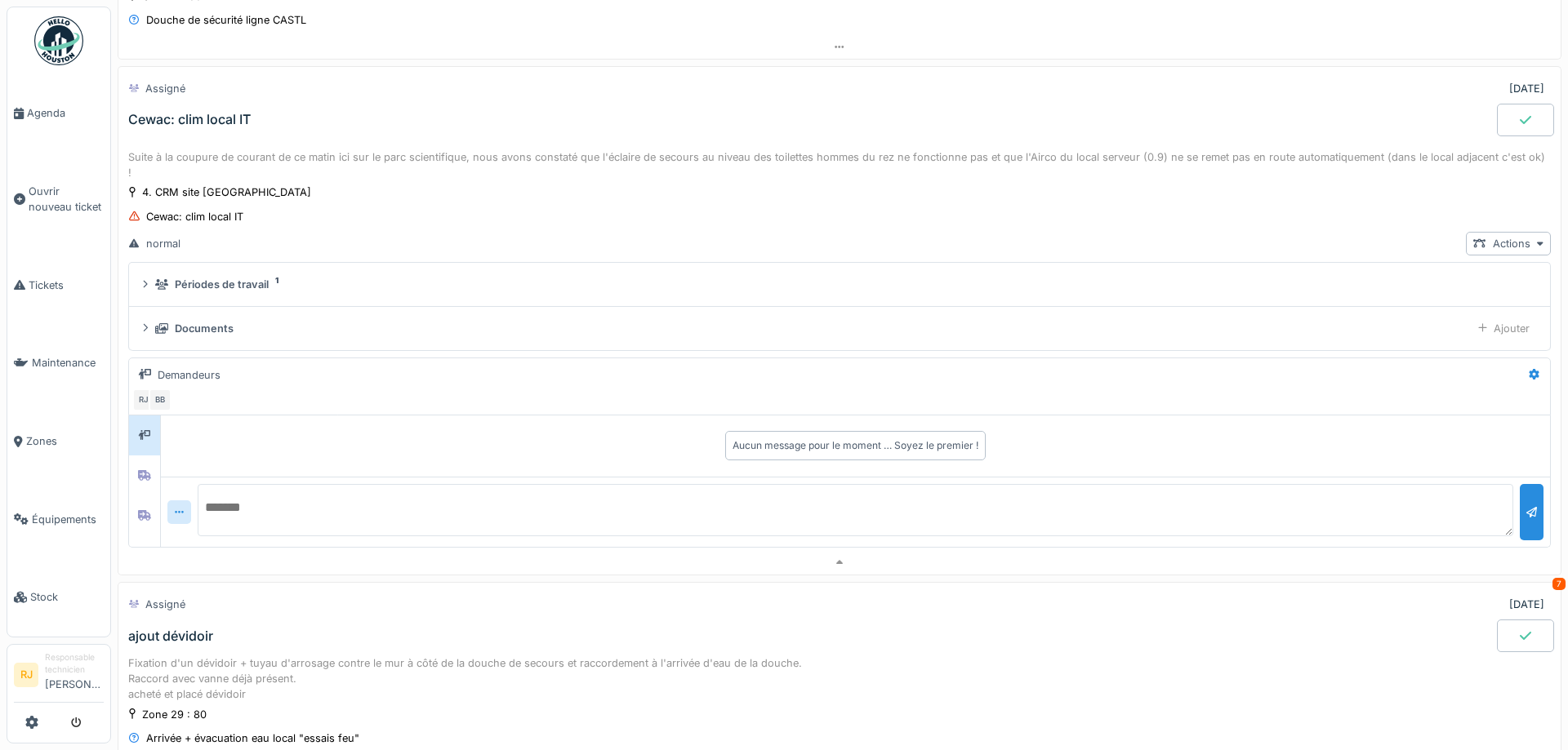
scroll to position [462, 0]
click at [211, 113] on div "Cewac: clim local IT" at bounding box center [189, 119] width 122 height 16
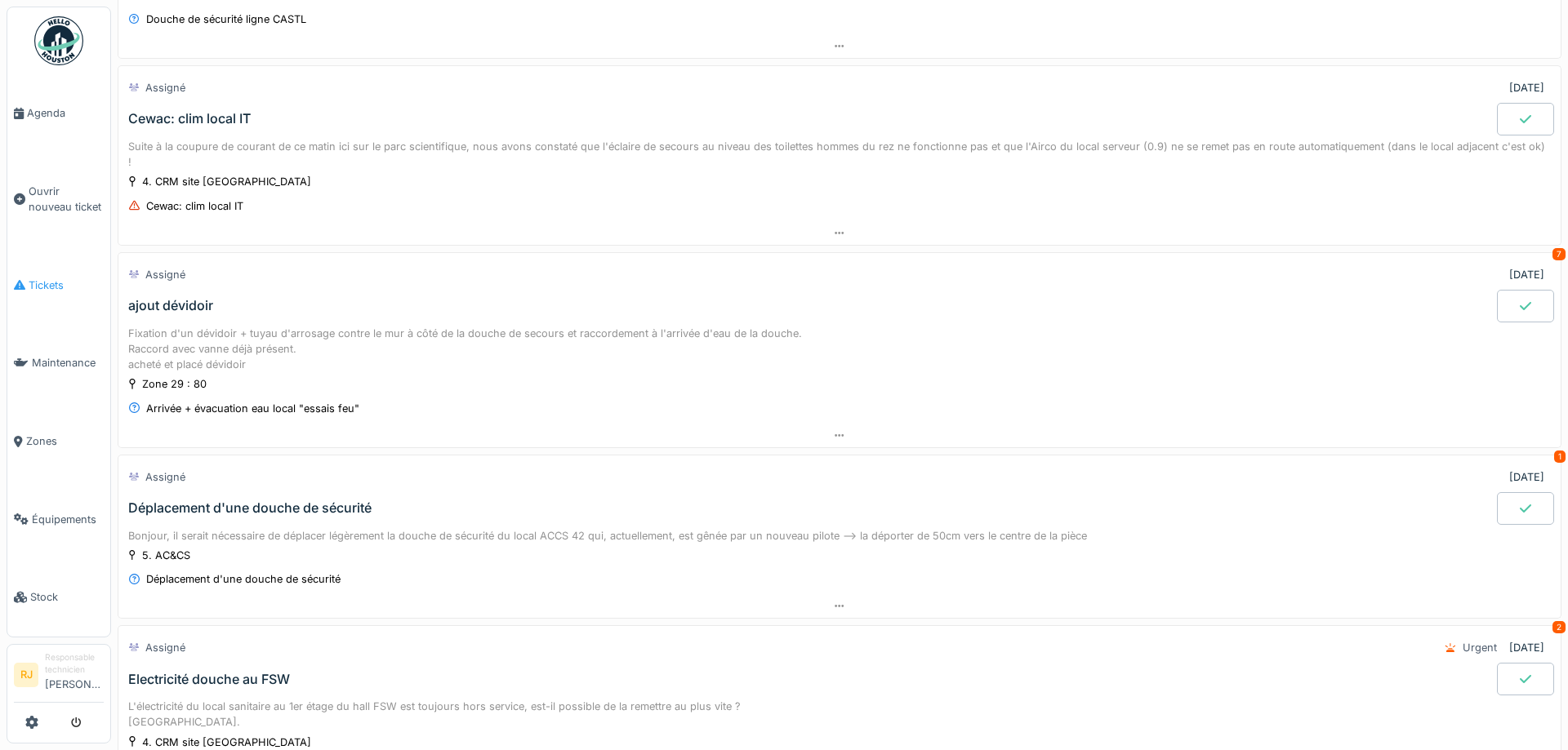
click at [47, 269] on link "Tickets" at bounding box center [59, 286] width 103 height 78
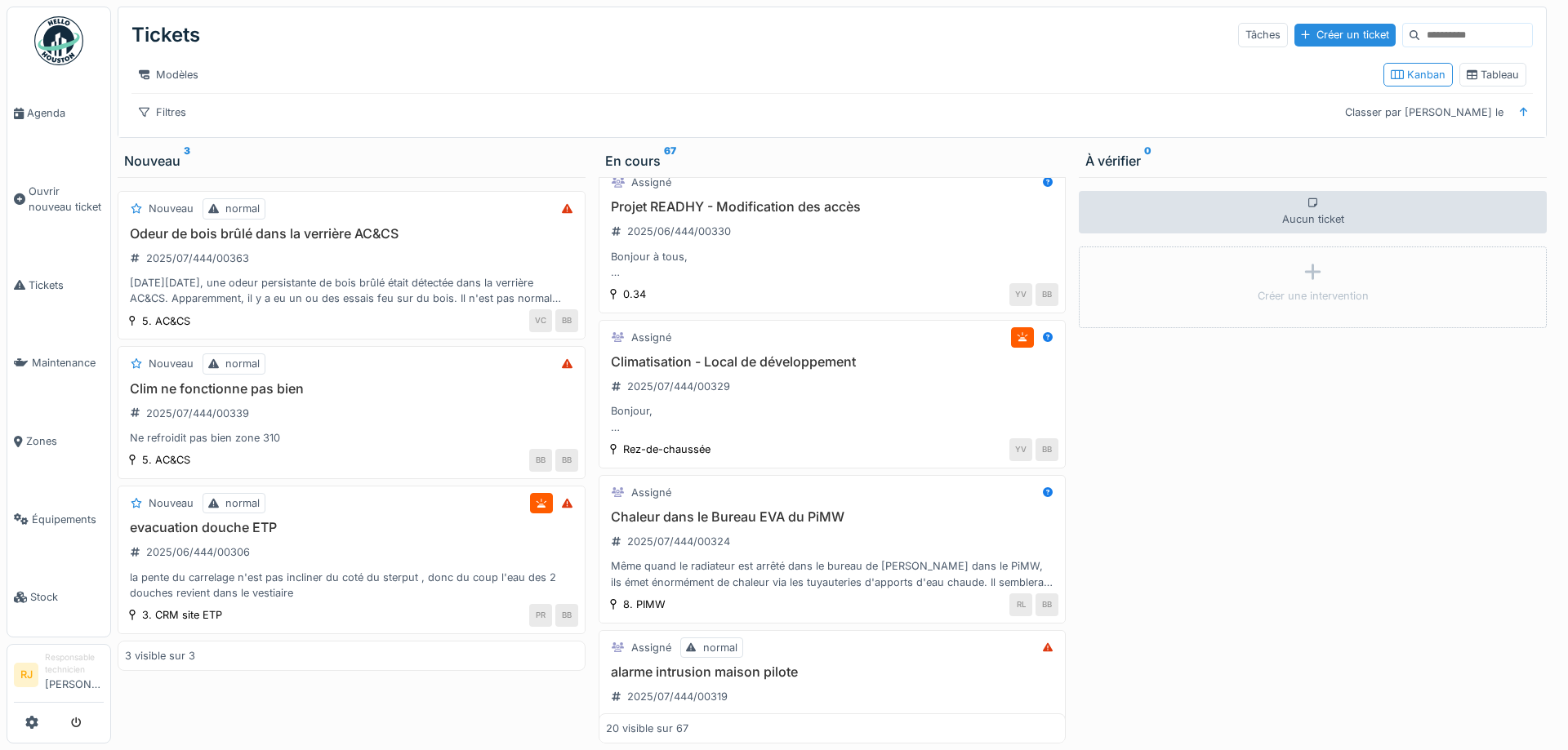
scroll to position [2204, 0]
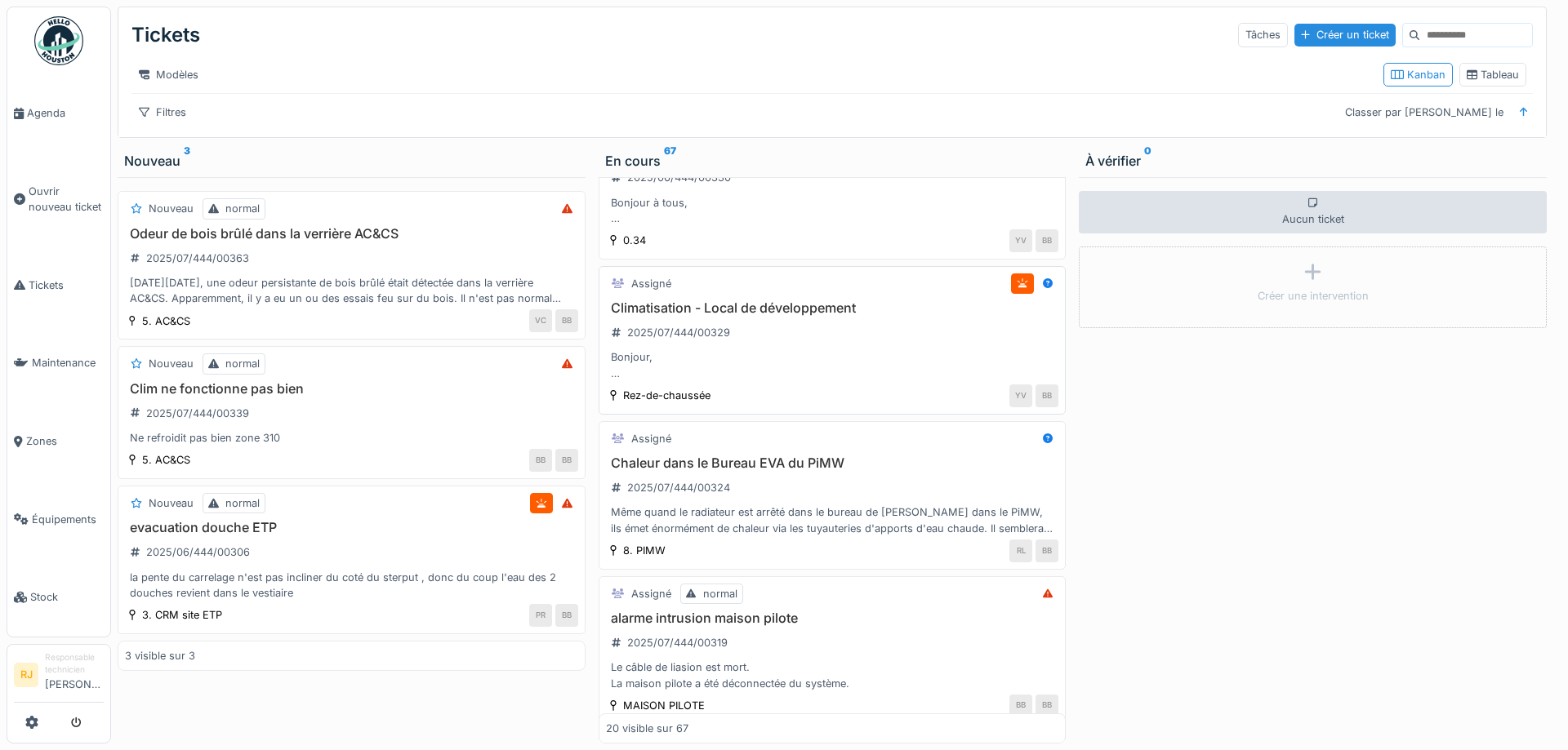
click at [660, 309] on h3 "Climatisation - Local de développement" at bounding box center [833, 309] width 454 height 16
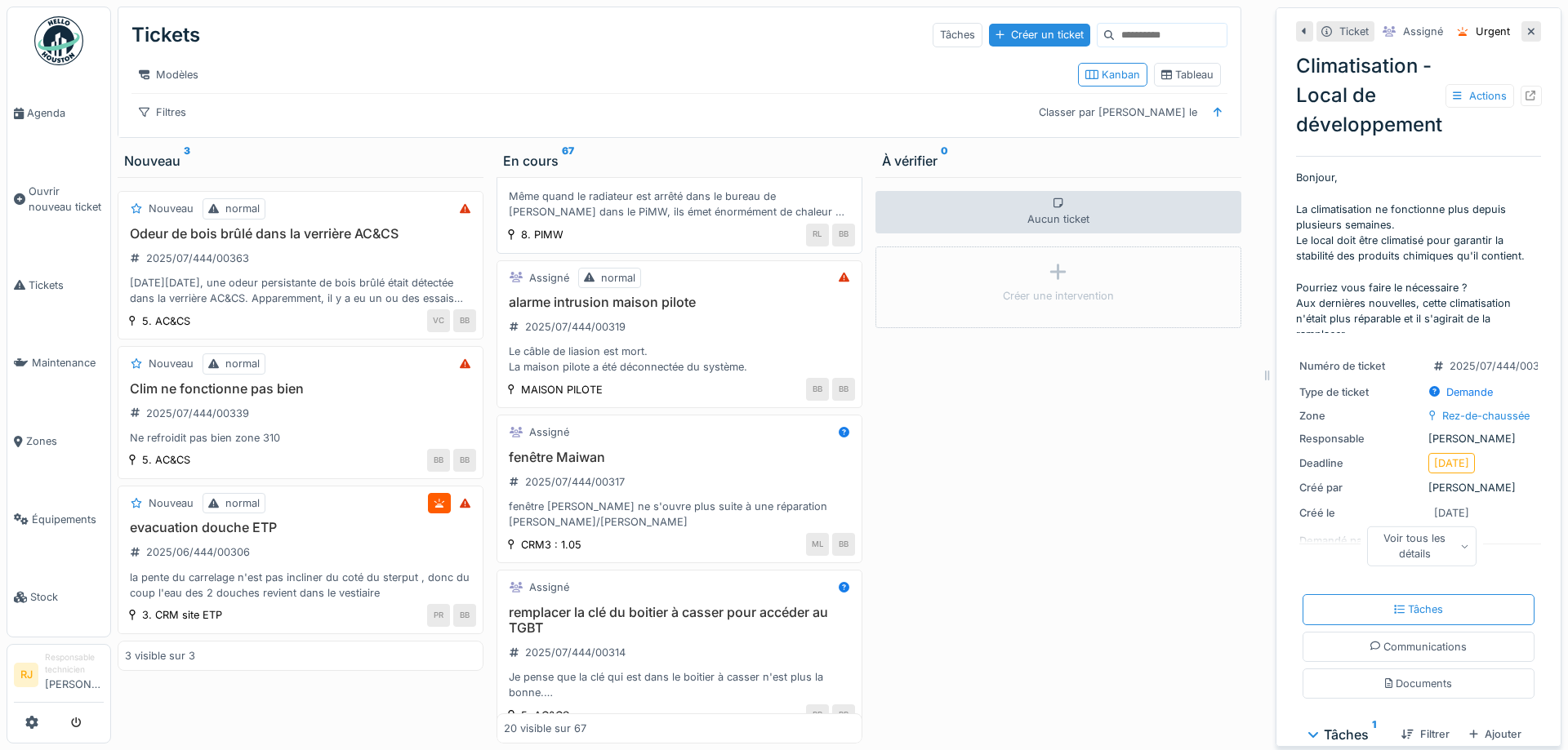
scroll to position [2604, 0]
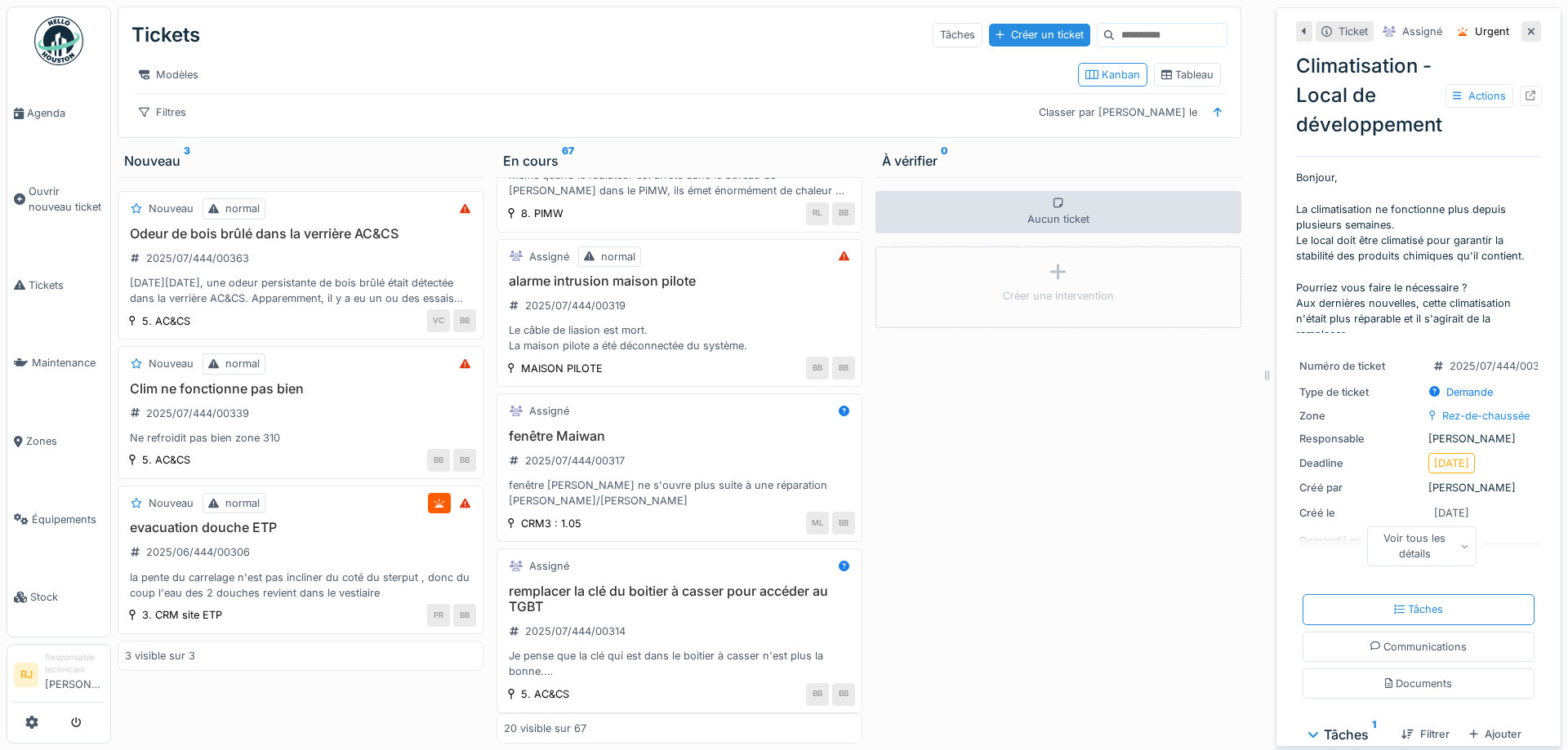
click at [692, 720] on div "Plus" at bounding box center [680, 732] width 36 height 24
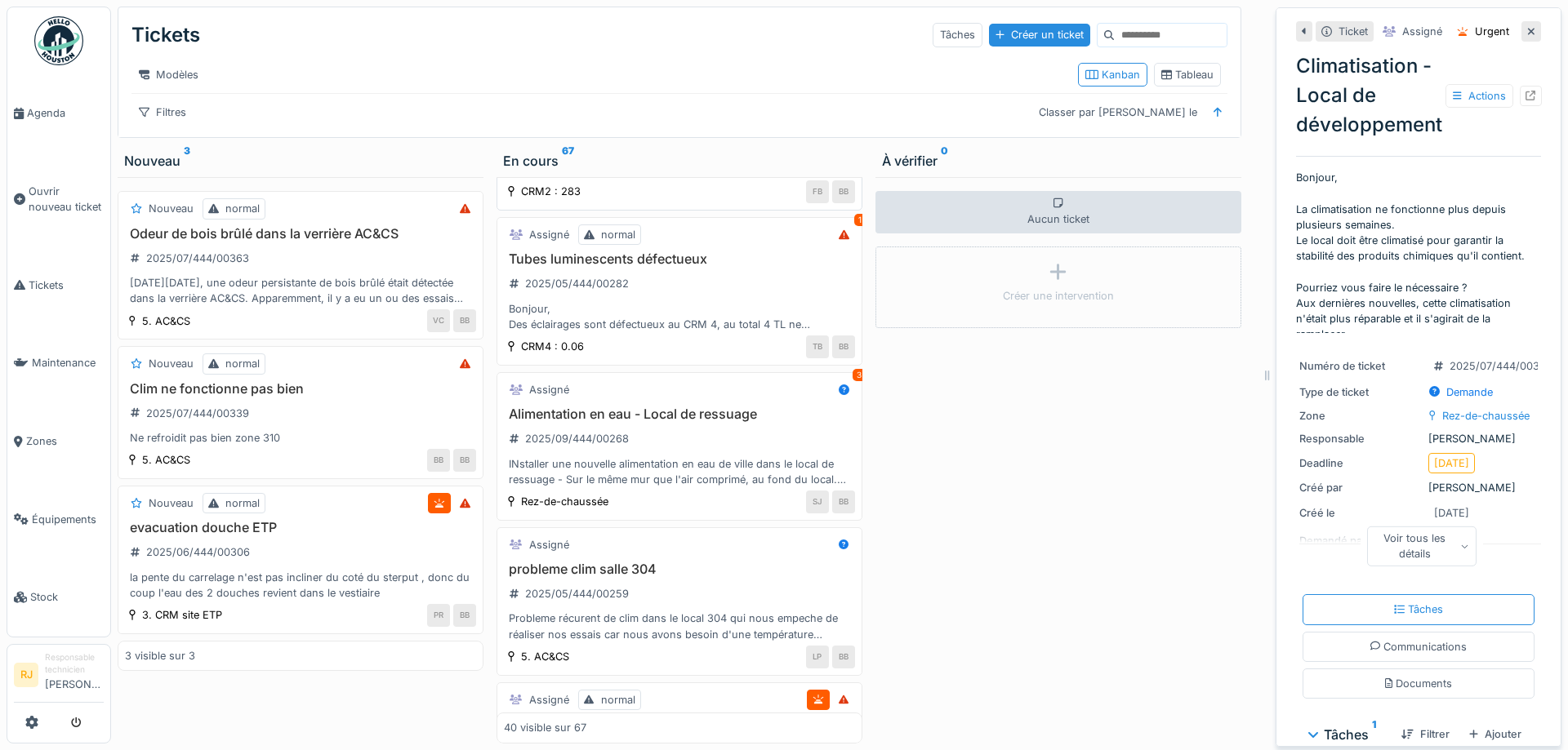
scroll to position [4440, 0]
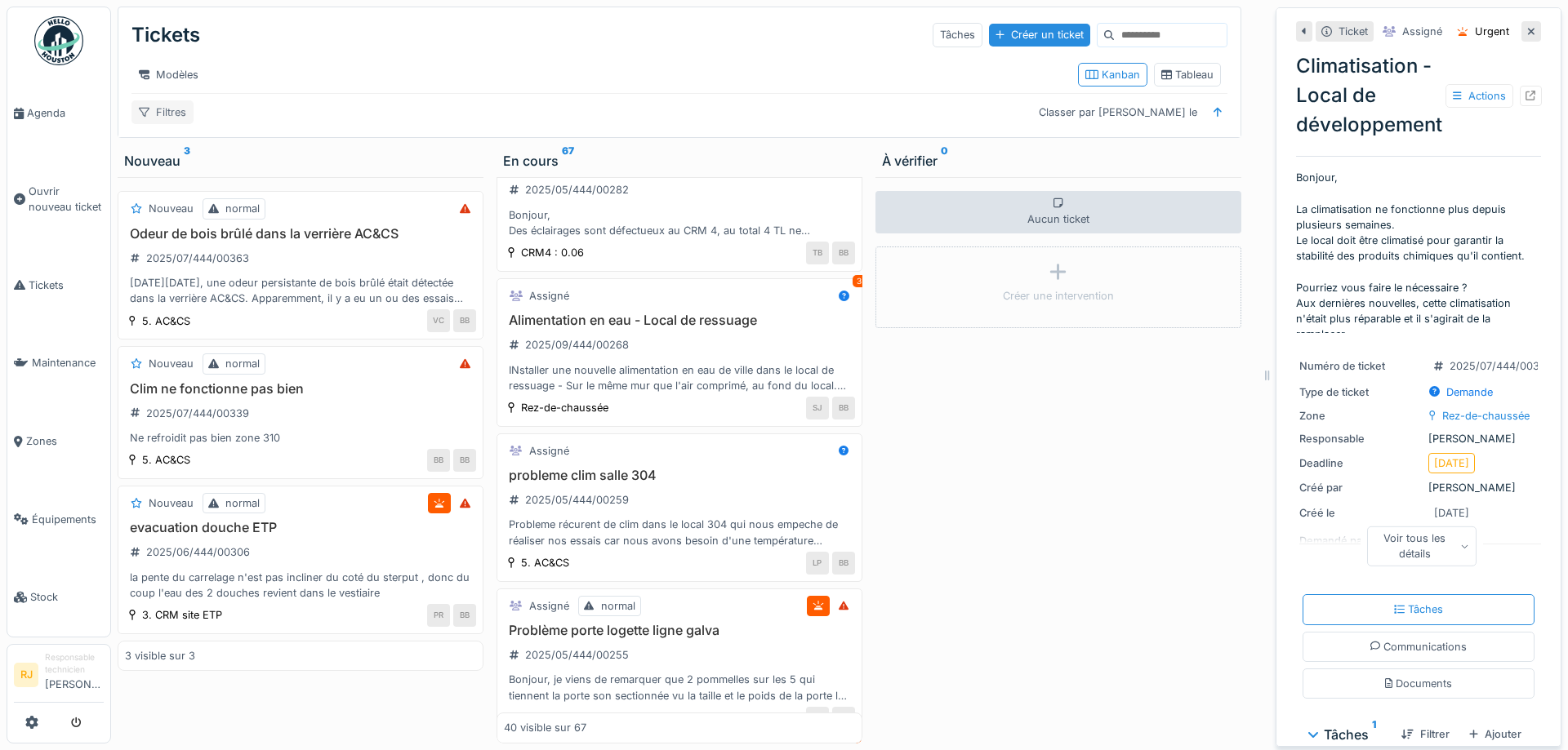
click at [158, 112] on div "Filtres" at bounding box center [162, 112] width 63 height 24
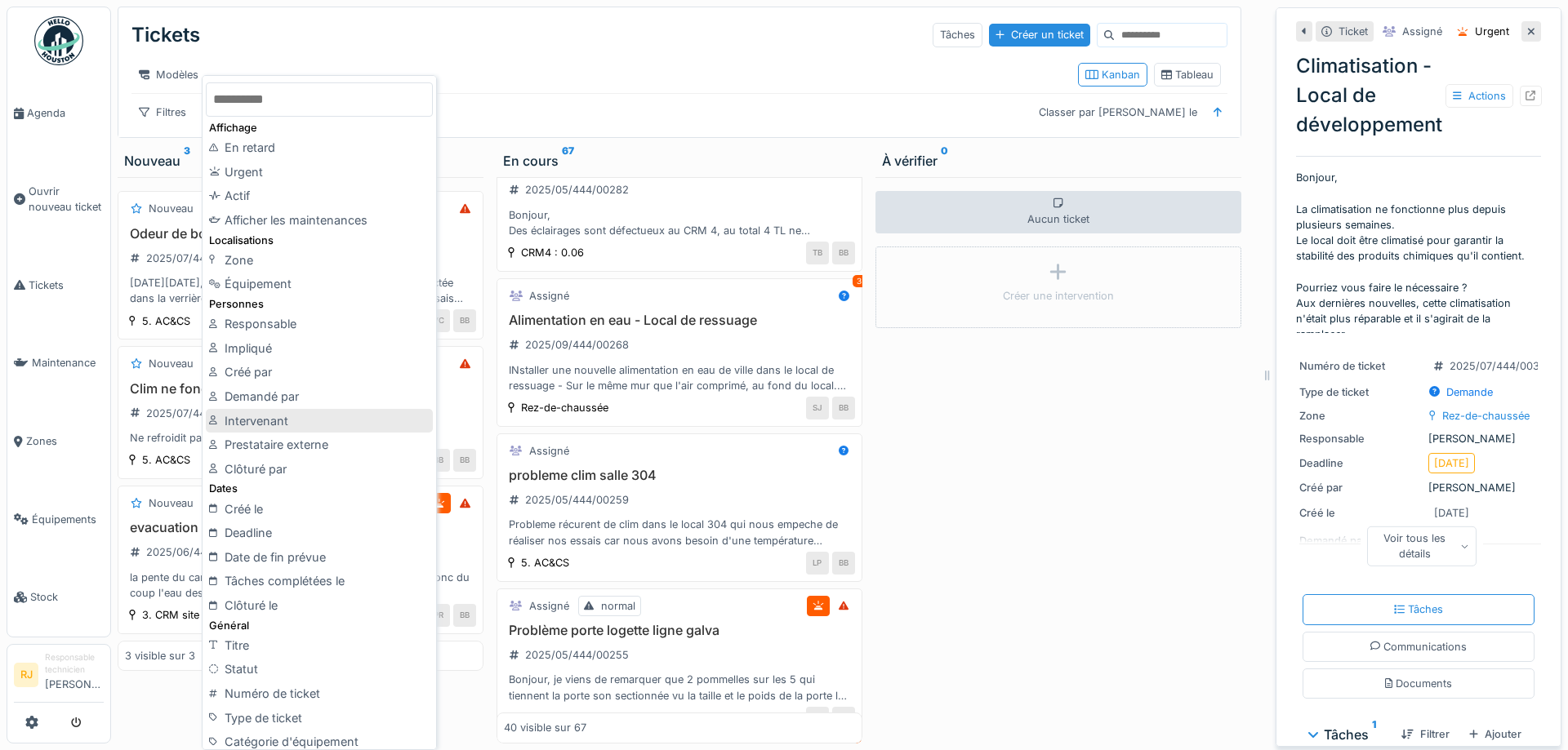
click at [273, 412] on div "Intervenant" at bounding box center [319, 421] width 227 height 25
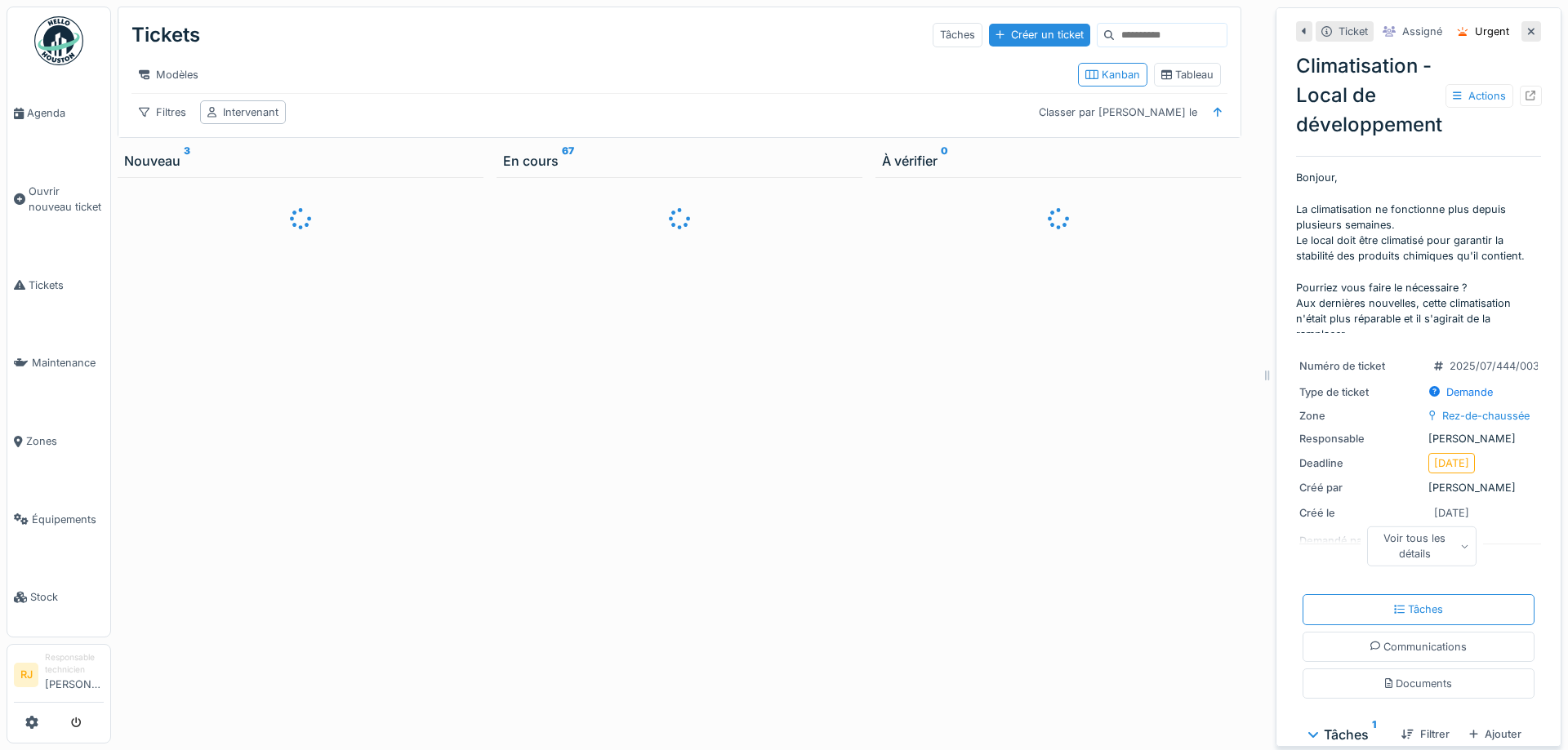
scroll to position [0, 0]
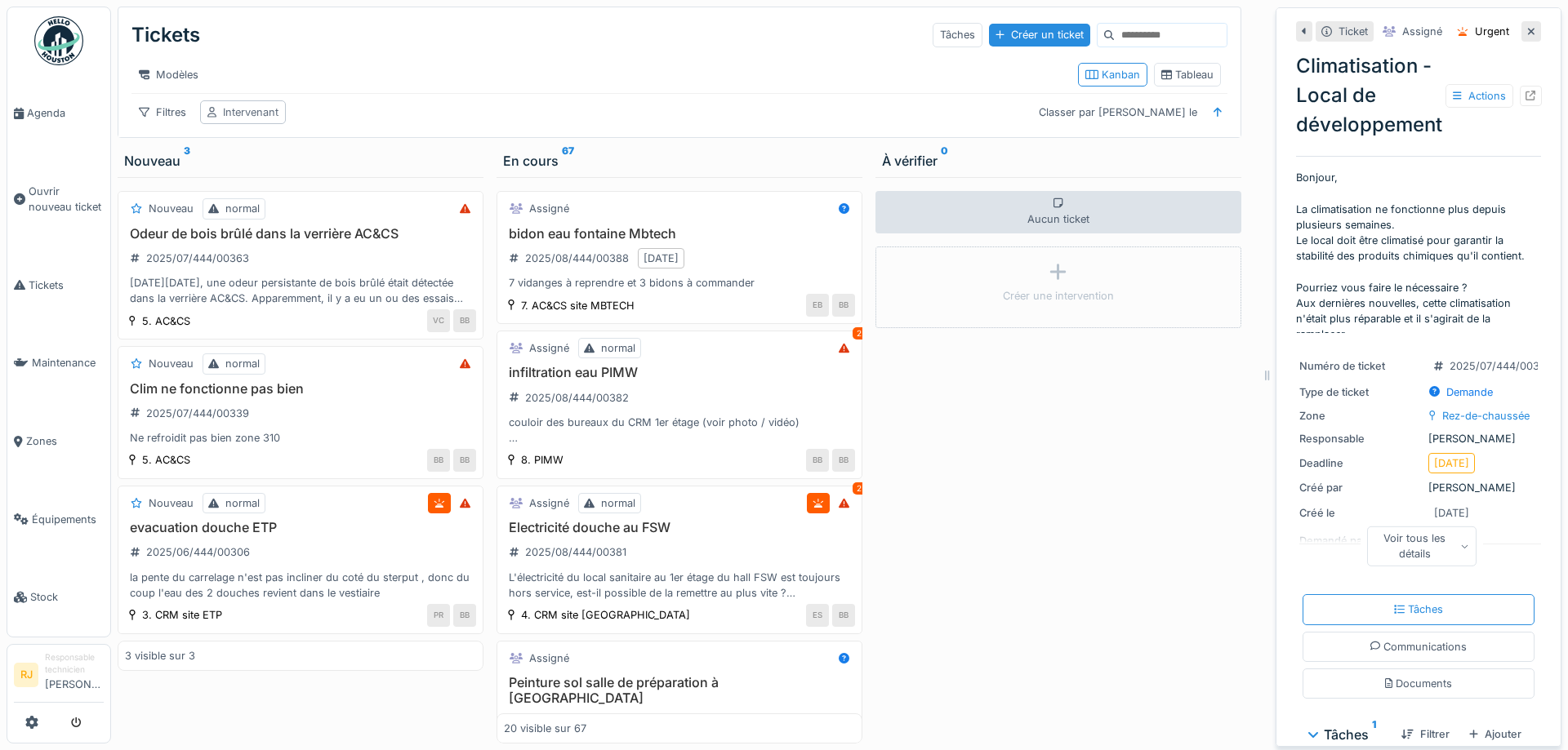
click at [260, 114] on div "Intervenant" at bounding box center [251, 112] width 56 height 16
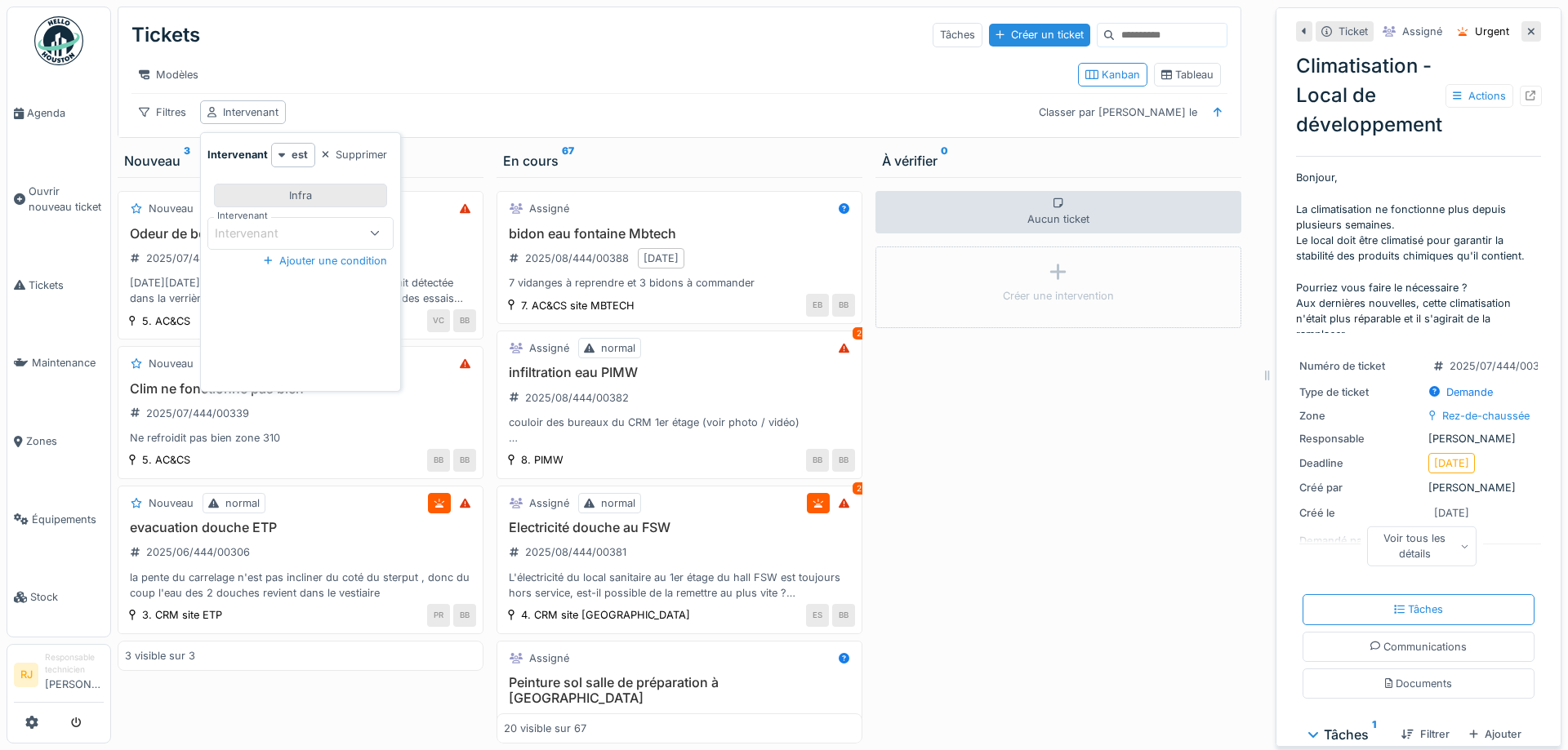
click at [296, 193] on div "Infra" at bounding box center [300, 195] width 23 height 16
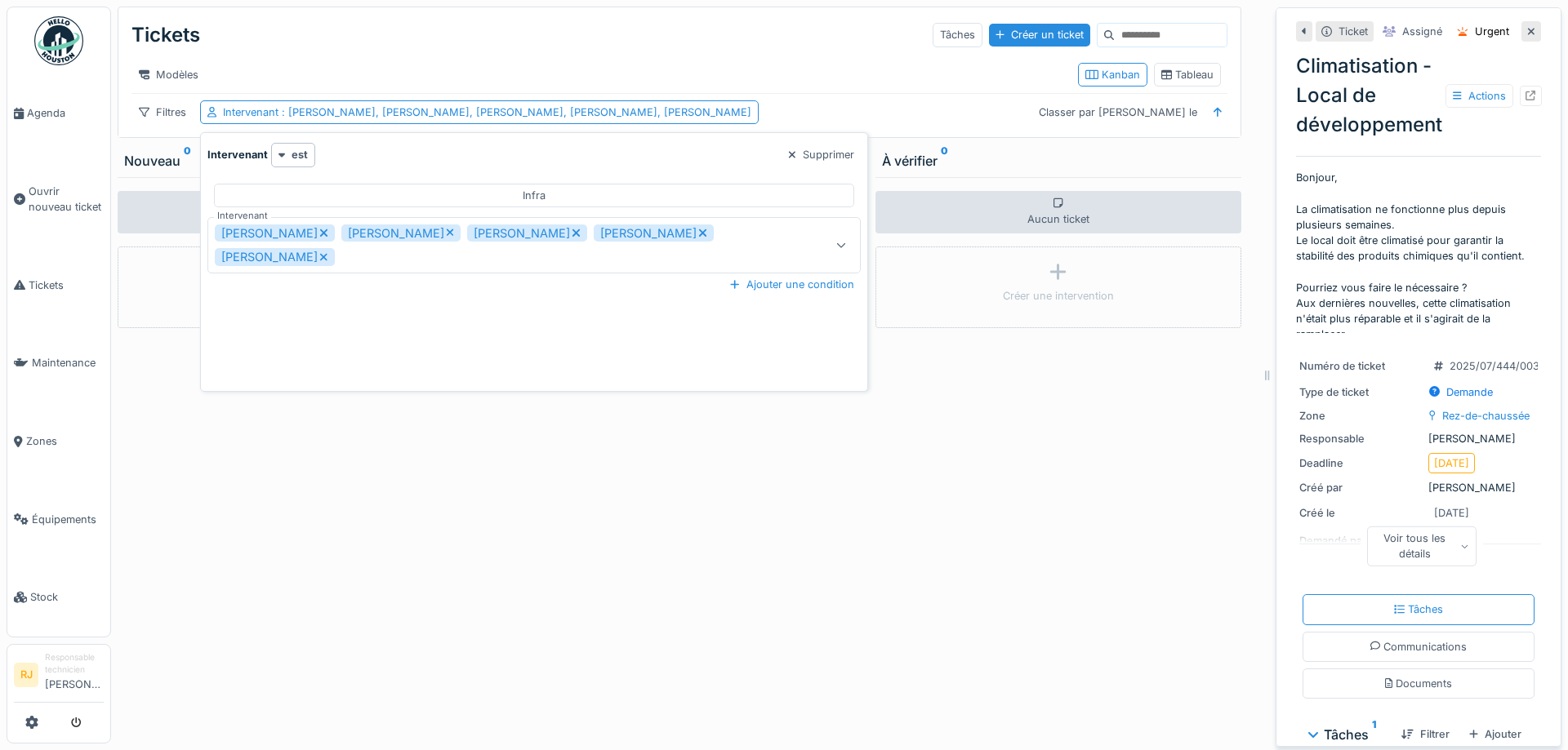
click at [321, 256] on icon at bounding box center [324, 257] width 7 height 7
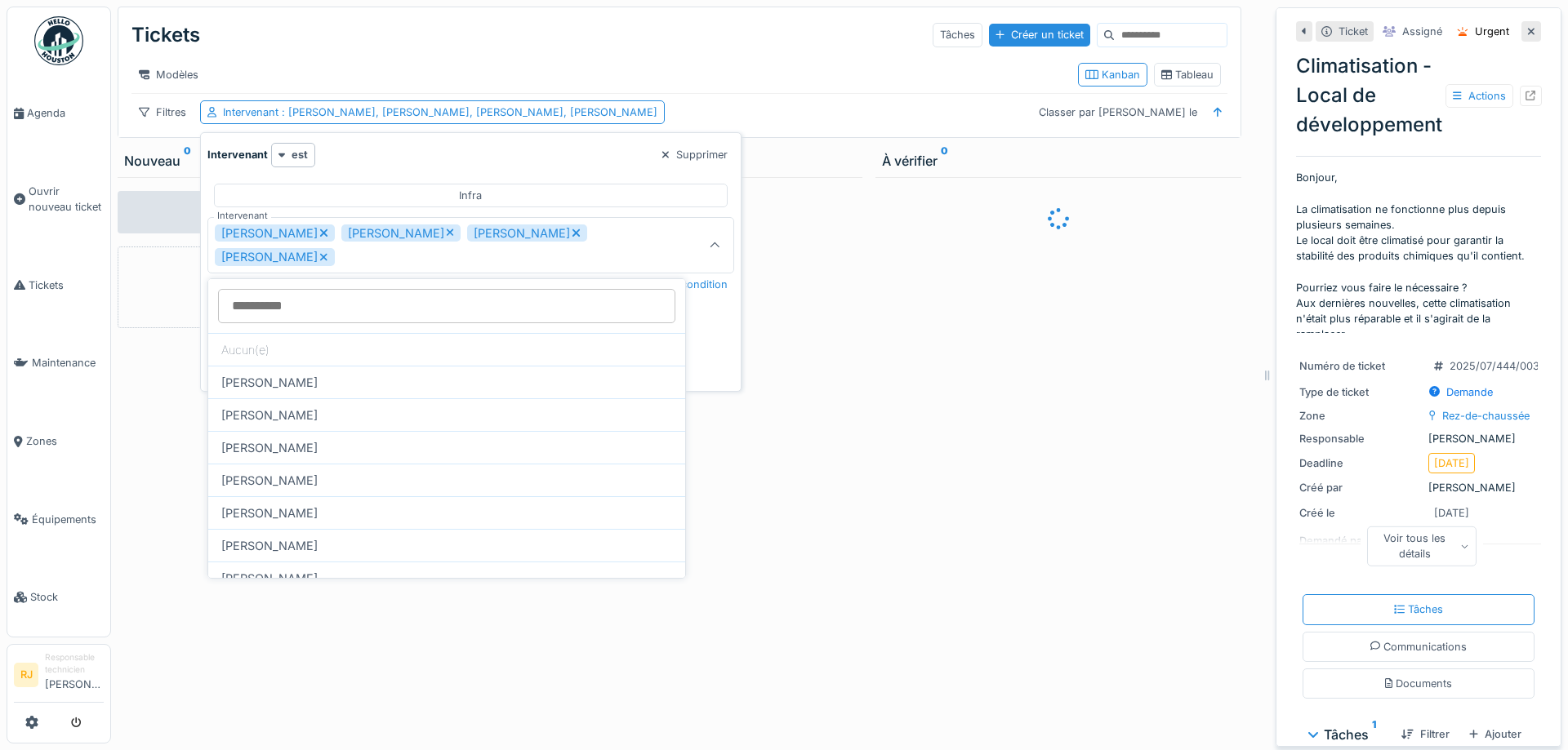
click at [321, 254] on icon at bounding box center [324, 257] width 7 height 7
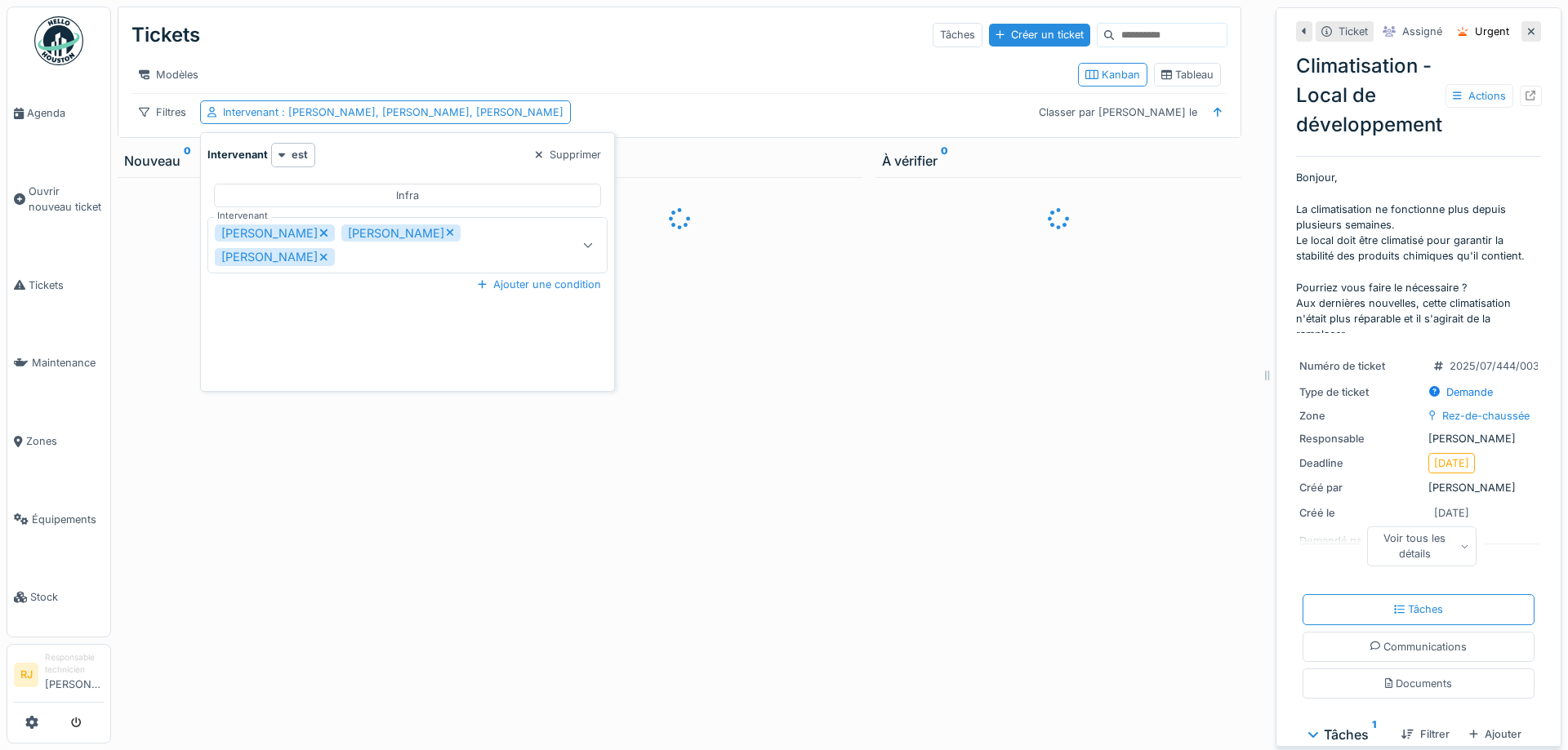
click at [320, 259] on icon at bounding box center [324, 257] width 9 height 12
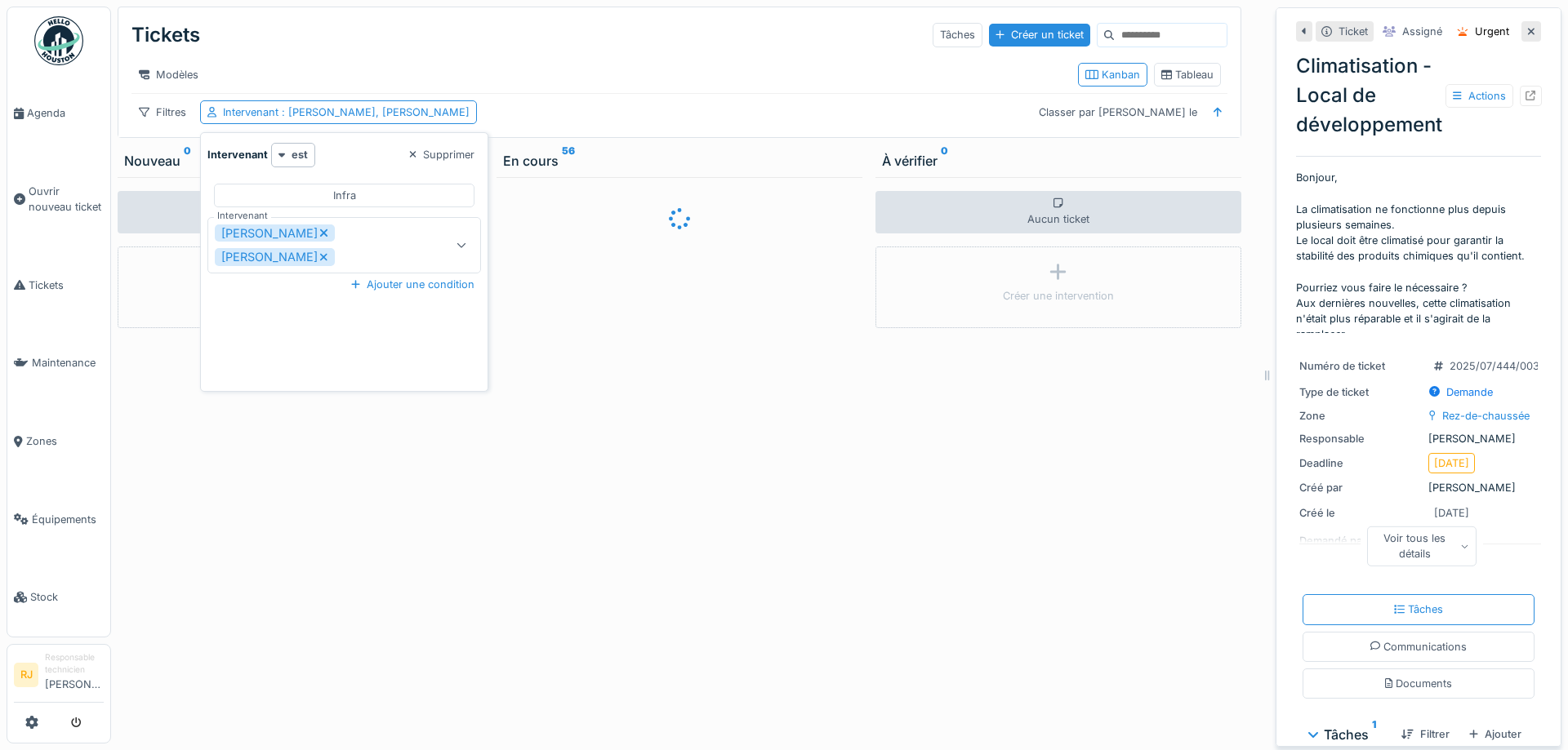
click at [321, 253] on icon at bounding box center [324, 257] width 9 height 12
type input "*****"
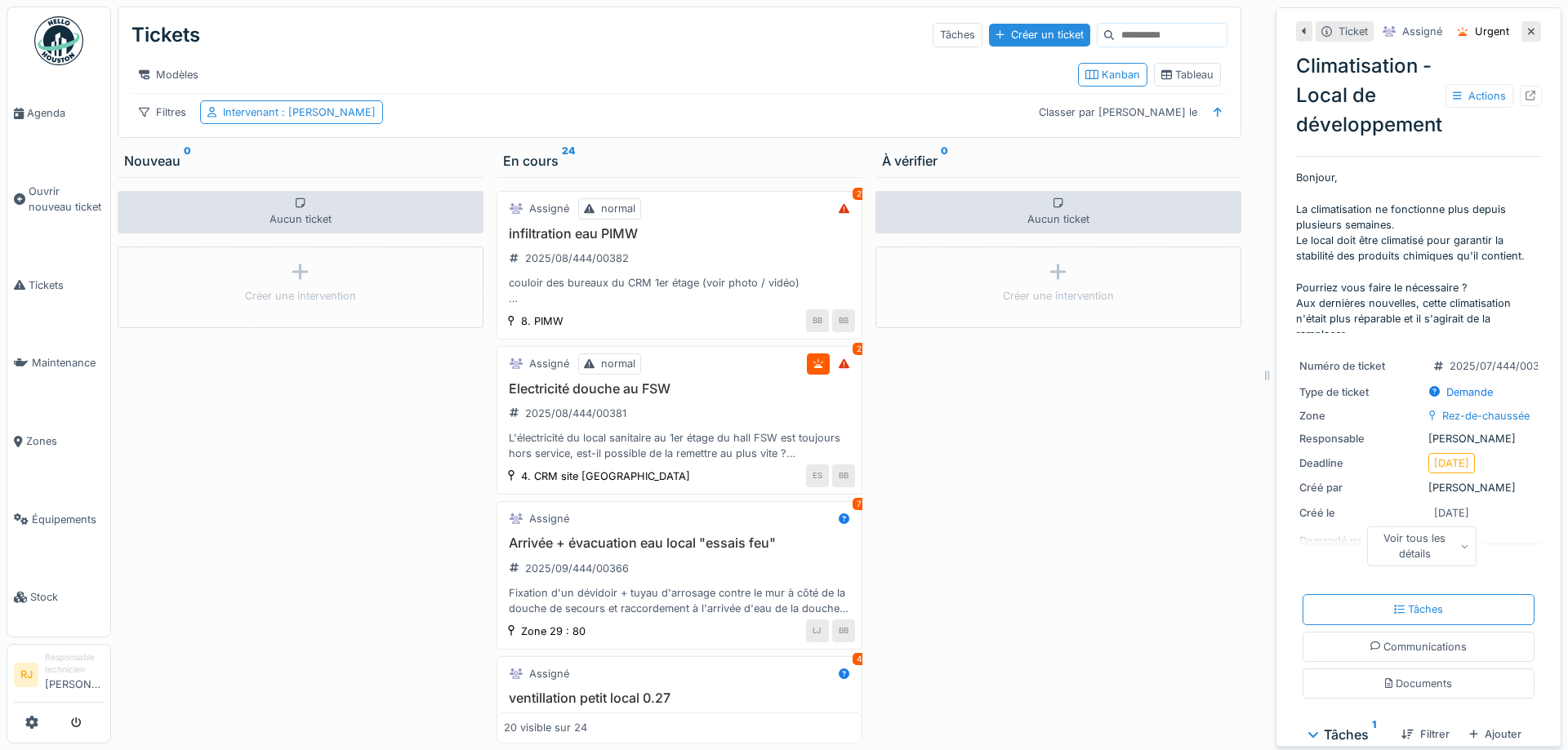
click at [565, 81] on div "Modèles" at bounding box center [597, 74] width 934 height 24
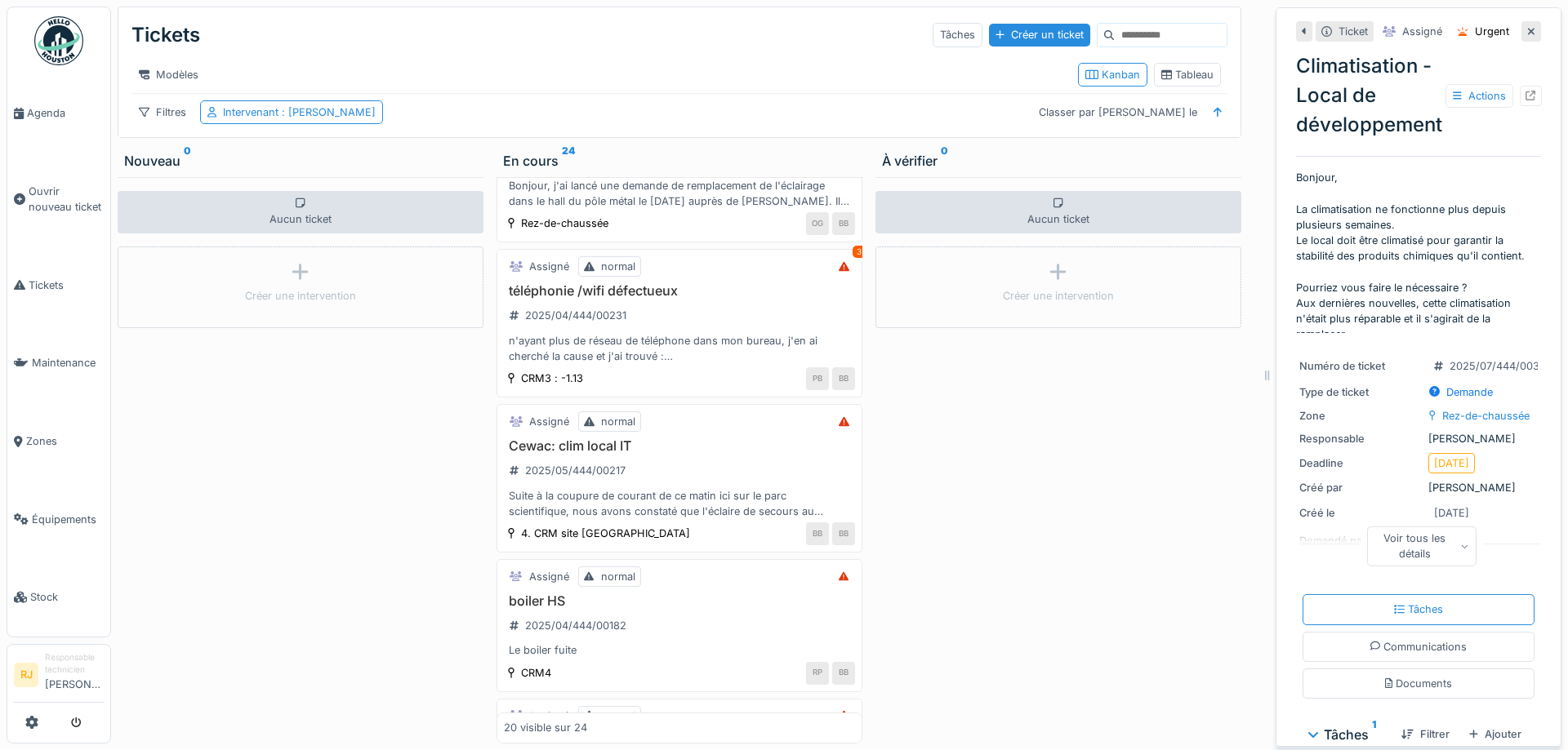
scroll to position [1836, 0]
click at [582, 439] on h3 "Cewac: clim local IT" at bounding box center [680, 443] width 351 height 16
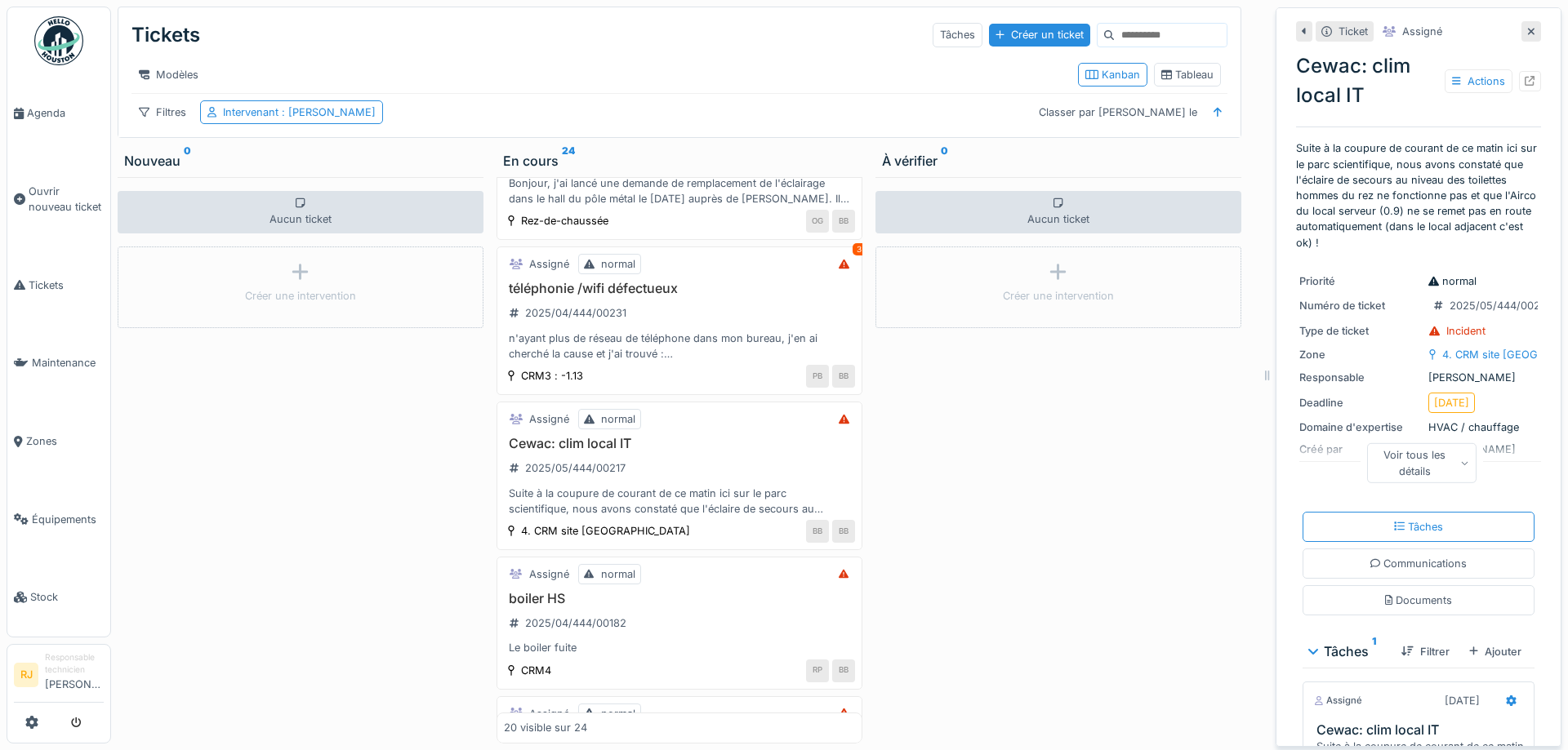
click at [1471, 114] on div "Cewac: clim local IT Actions" at bounding box center [1418, 83] width 245 height 78
click at [1470, 89] on div "Actions" at bounding box center [1479, 81] width 67 height 24
click at [1432, 138] on div "Rapport d'intervention" at bounding box center [1435, 142] width 146 height 25
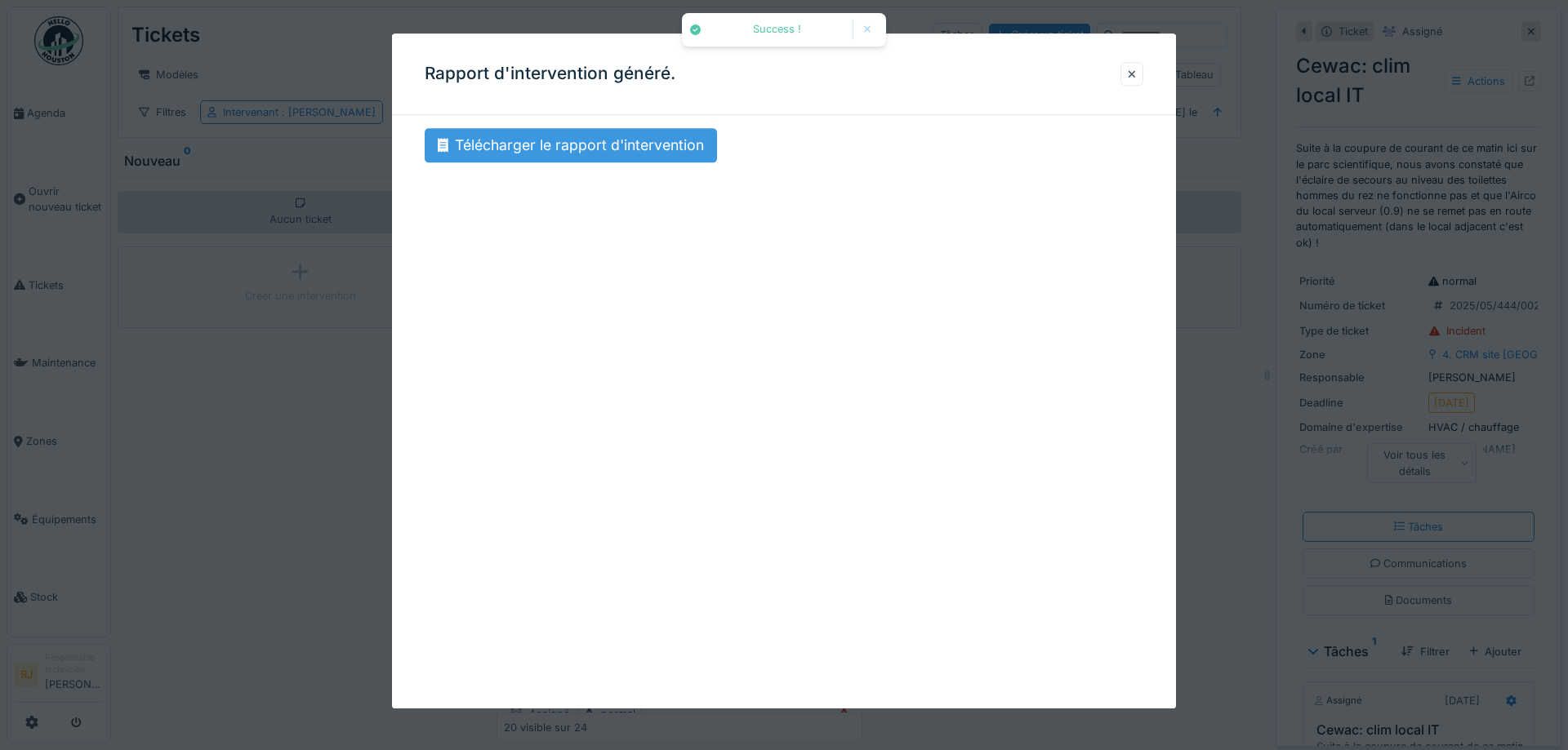
click at [662, 139] on div "Télécharger le rapport d'intervention" at bounding box center [571, 145] width 293 height 35
